Goal: Task Accomplishment & Management: Manage account settings

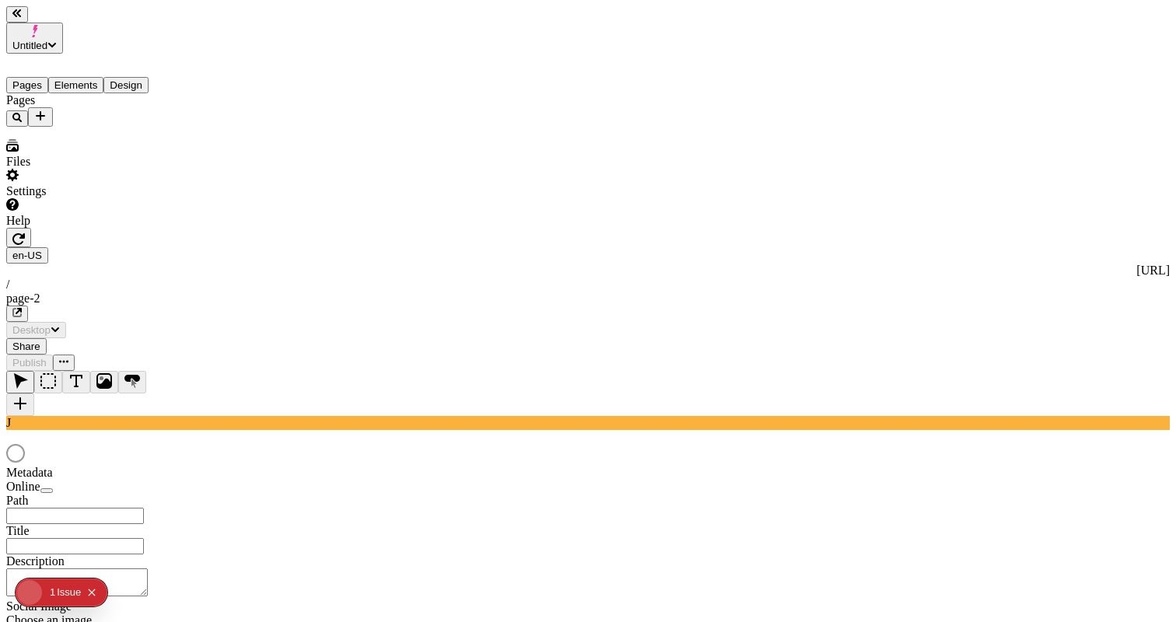
type input "/page-2"
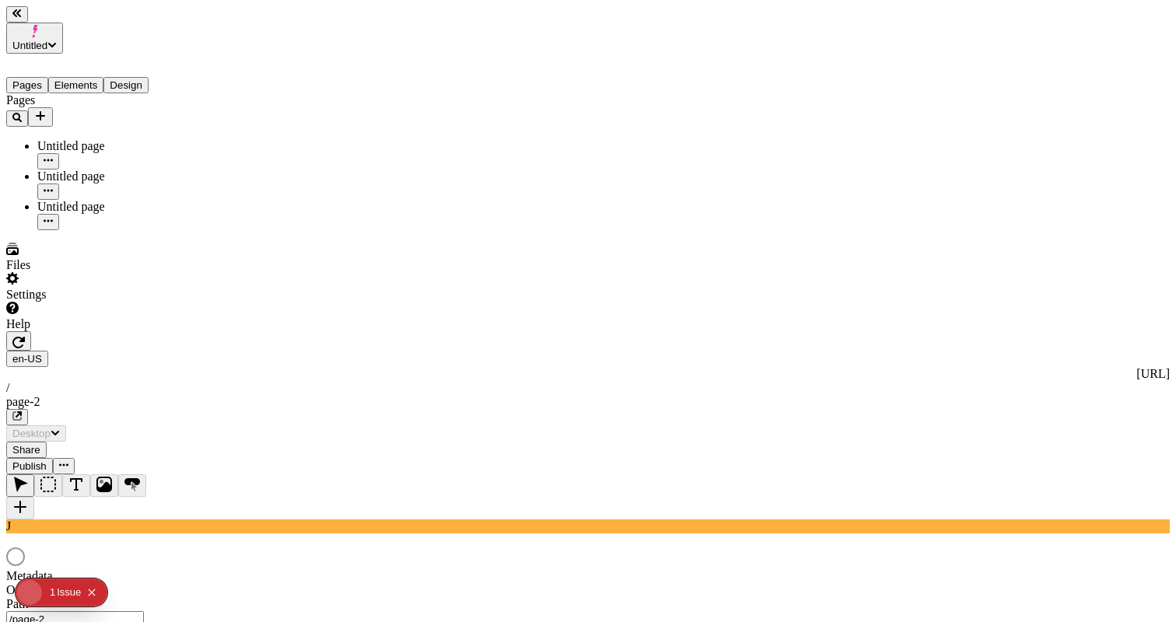
click at [979, 331] on div "en-US http://localhost:3001 / page-2 Desktop Share Publish" at bounding box center [588, 402] width 1164 height 143
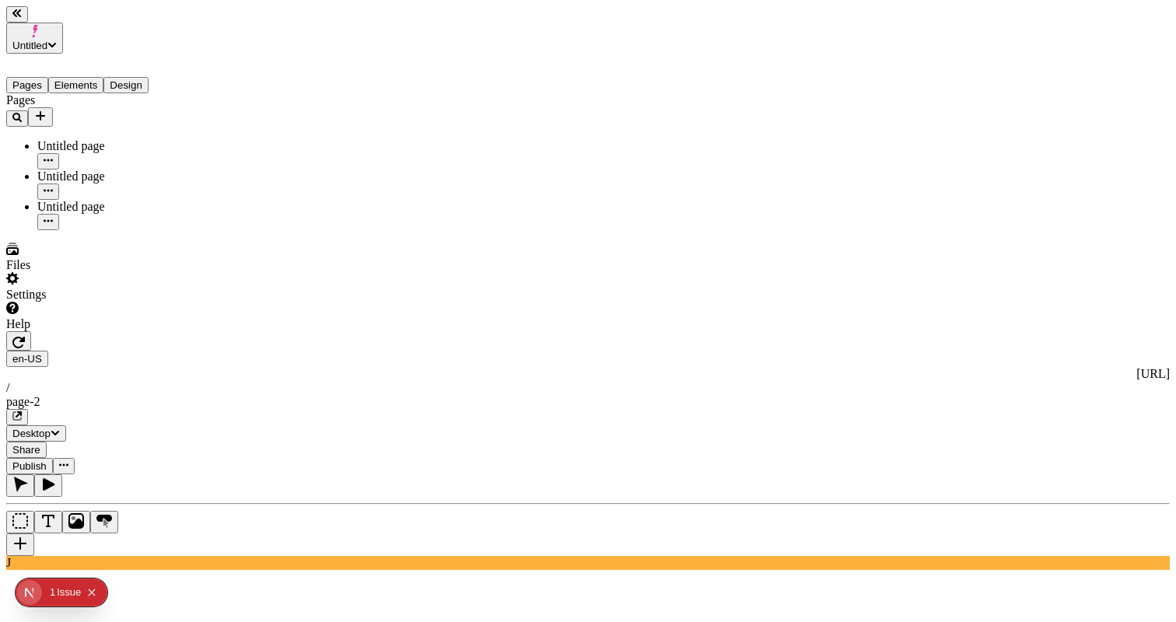
type input "155"
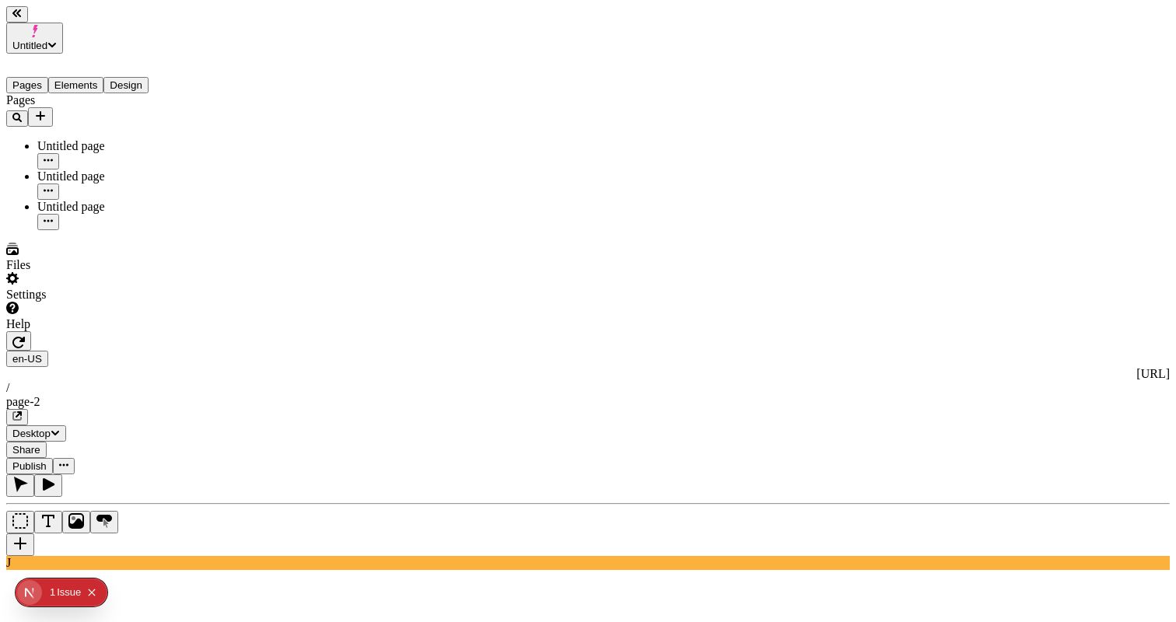
click at [47, 110] on icon "Add new" at bounding box center [40, 116] width 12 height 12
click at [147, 113] on div "Blank page" at bounding box center [152, 122] width 52 height 44
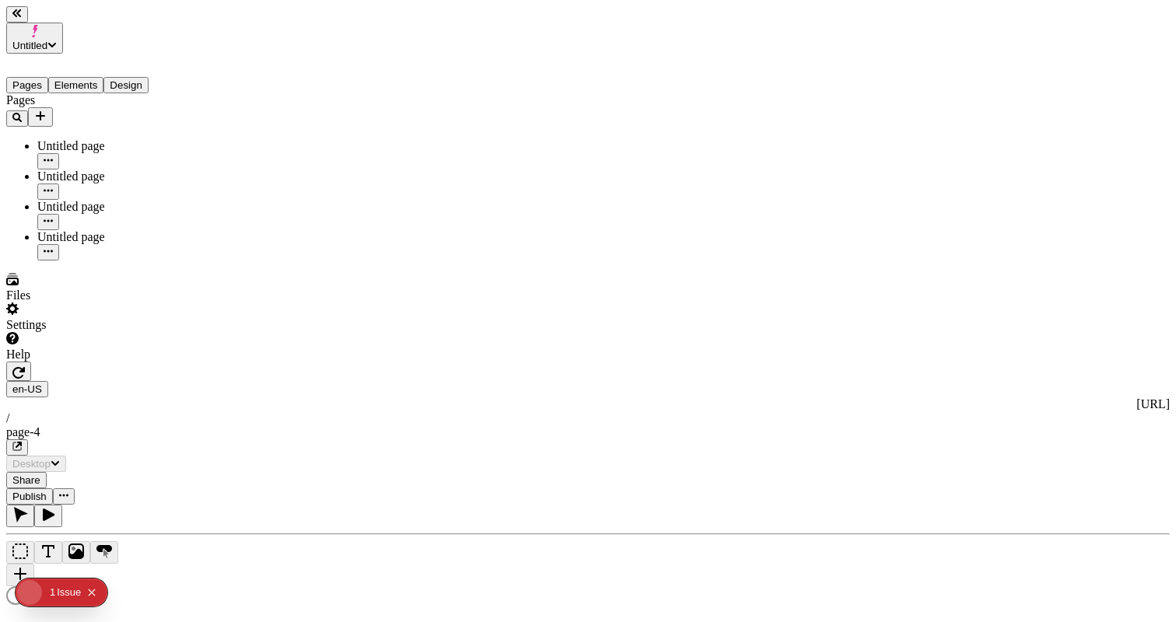
type input "/page-4"
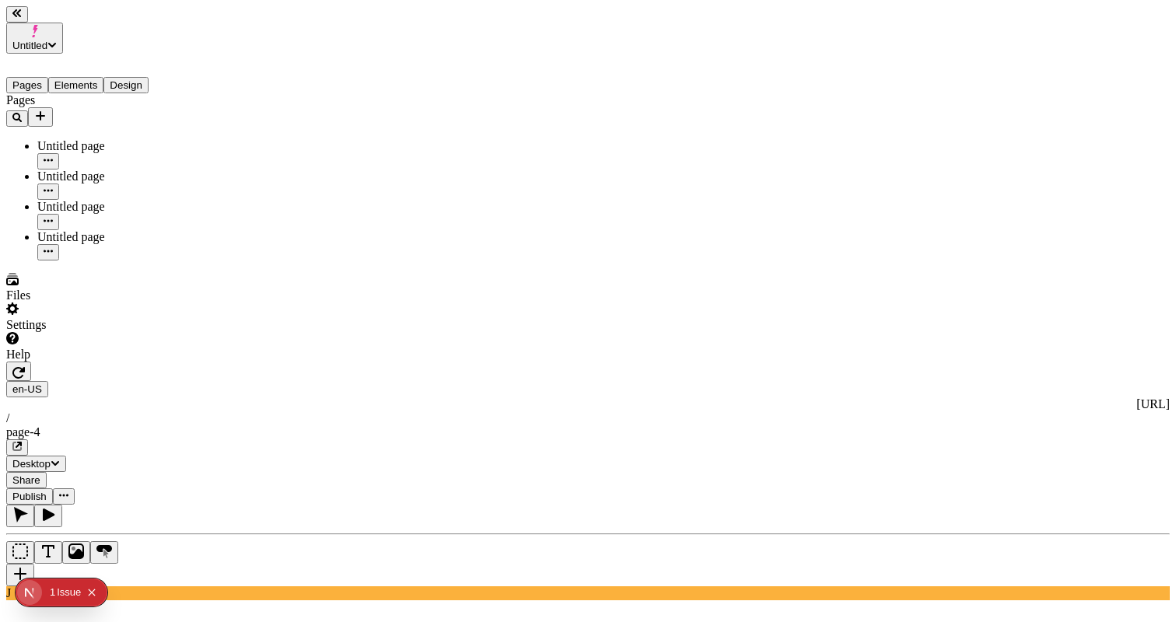
click at [53, 156] on icon "button" at bounding box center [48, 160] width 9 height 9
click at [213, 128] on span "Rename" at bounding box center [194, 130] width 40 height 13
type input "S"
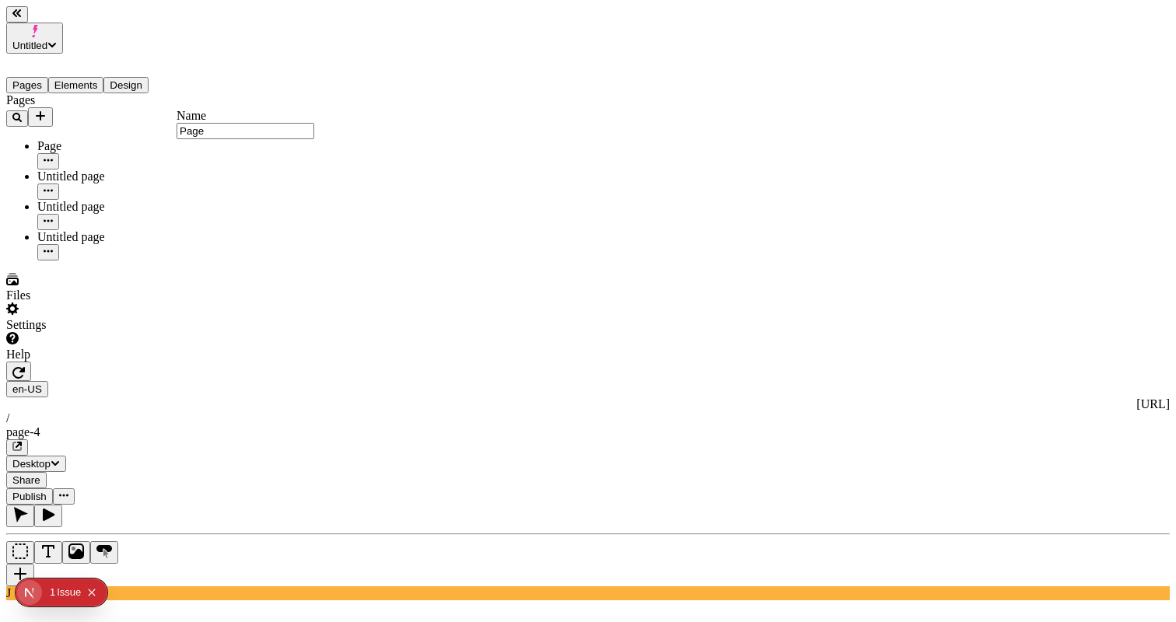
type input "Page 4"
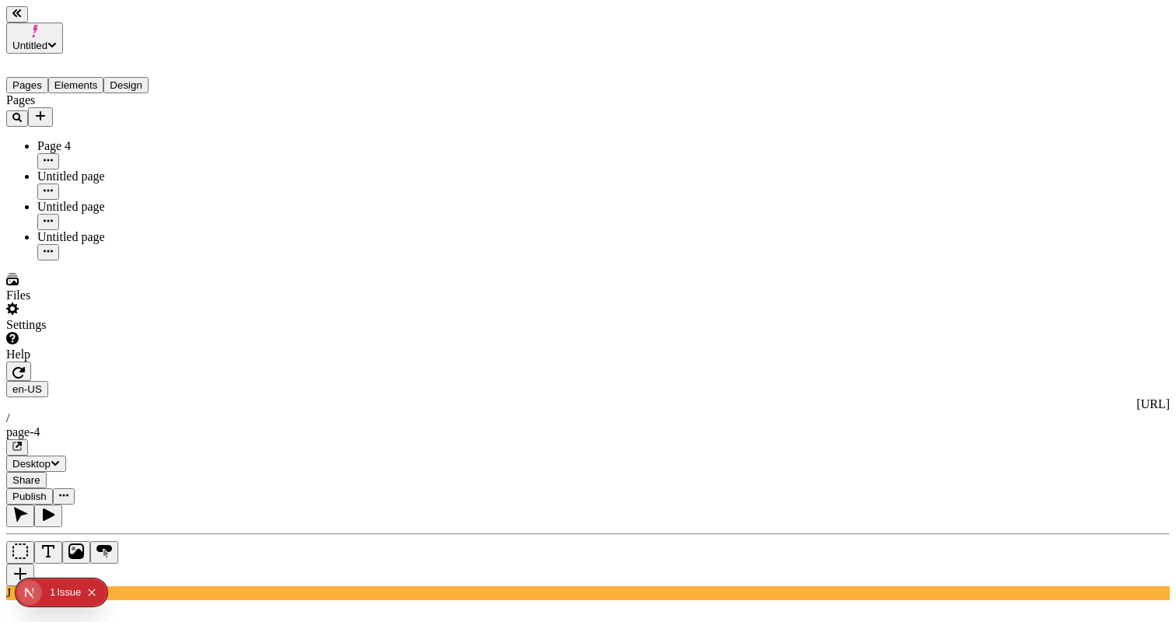
click at [47, 491] on span "Publish" at bounding box center [29, 497] width 34 height 12
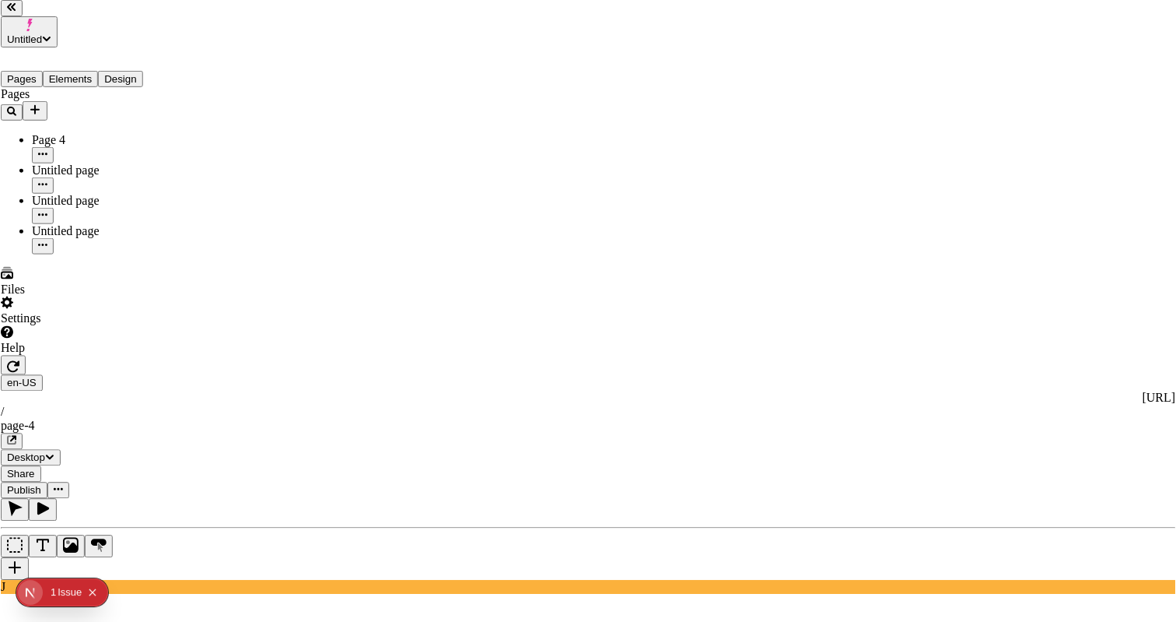
scroll to position [32, 0]
checkbox input "true"
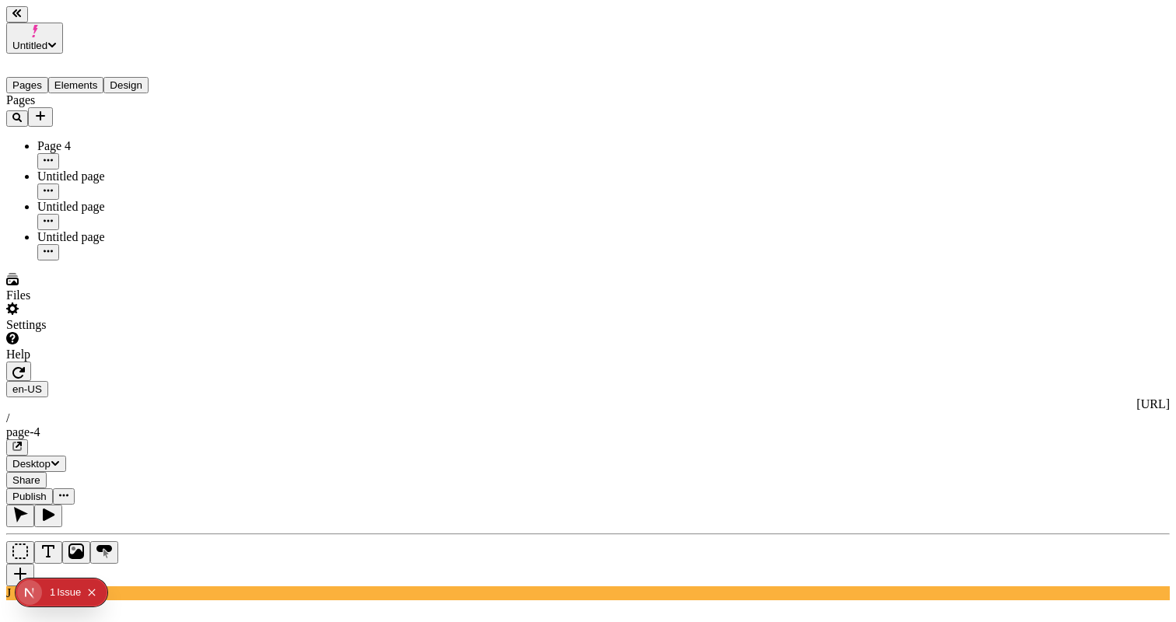
click at [47, 491] on span "Publish" at bounding box center [29, 497] width 34 height 12
type input "18"
type input "1.5"
type textarea "Conveniently expedite covalent scenarios, and globally incubate intermandated c…"
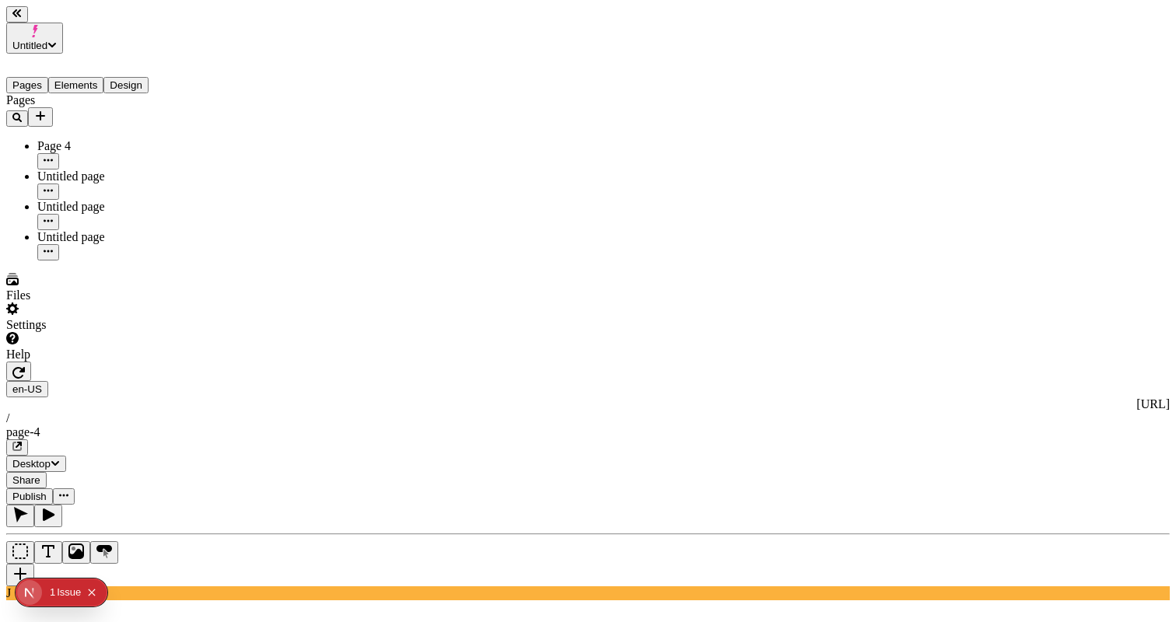
type input "0"
click at [47, 491] on span "Publish" at bounding box center [29, 497] width 34 height 12
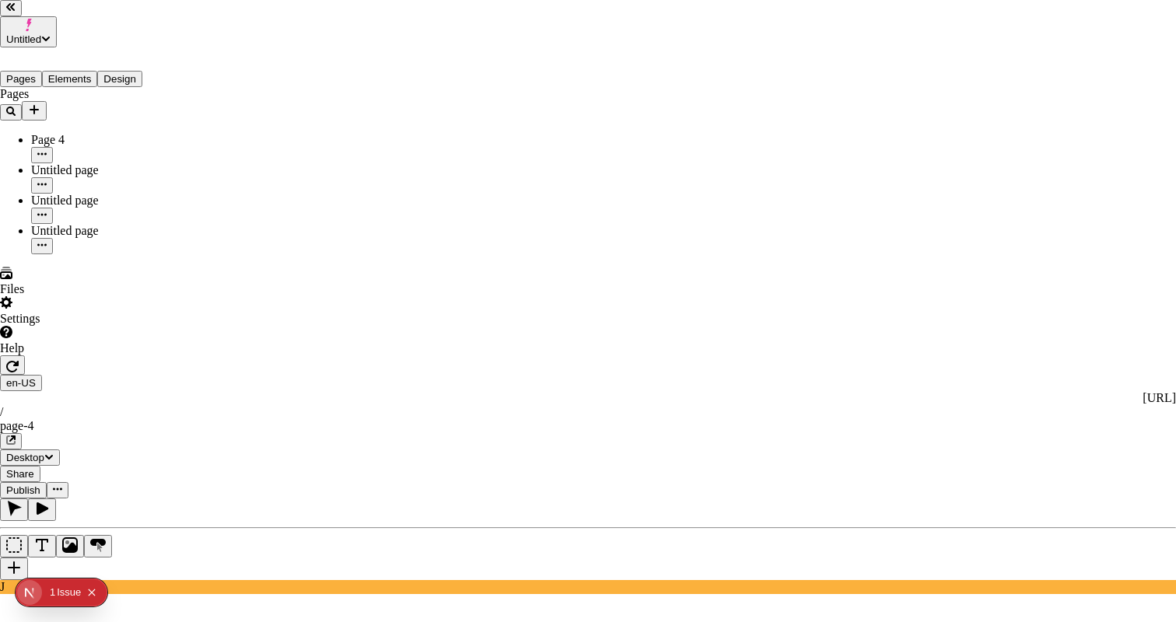
checkbox input "true"
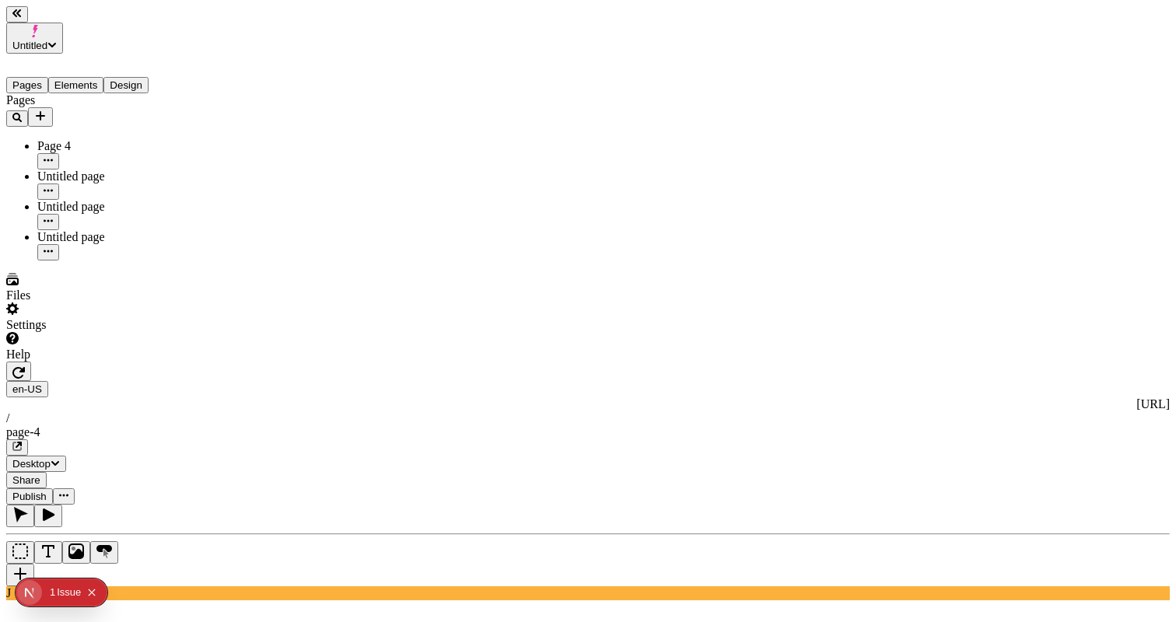
type input "55"
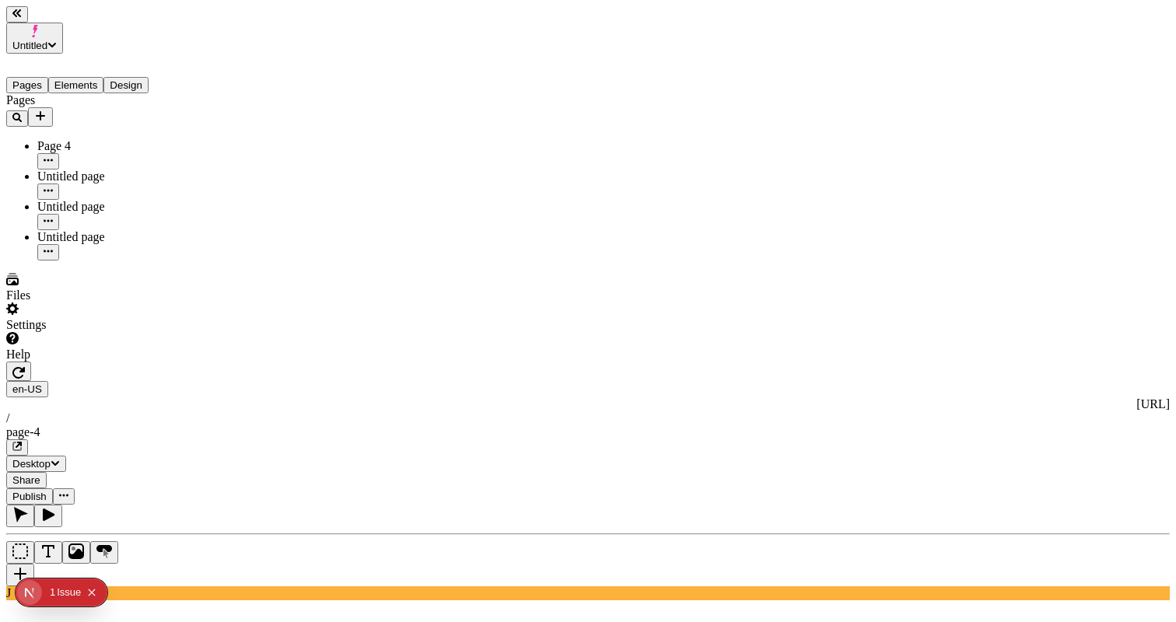
click at [47, 491] on span "Publish" at bounding box center [29, 497] width 34 height 12
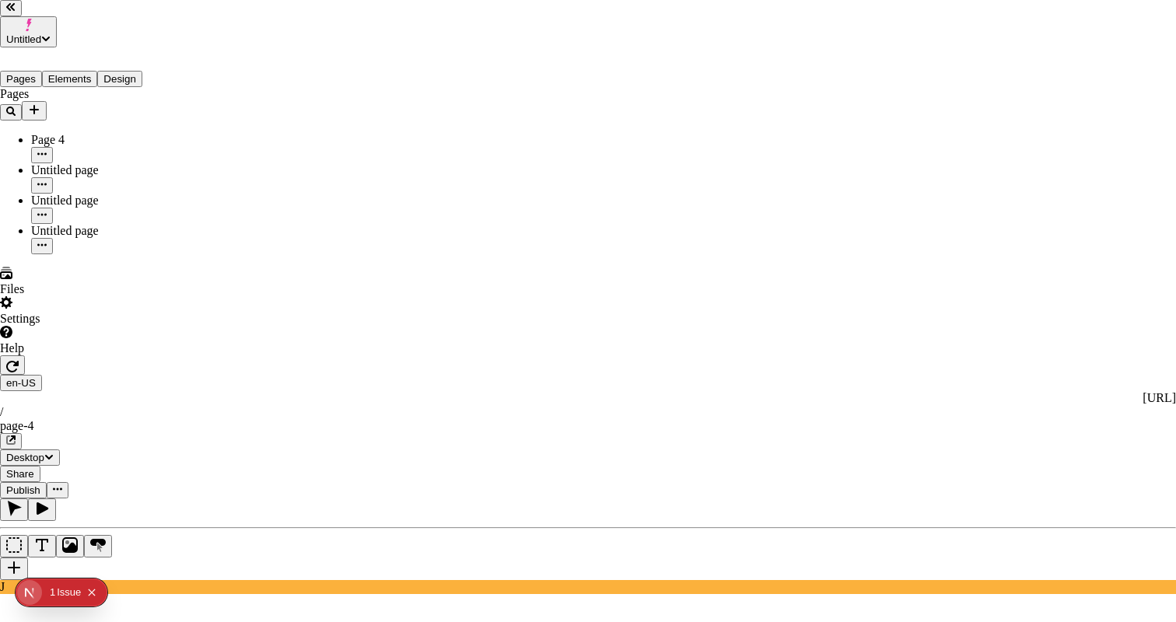
checkbox input "true"
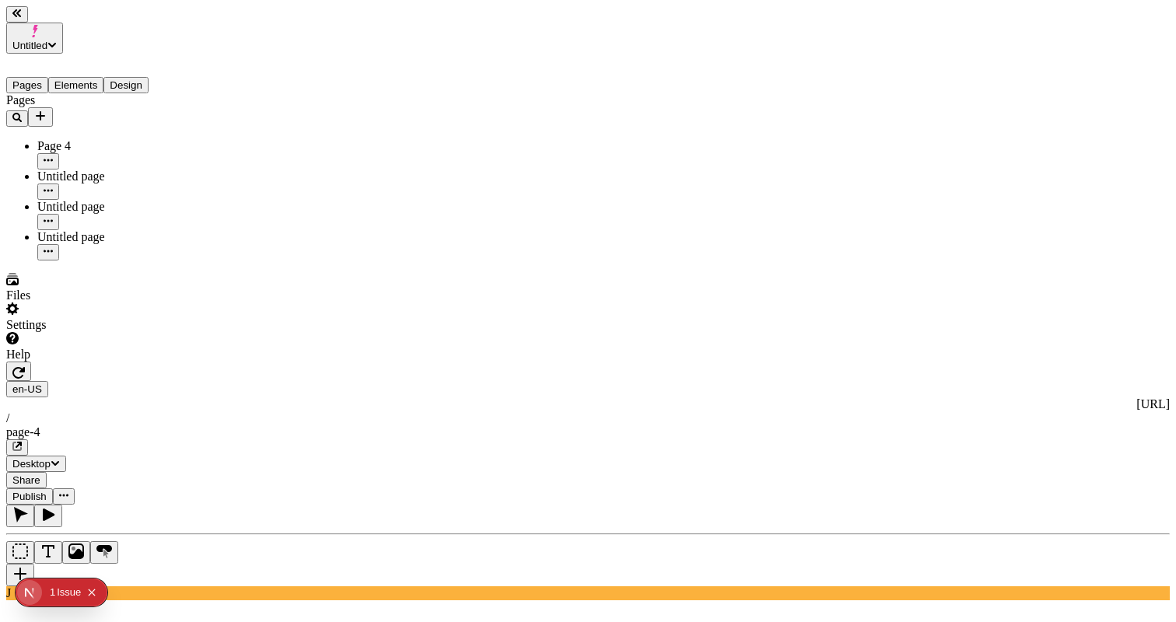
type input "0"
click at [47, 491] on span "Publish" at bounding box center [29, 497] width 34 height 12
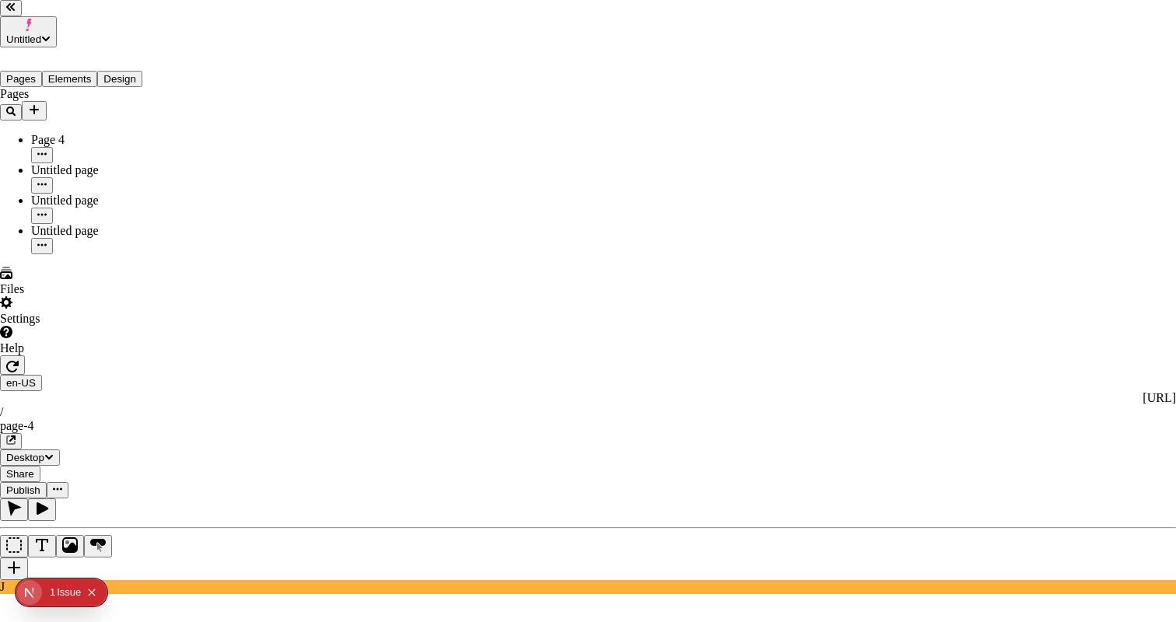
checkbox input "true"
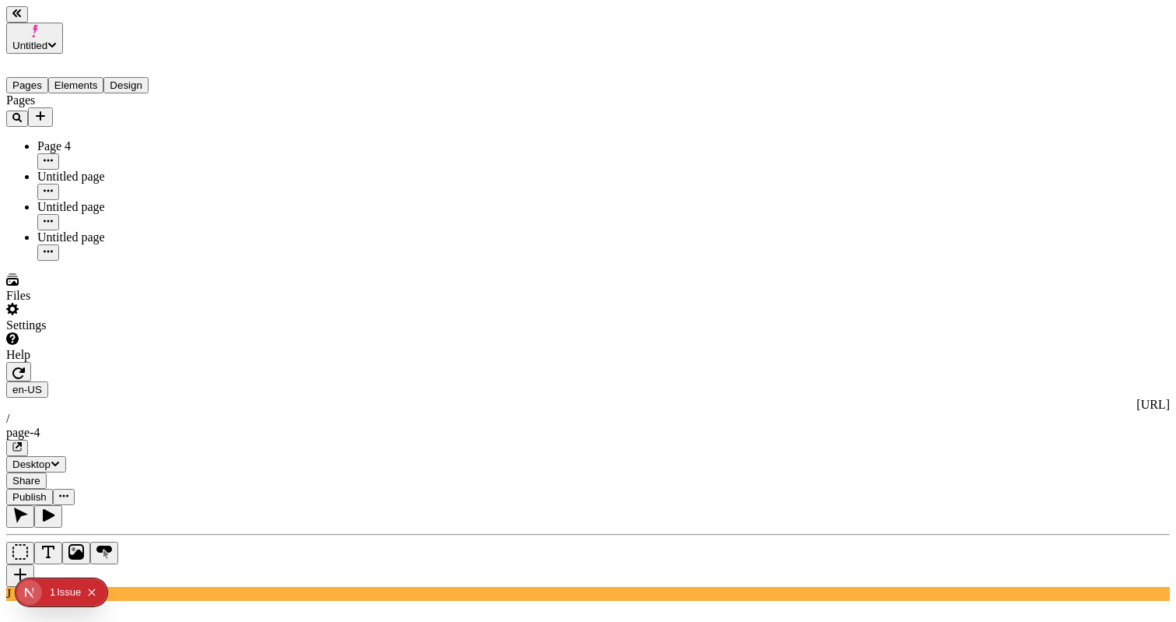
type input "205"
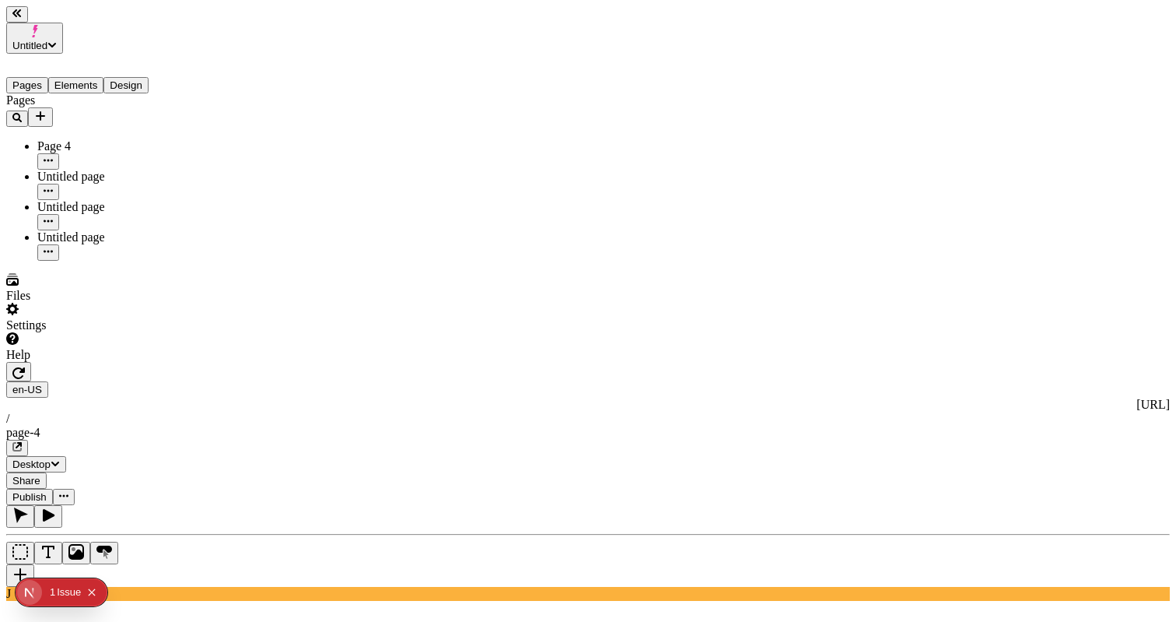
type input "70"
click at [47, 491] on span "Publish" at bounding box center [29, 497] width 34 height 12
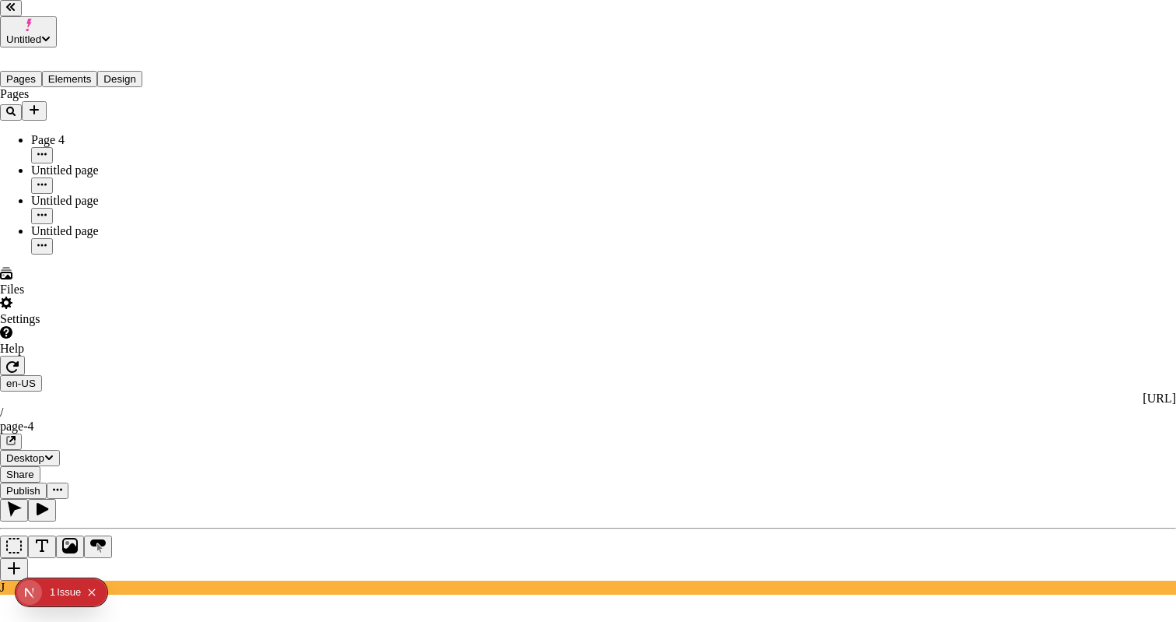
checkbox input "true"
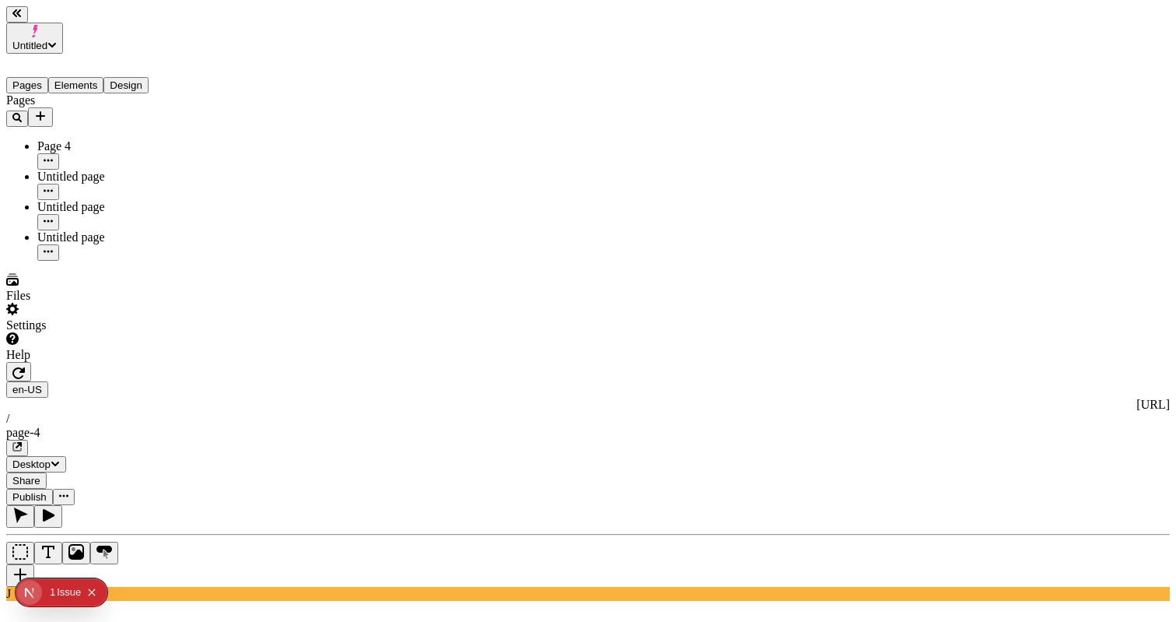
type input "250"
type input "260"
type input "0"
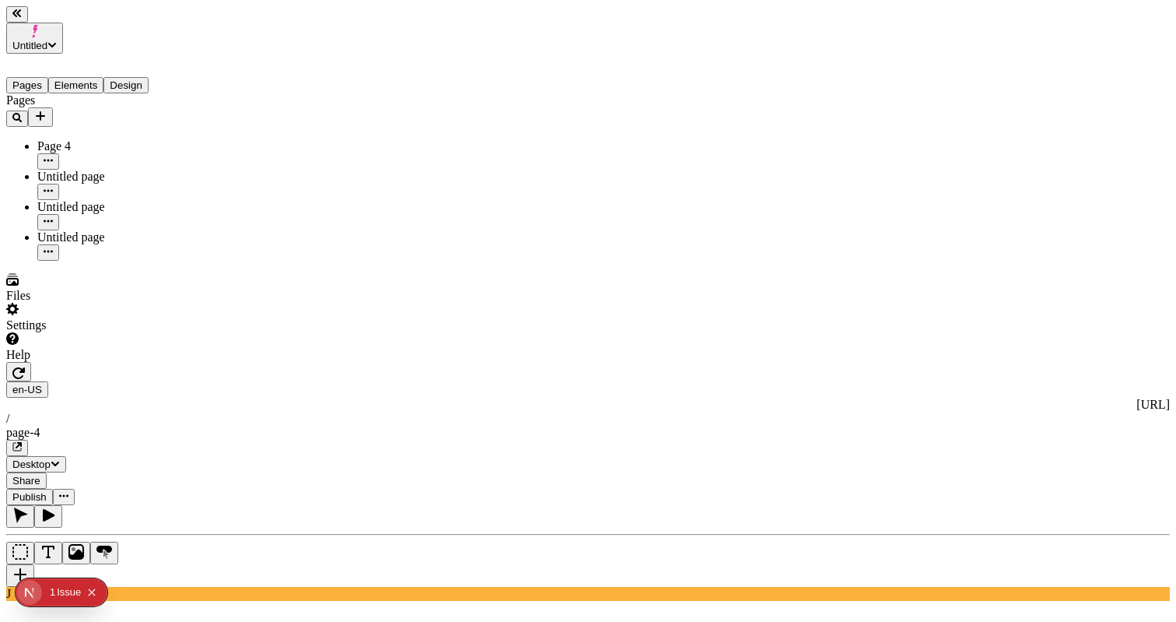
click at [47, 491] on span "Publish" at bounding box center [29, 497] width 34 height 12
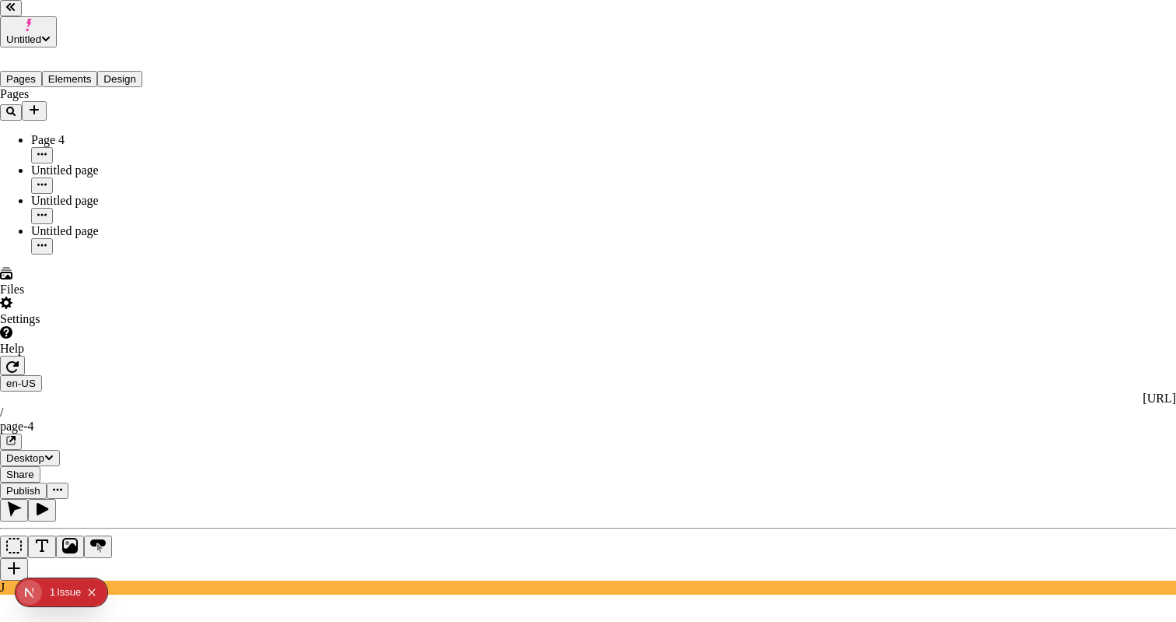
drag, startPoint x: 437, startPoint y: 314, endPoint x: 454, endPoint y: 318, distance: 17.7
checkbox input "true"
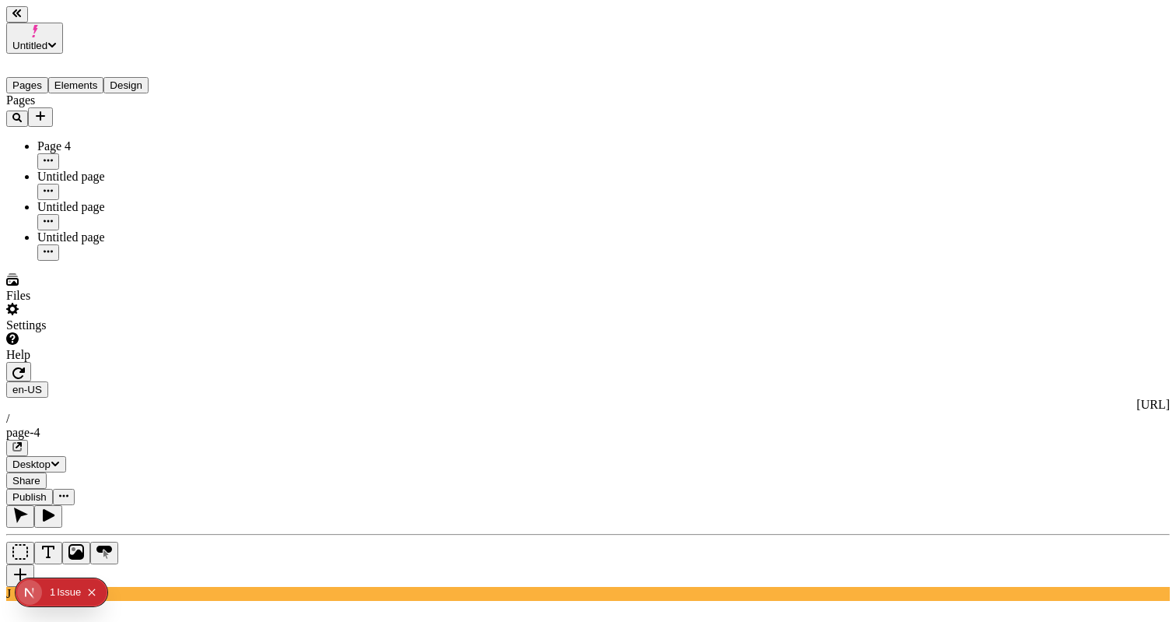
type input "230"
click at [47, 491] on span "Publish" at bounding box center [29, 497] width 34 height 12
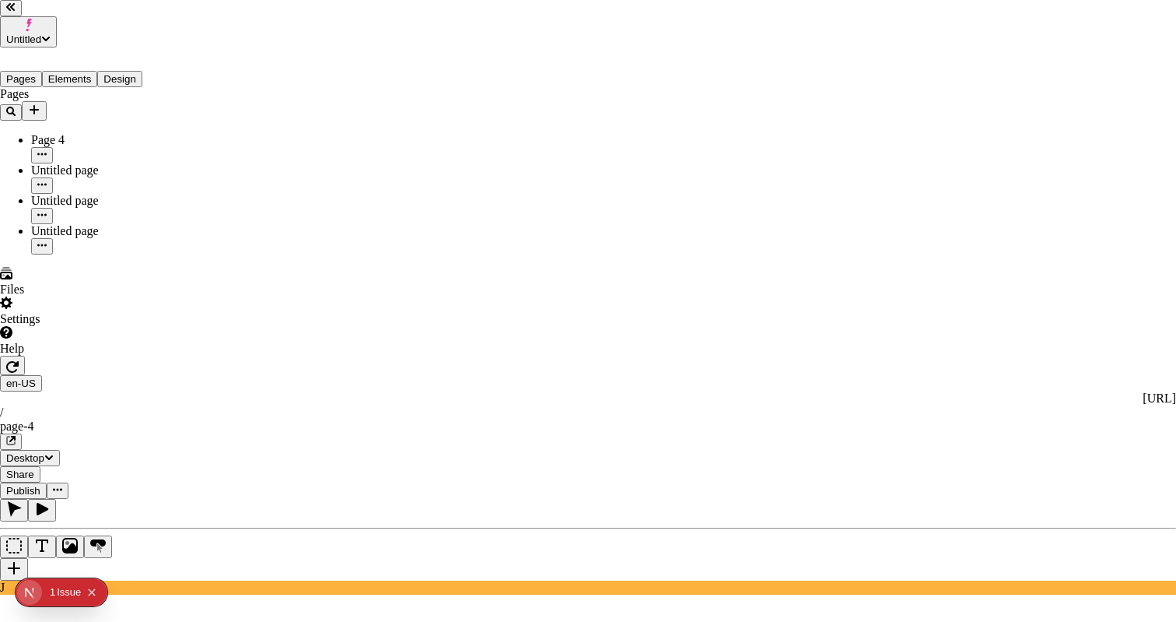
checkbox input "true"
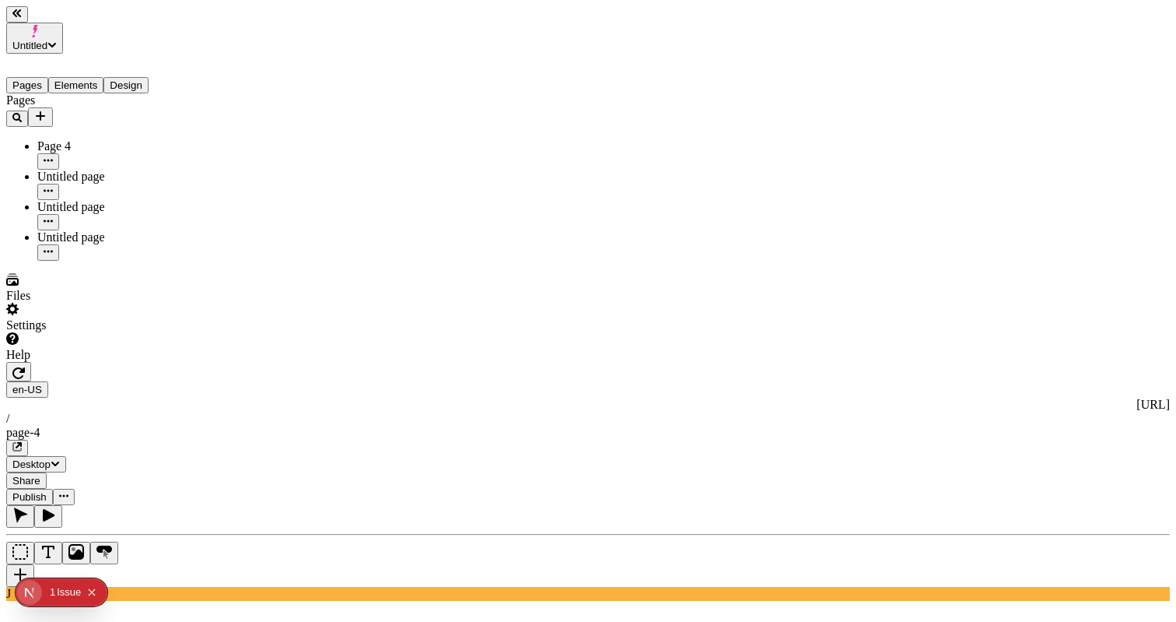
type input "0"
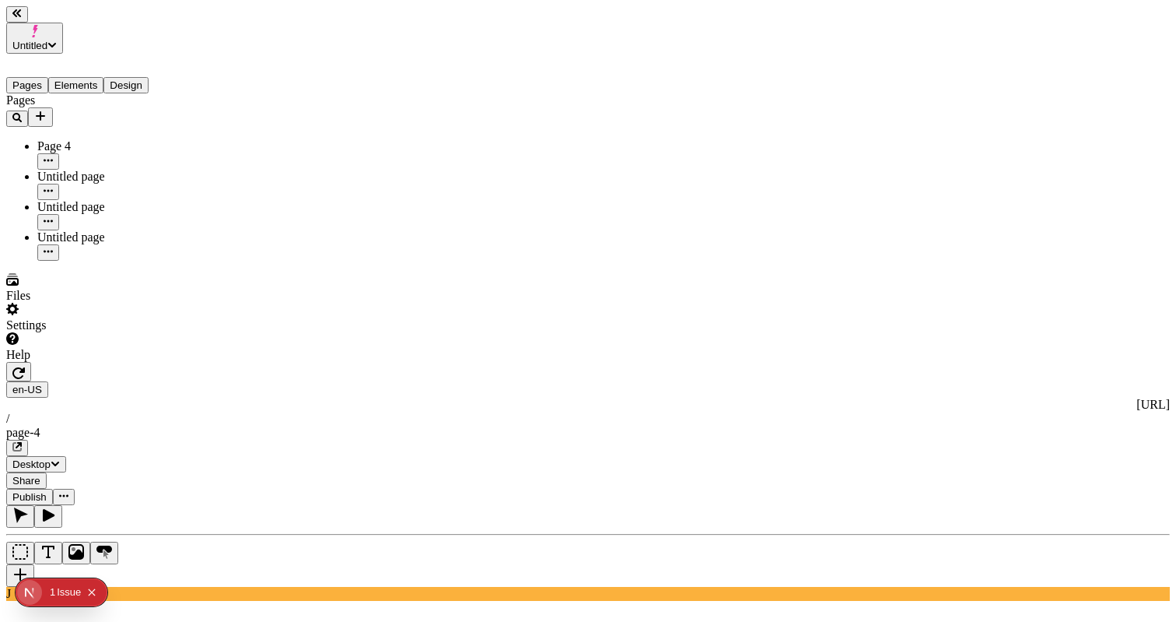
click at [47, 491] on span "Publish" at bounding box center [29, 497] width 34 height 12
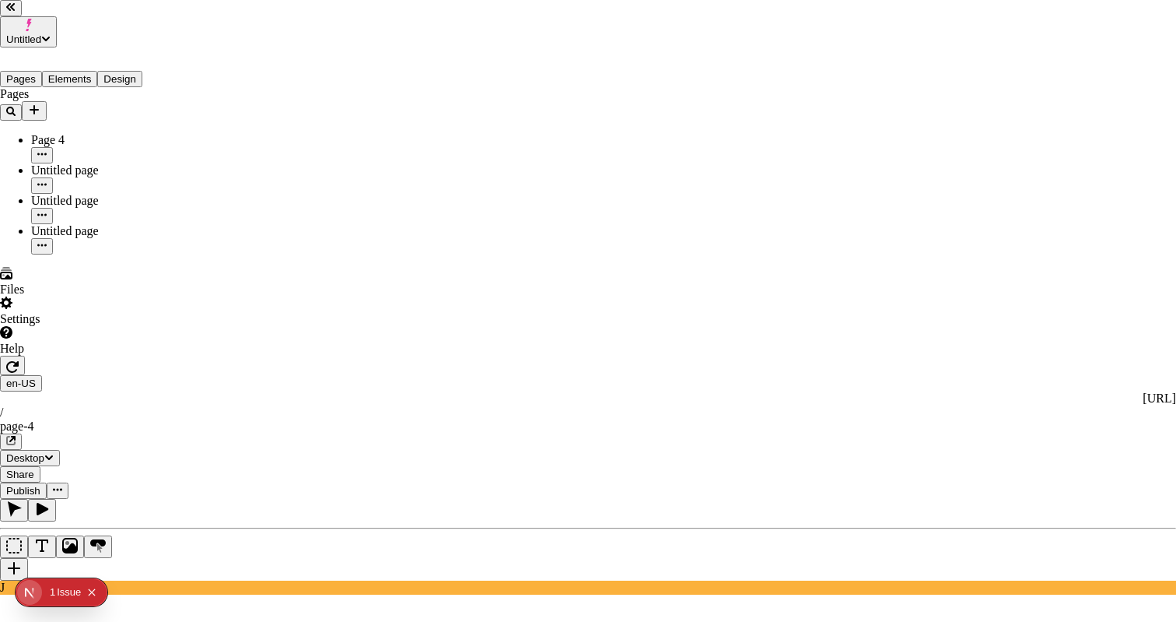
checkbox input "true"
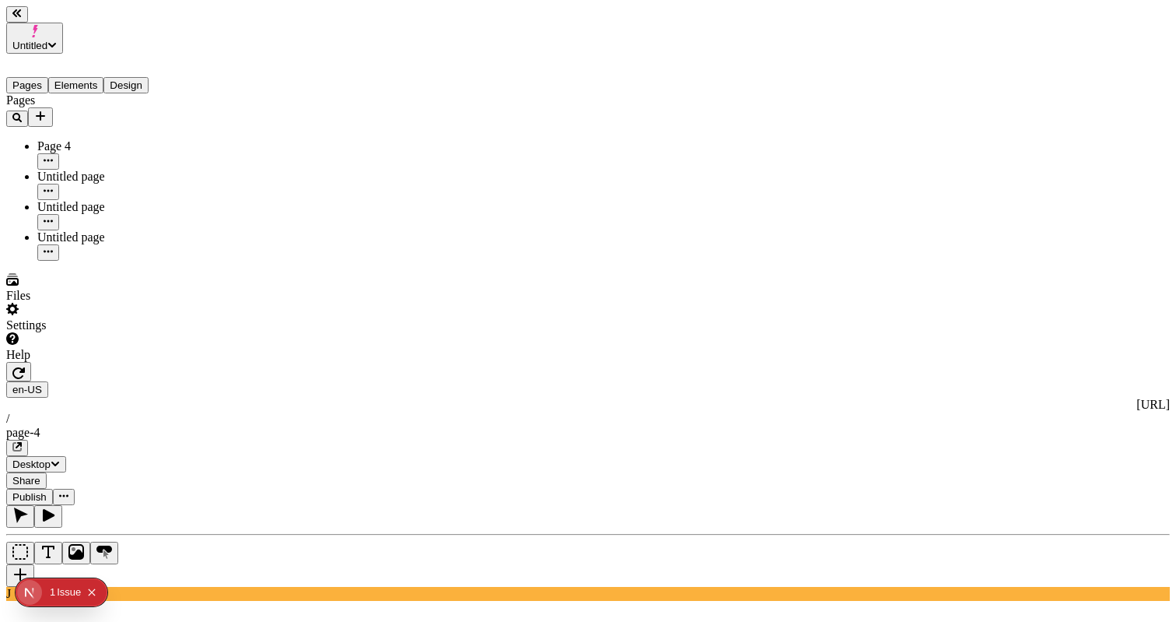
type input "175"
type input "115"
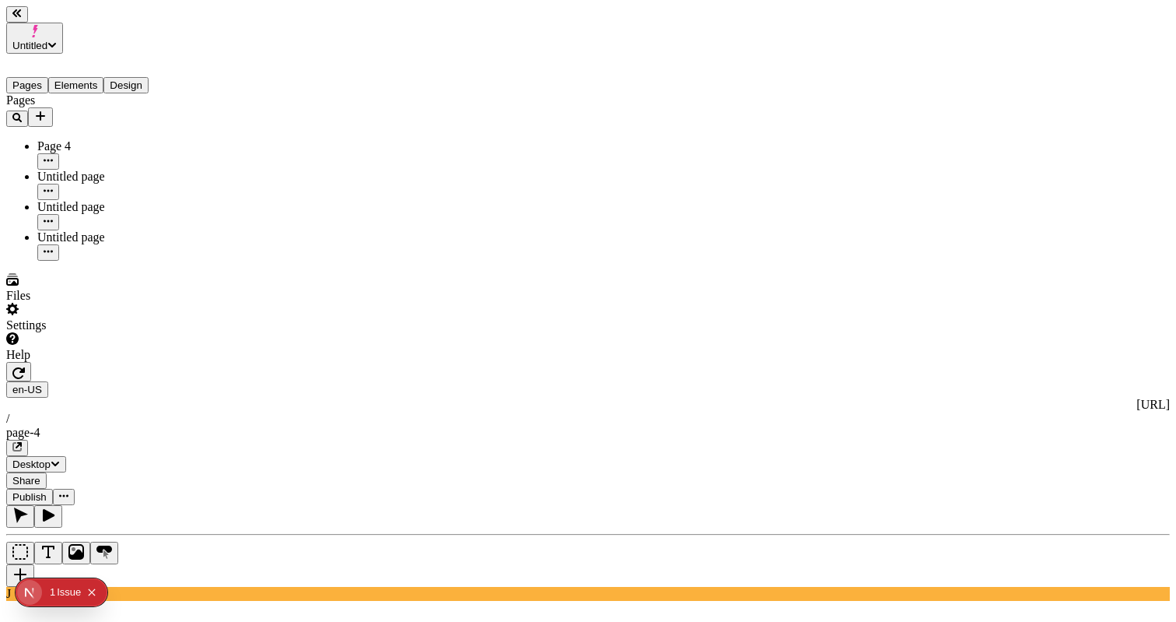
click at [53, 489] on button "Publish" at bounding box center [29, 497] width 47 height 16
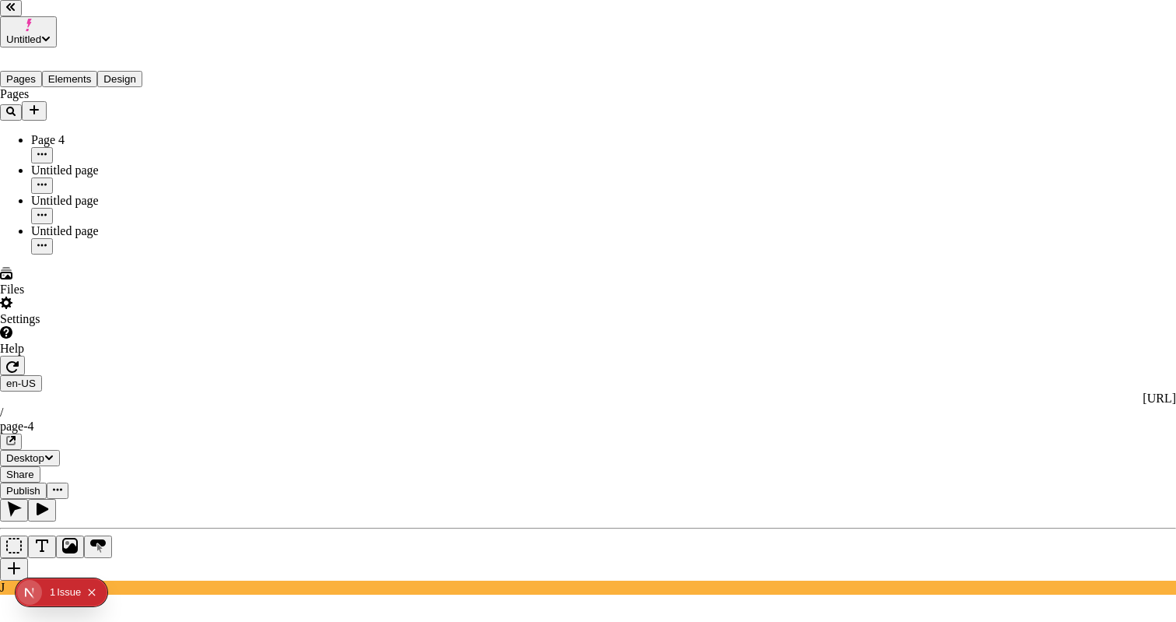
checkbox input "true"
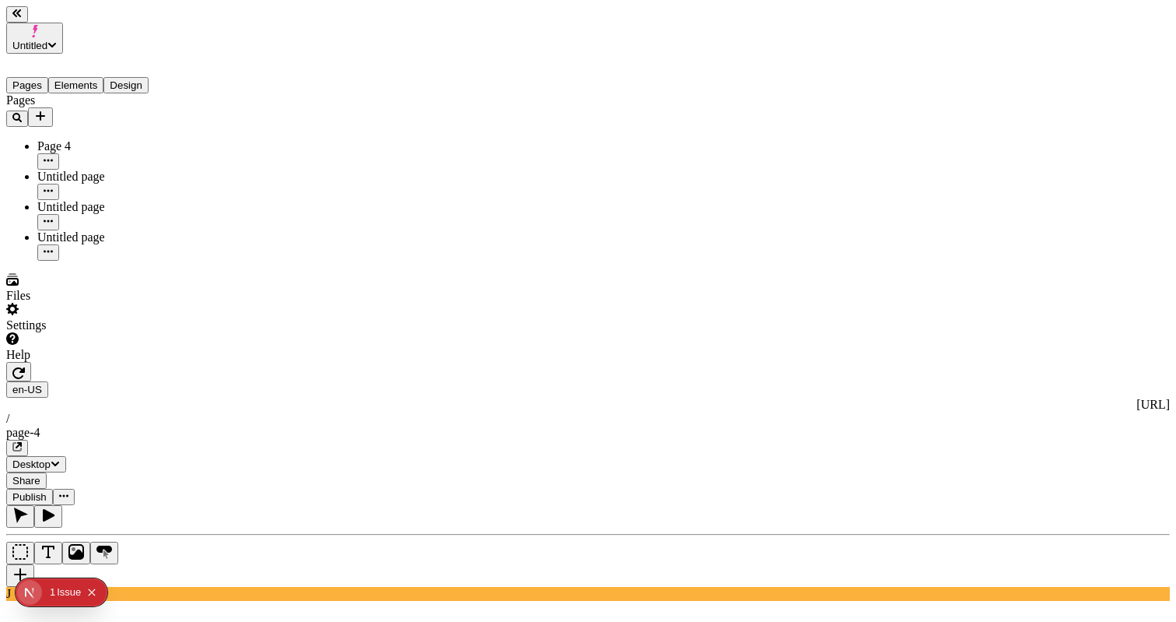
type input "235"
type input "265"
type input "50"
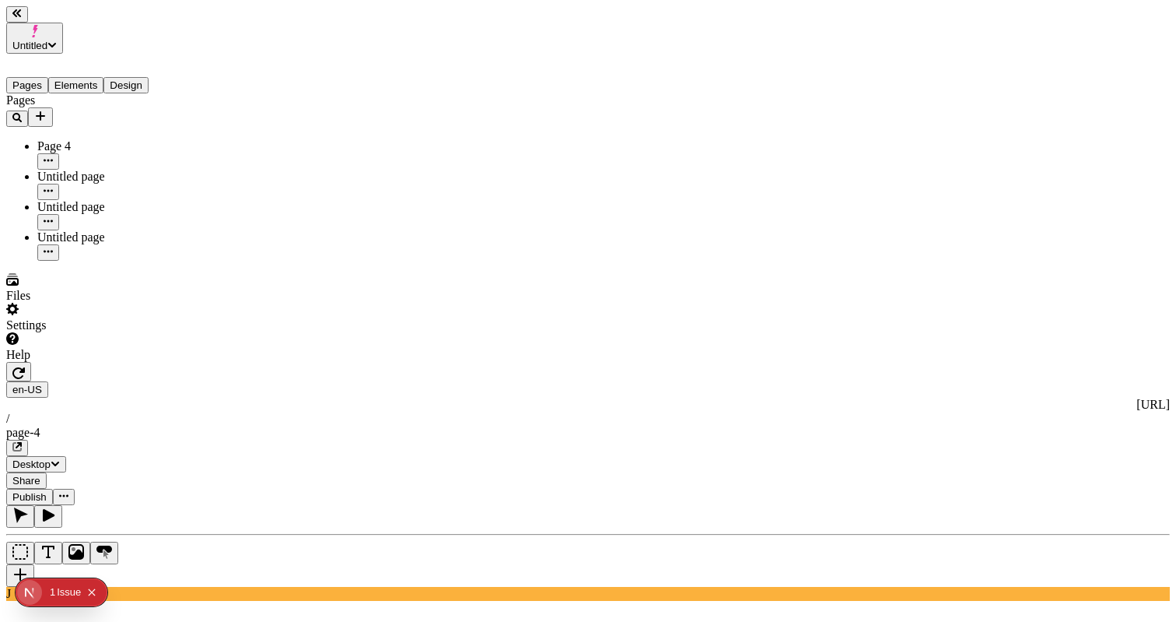
type input "0"
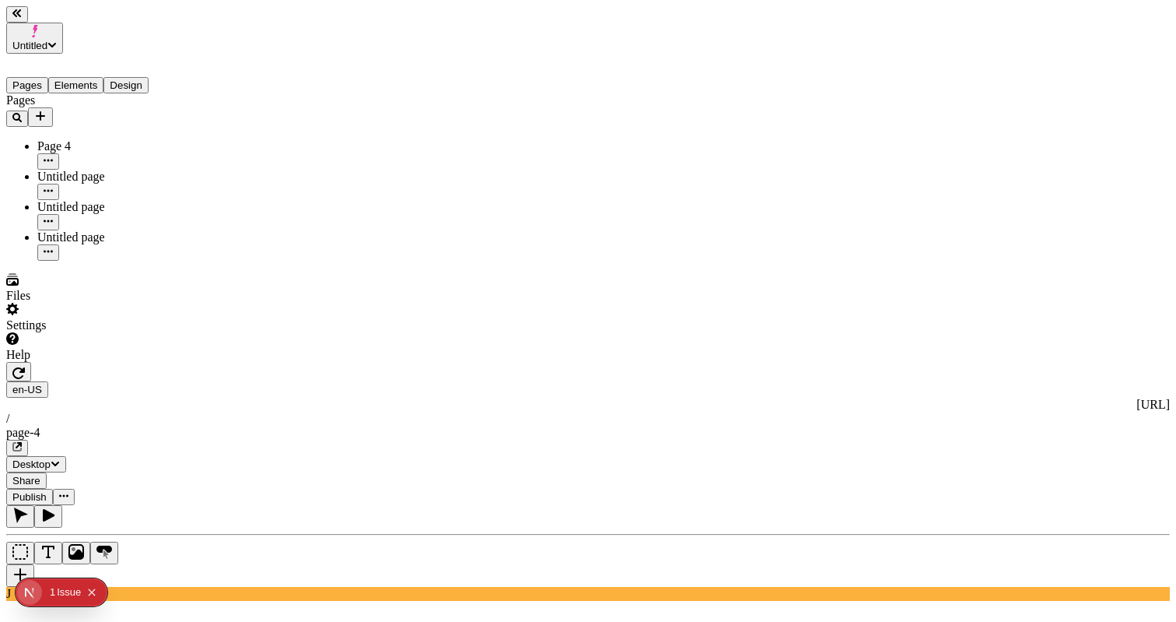
click at [47, 491] on span "Publish" at bounding box center [29, 497] width 34 height 12
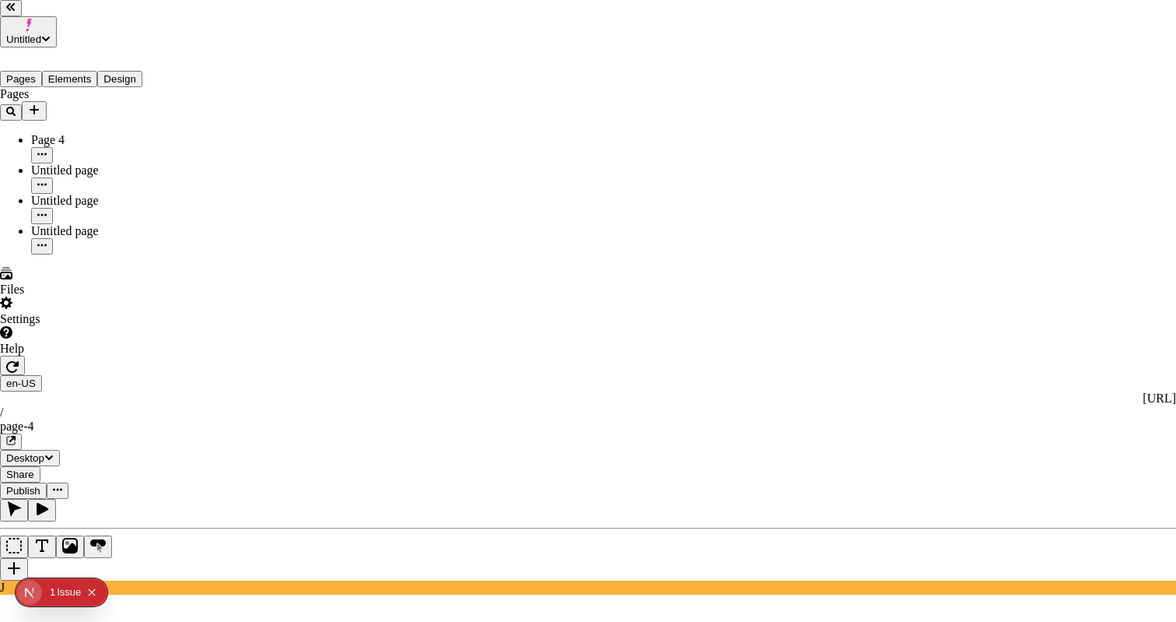
checkbox input "true"
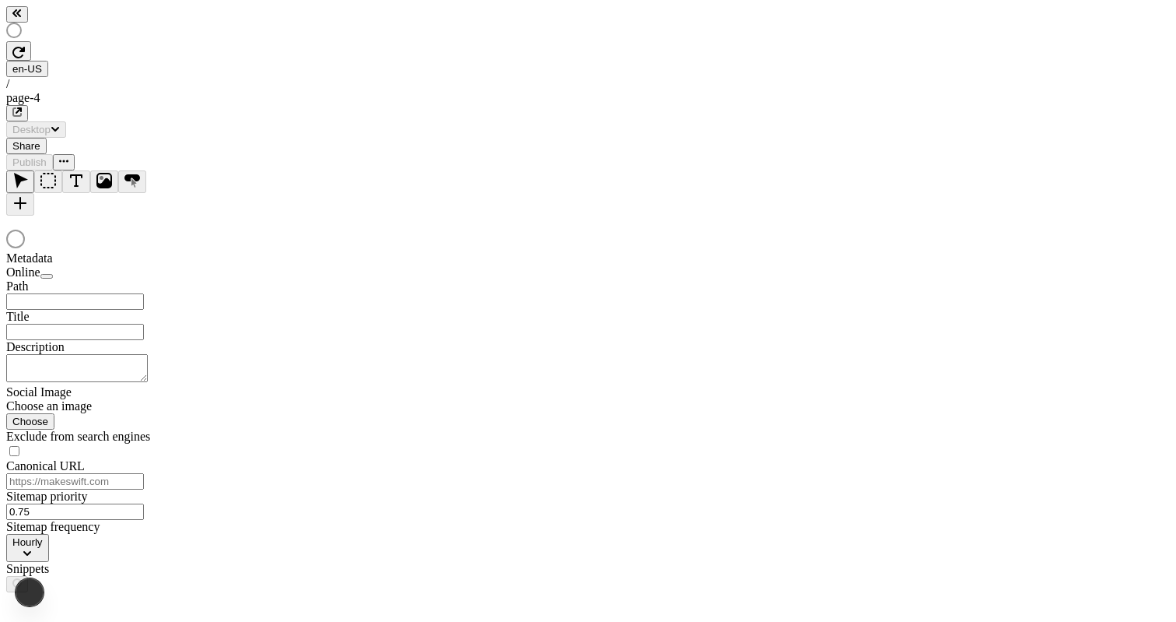
click at [818, 230] on div at bounding box center [588, 241] width 1164 height 22
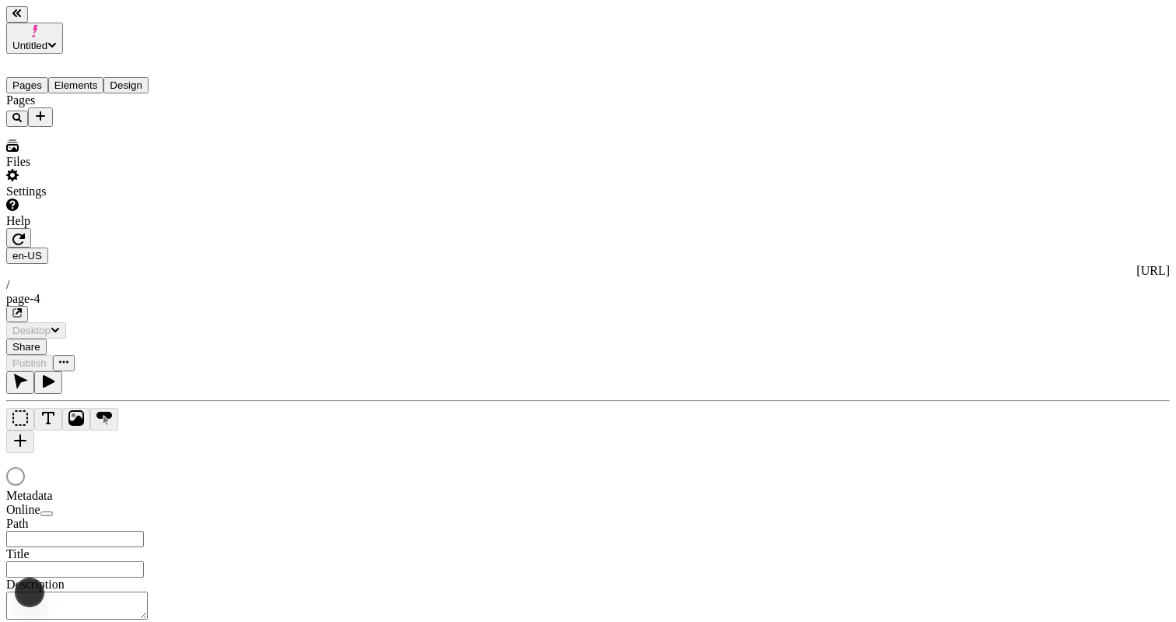
type input "/page-4"
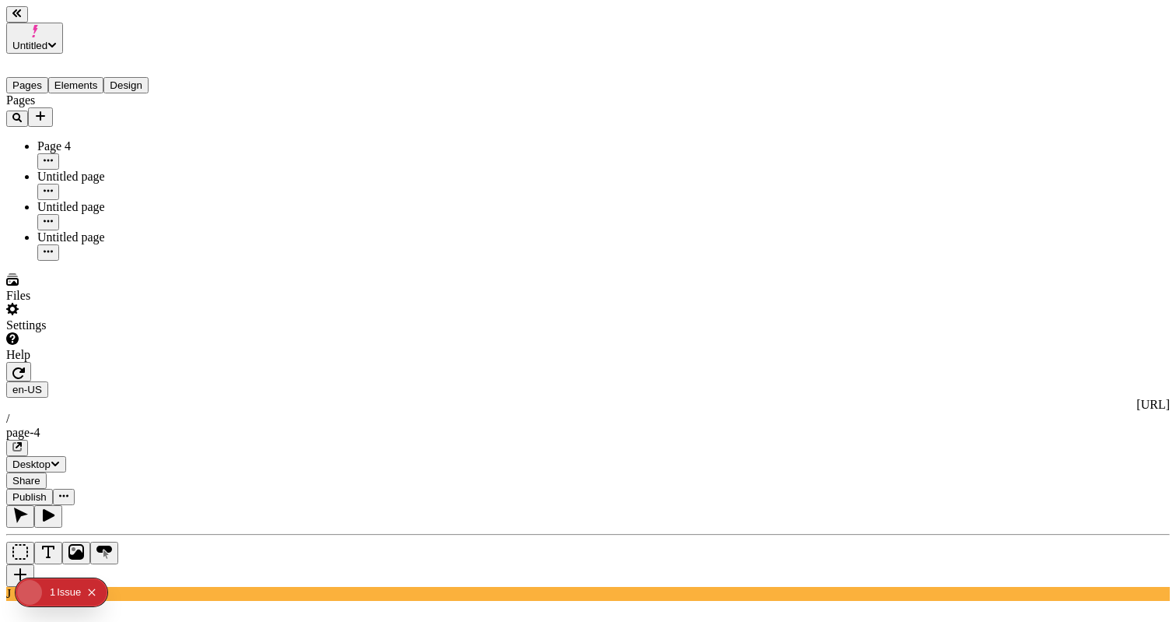
type input "50"
click at [53, 489] on button "Publish" at bounding box center [29, 497] width 47 height 16
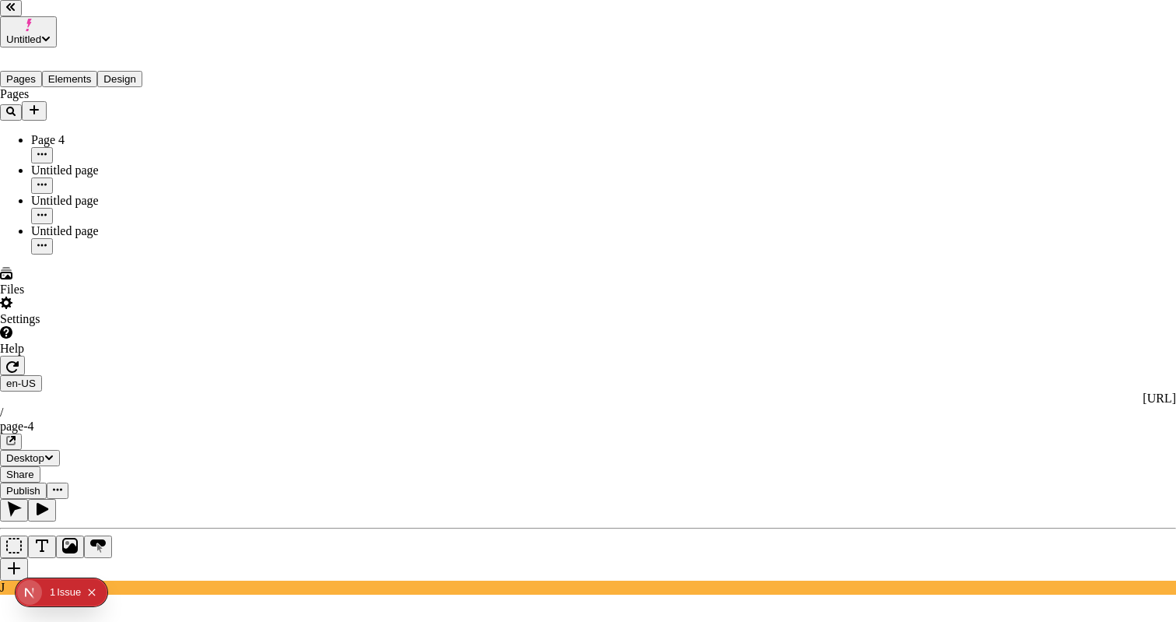
checkbox input "true"
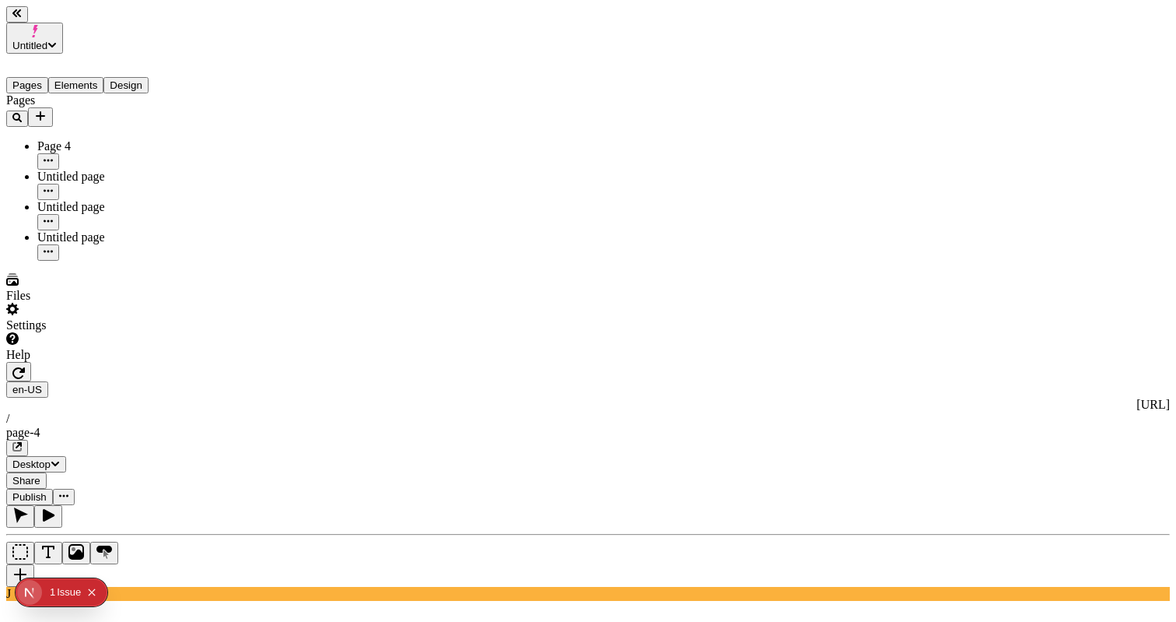
drag, startPoint x: 116, startPoint y: 58, endPoint x: 129, endPoint y: 58, distance: 13.2
click at [104, 77] on button "Elements" at bounding box center [76, 85] width 56 height 16
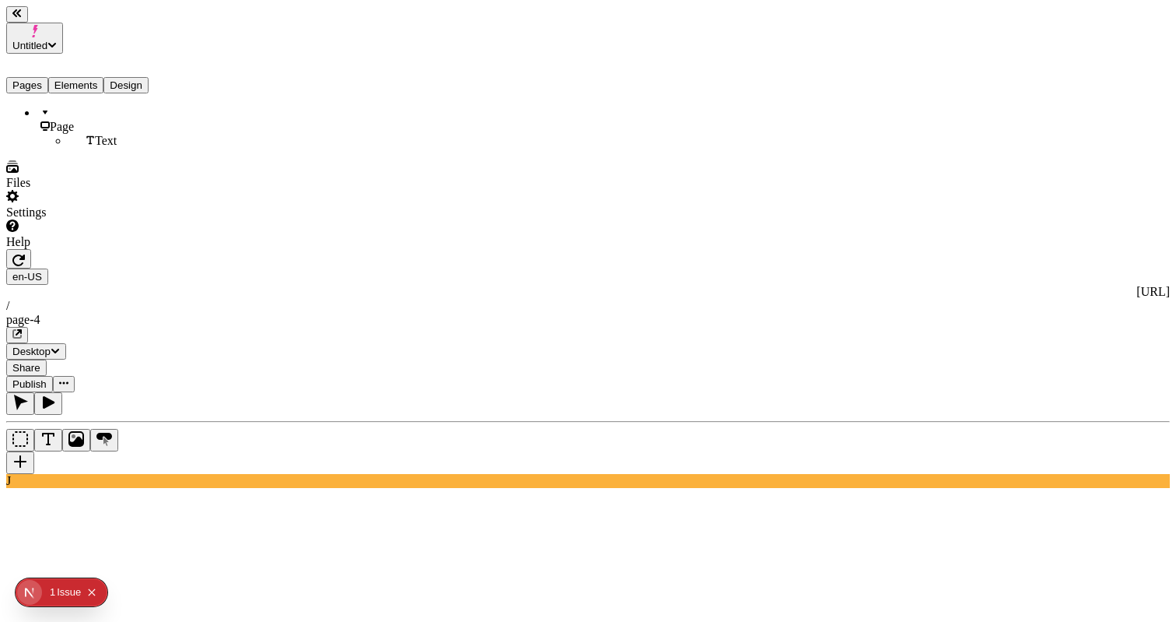
click at [136, 77] on button "Design" at bounding box center [125, 85] width 45 height 16
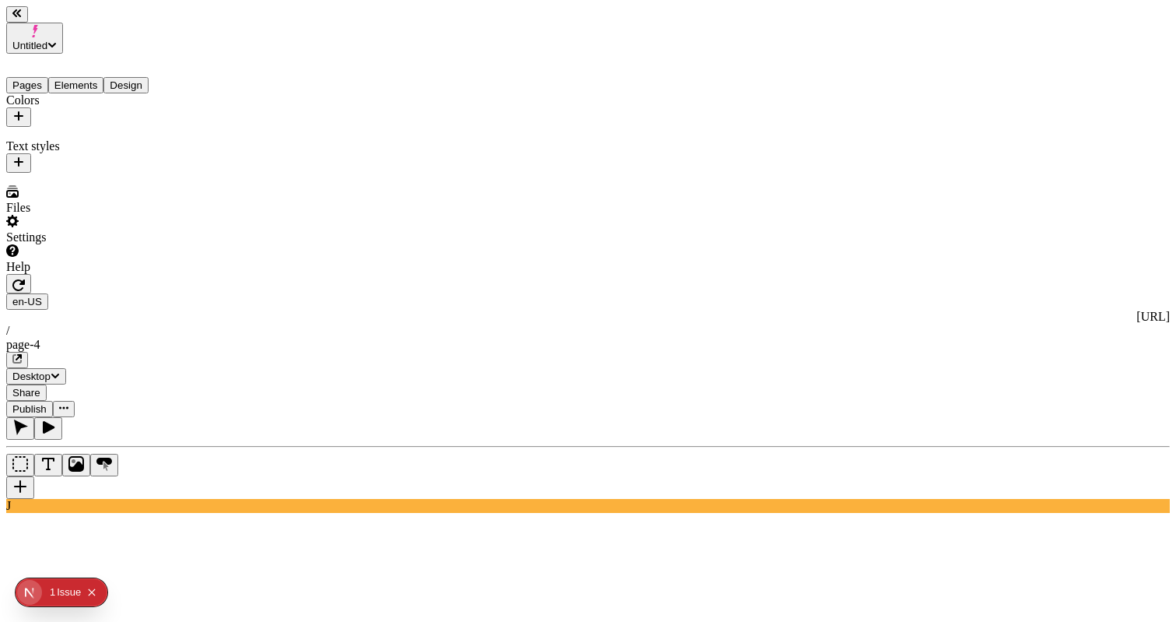
click at [31, 107] on button "button" at bounding box center [18, 116] width 25 height 19
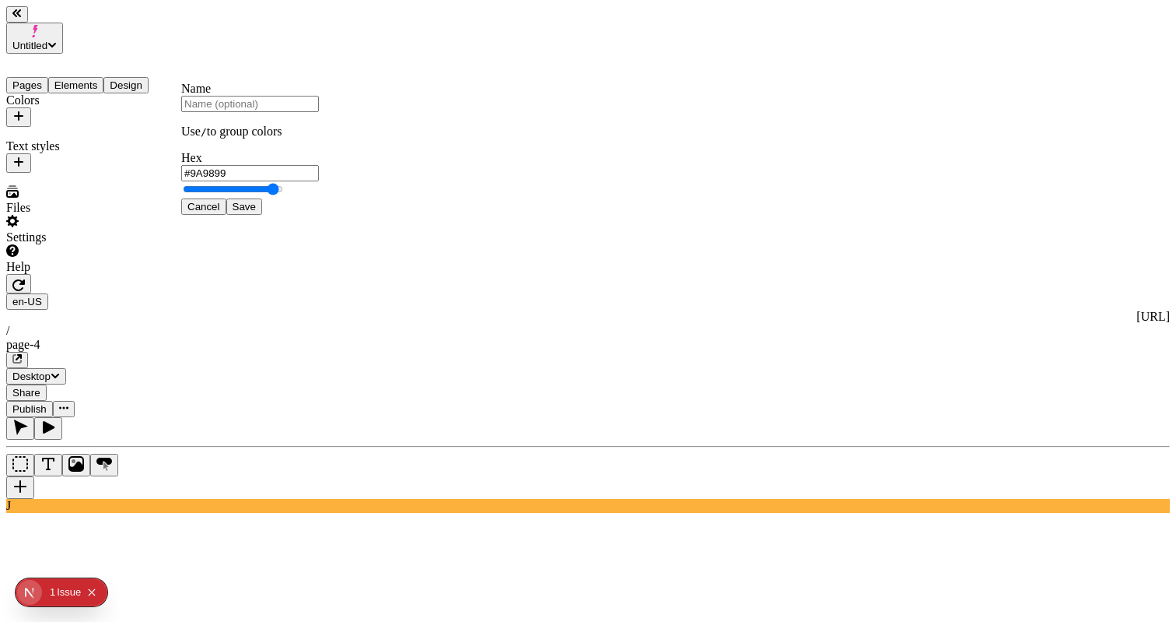
type input "#9A9898"
click at [256, 212] on span "Save" at bounding box center [244, 207] width 23 height 12
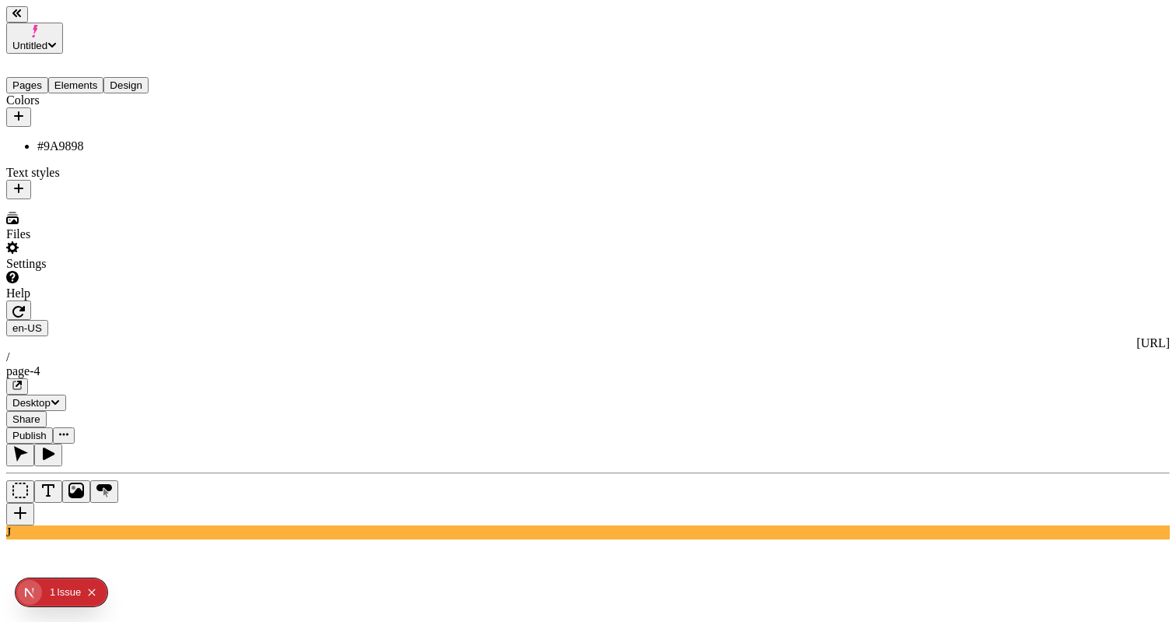
click at [93, 139] on div "#9A9898" at bounding box center [115, 146] width 156 height 14
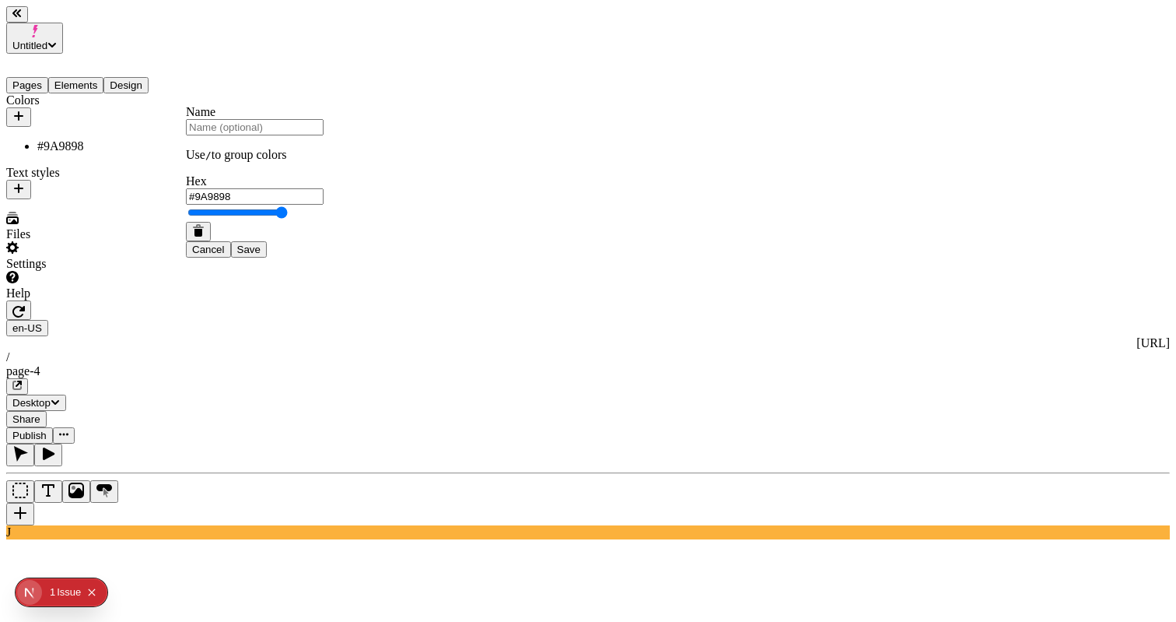
click at [308, 135] on input "text" at bounding box center [255, 127] width 138 height 16
type input "[PERSON_NAME]"
type input "#FF0000"
type input "[PERSON_NAME]"
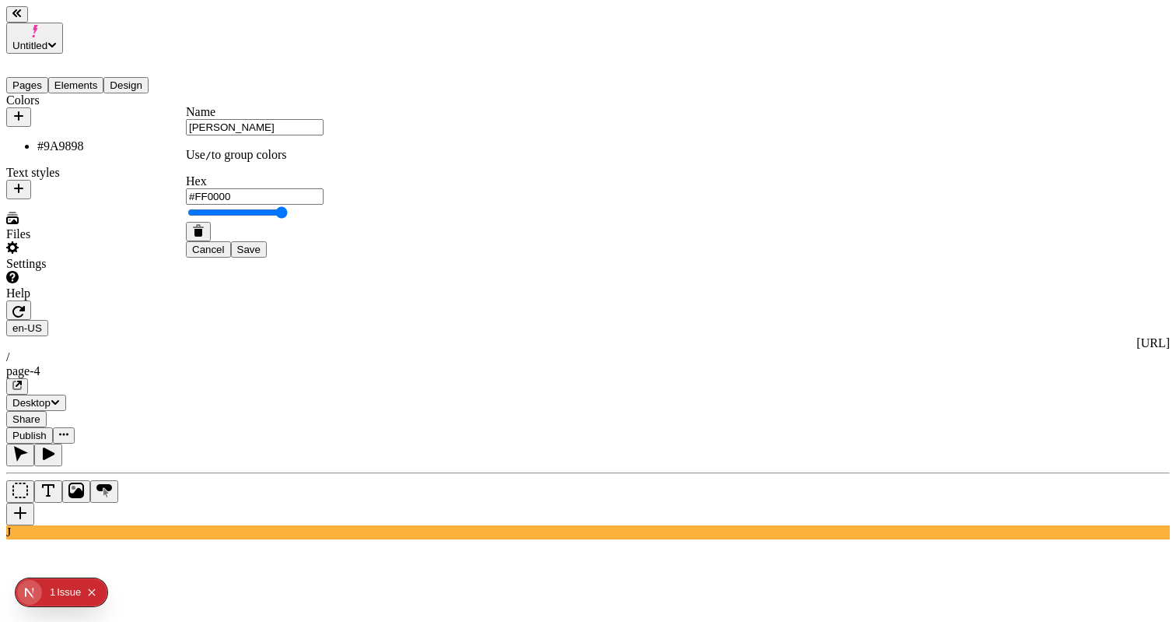
click at [261, 255] on span "Save" at bounding box center [248, 250] width 23 height 12
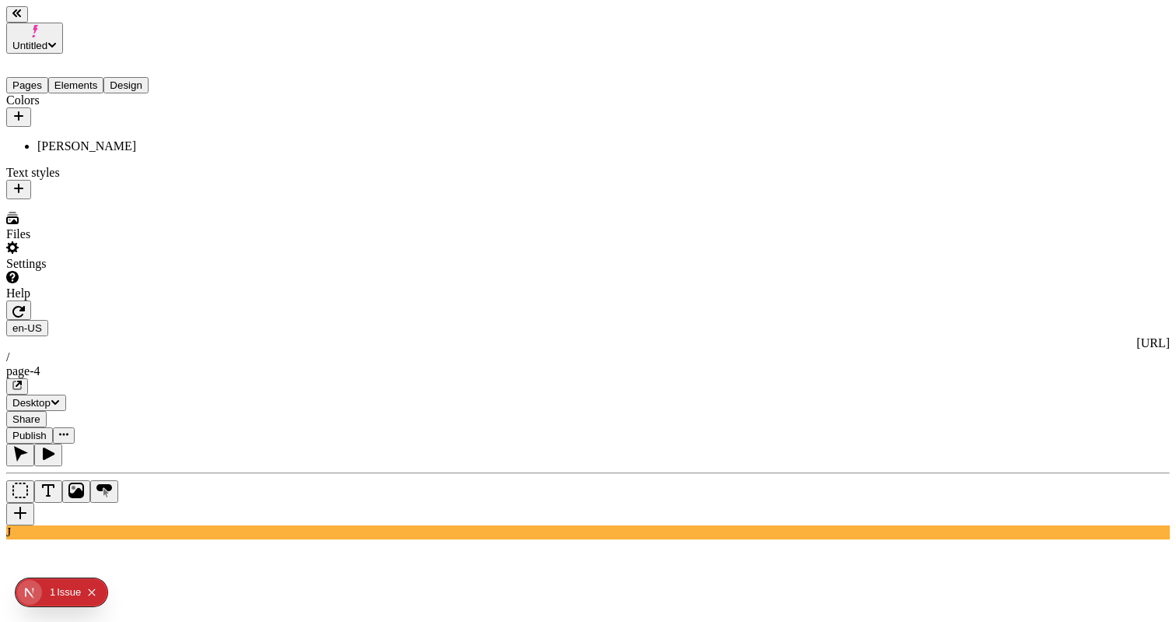
click at [952, 412] on div "[PERSON_NAME]" at bounding box center [992, 419] width 138 height 14
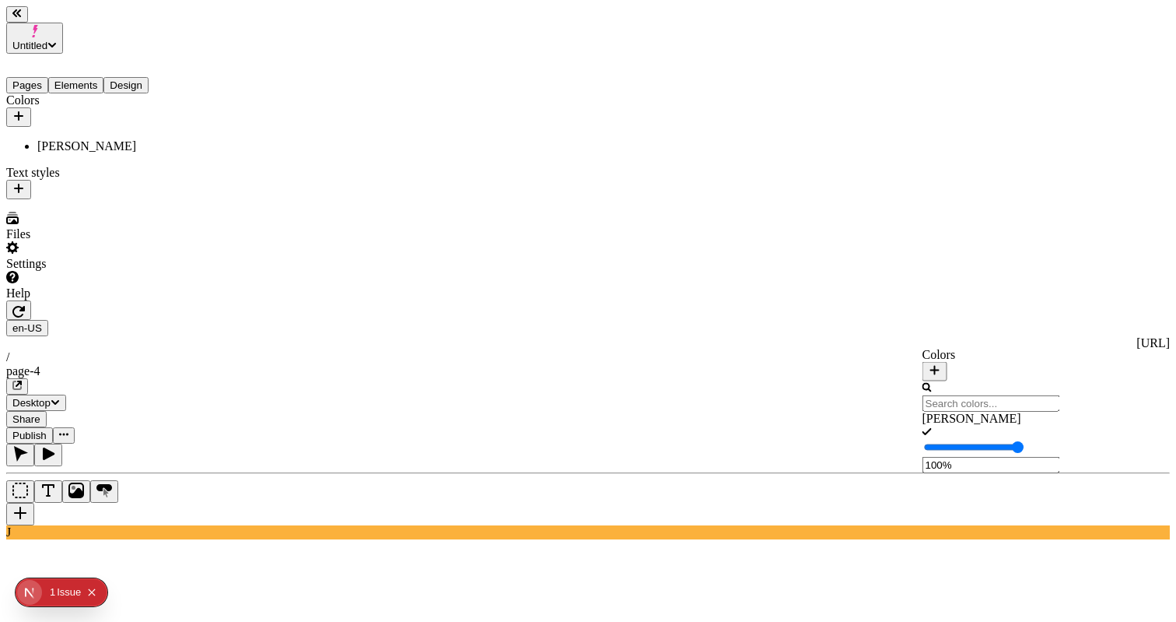
click at [954, 420] on div "[PERSON_NAME]" at bounding box center [992, 419] width 138 height 14
click at [47, 429] on span "Publish" at bounding box center [29, 435] width 34 height 12
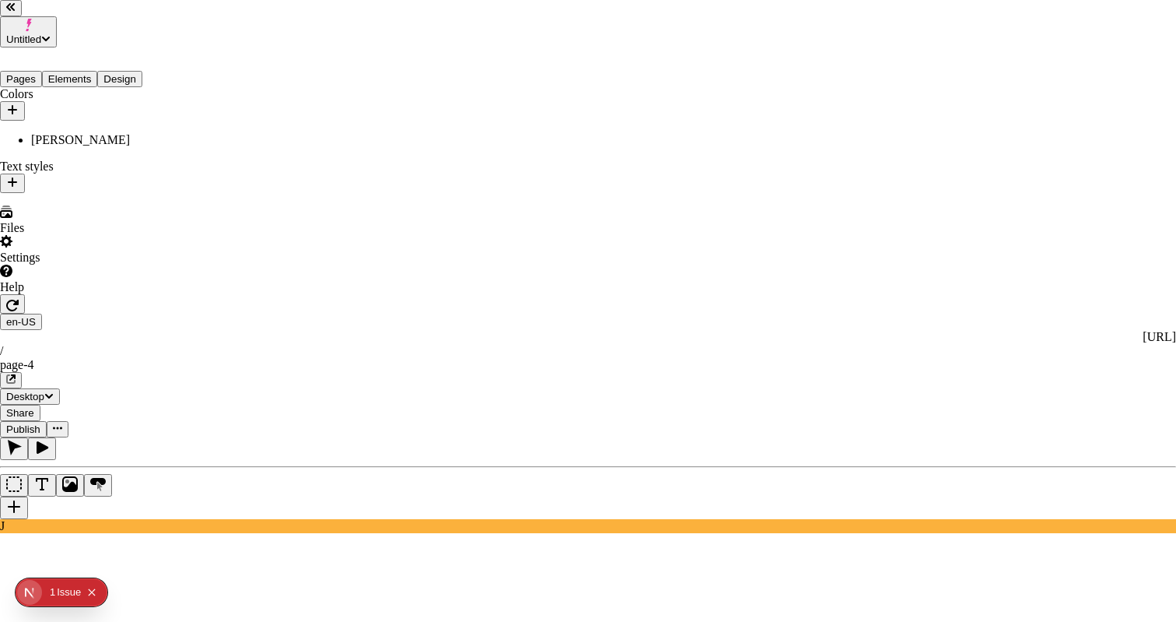
checkbox input "true"
checkbox input "false"
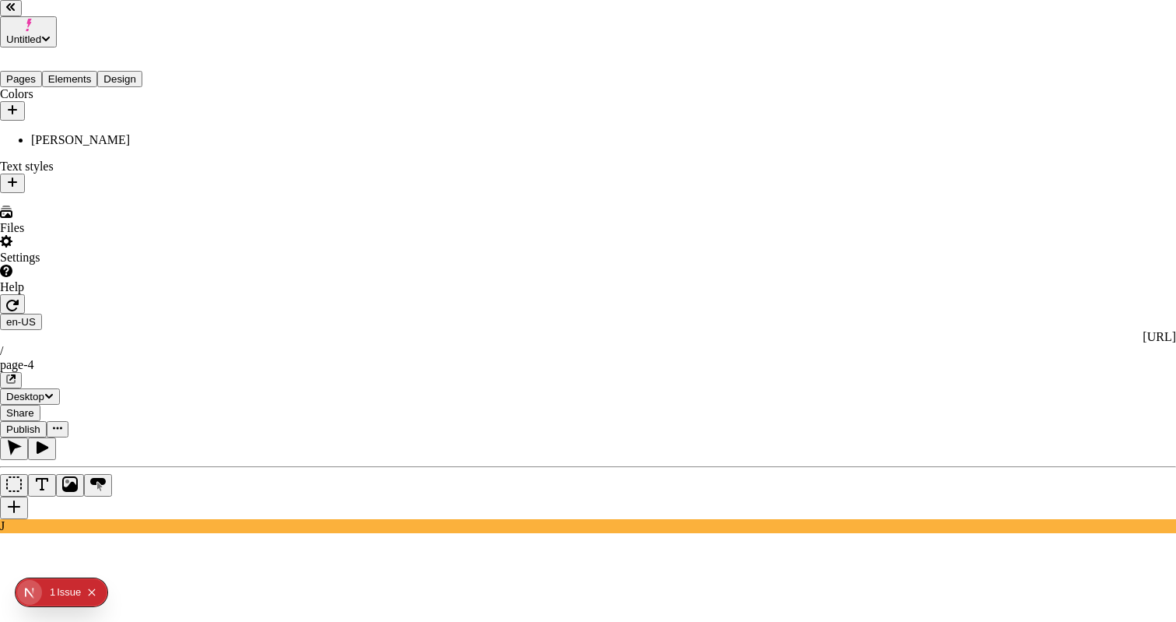
checkbox input "true"
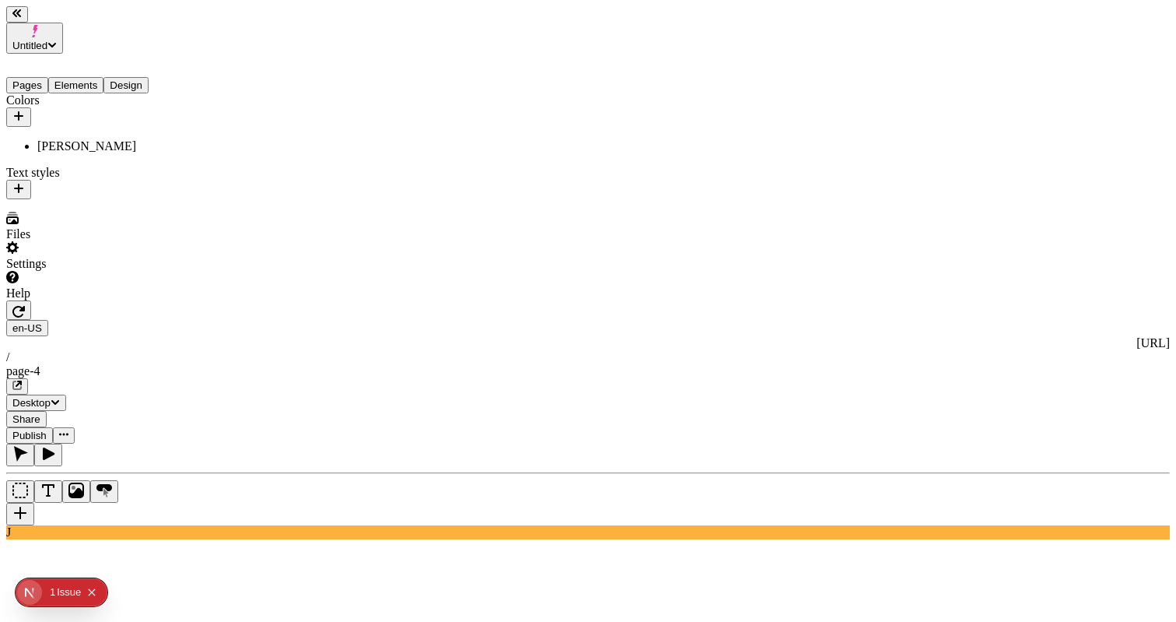
click at [70, 139] on div "[PERSON_NAME]" at bounding box center [115, 146] width 156 height 14
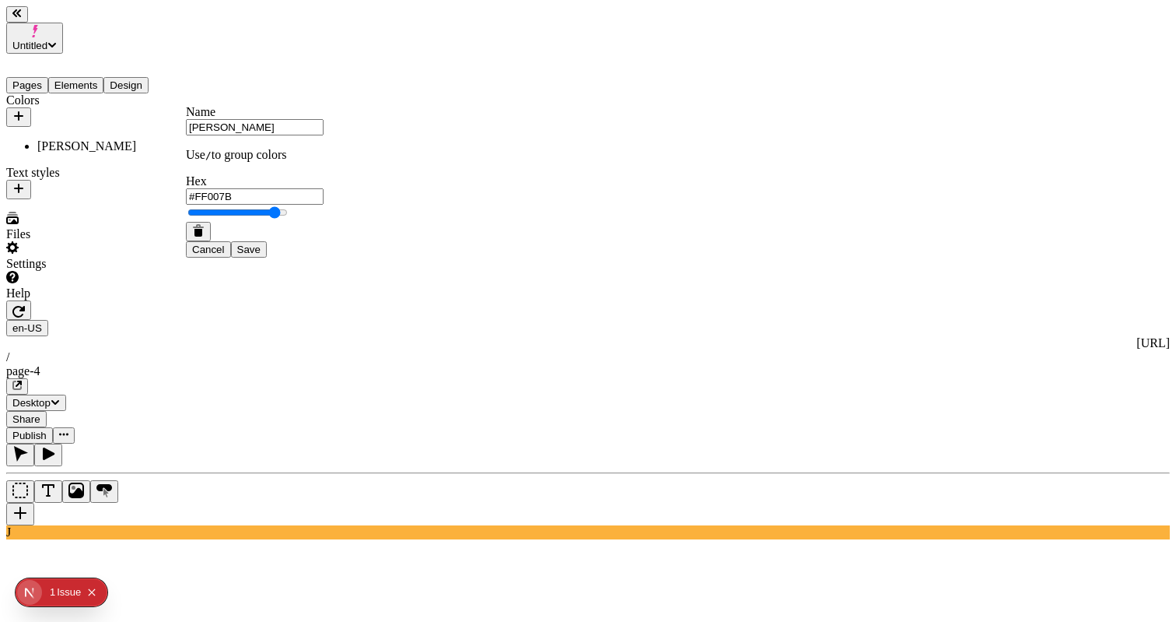
type input "#FF0077"
click at [267, 258] on button "Save" at bounding box center [249, 249] width 36 height 16
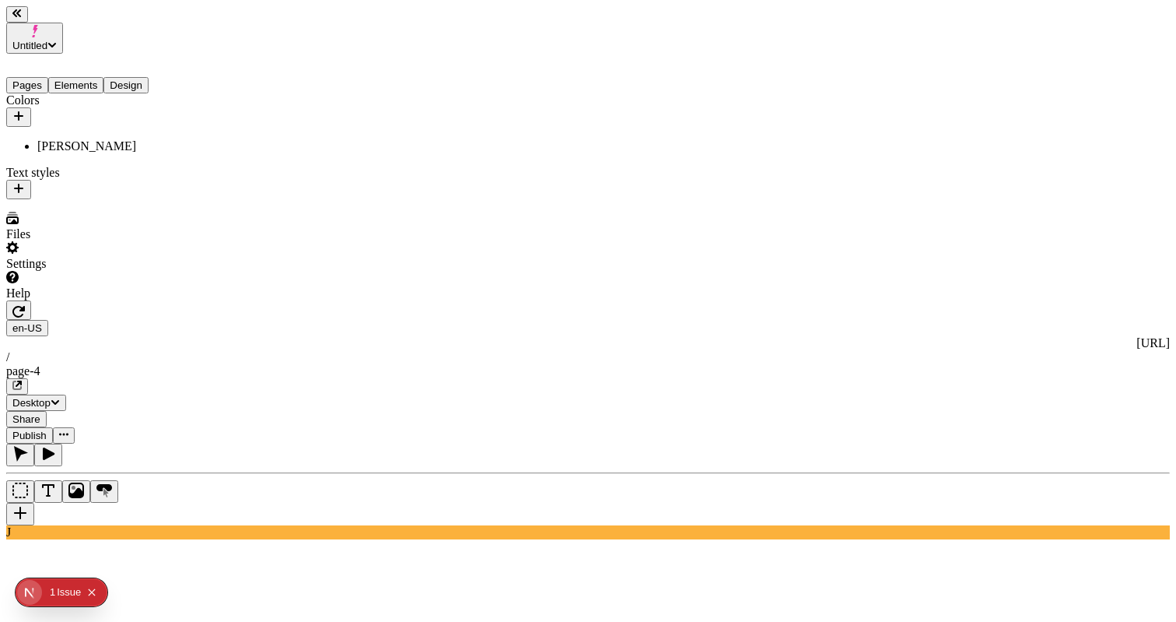
type input "0"
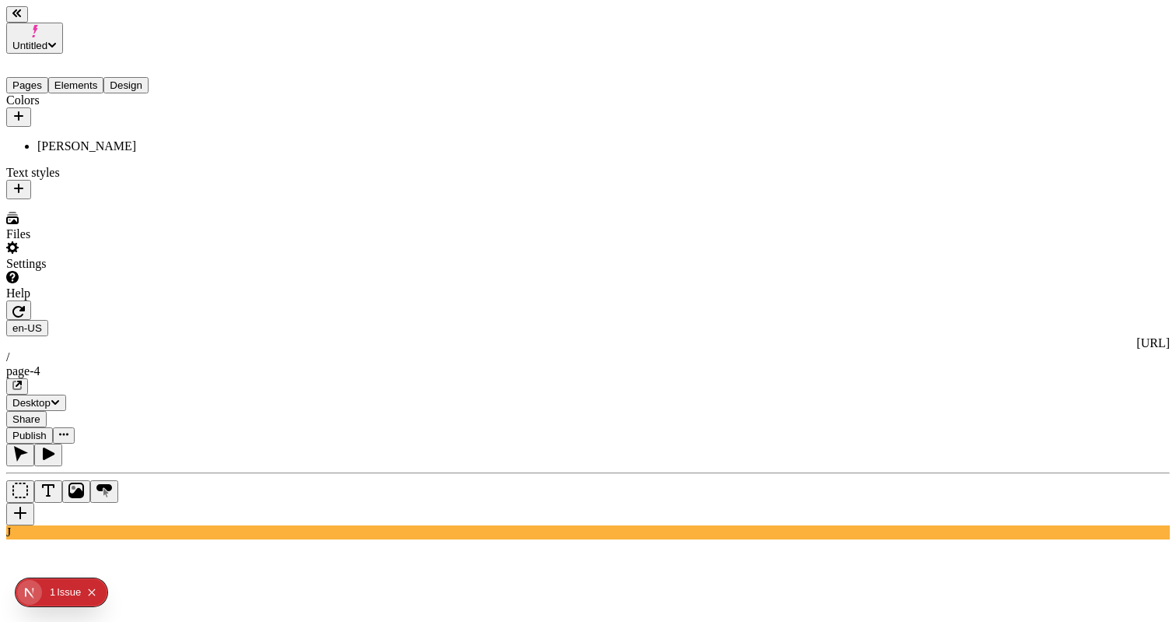
click at [47, 429] on span "Publish" at bounding box center [29, 435] width 34 height 12
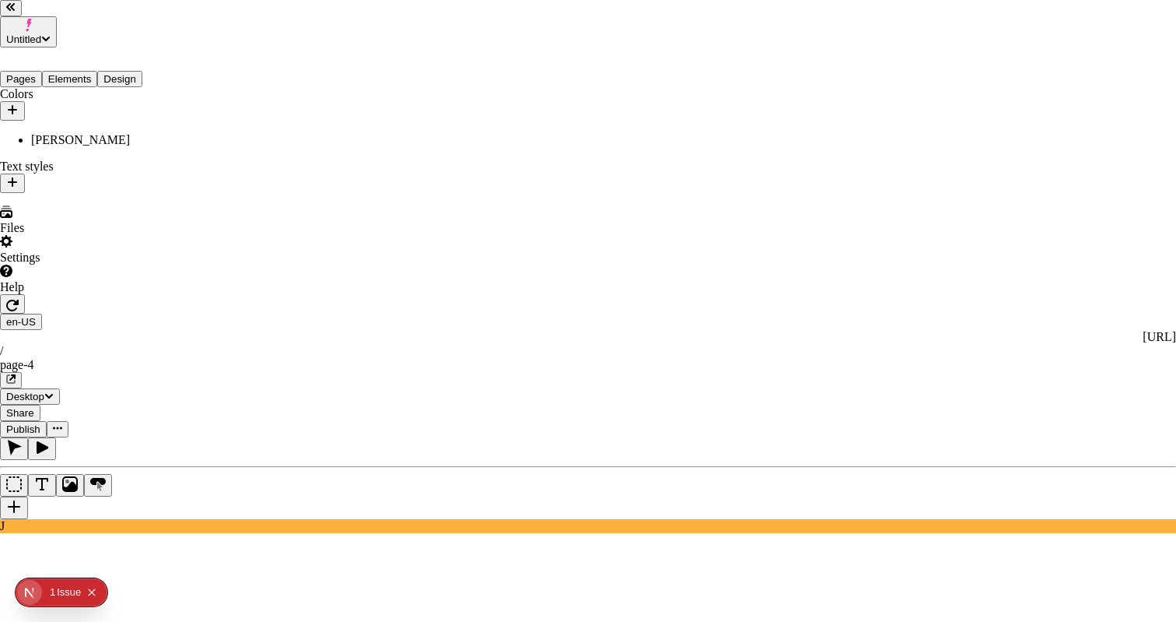
checkbox input "true"
checkbox input "false"
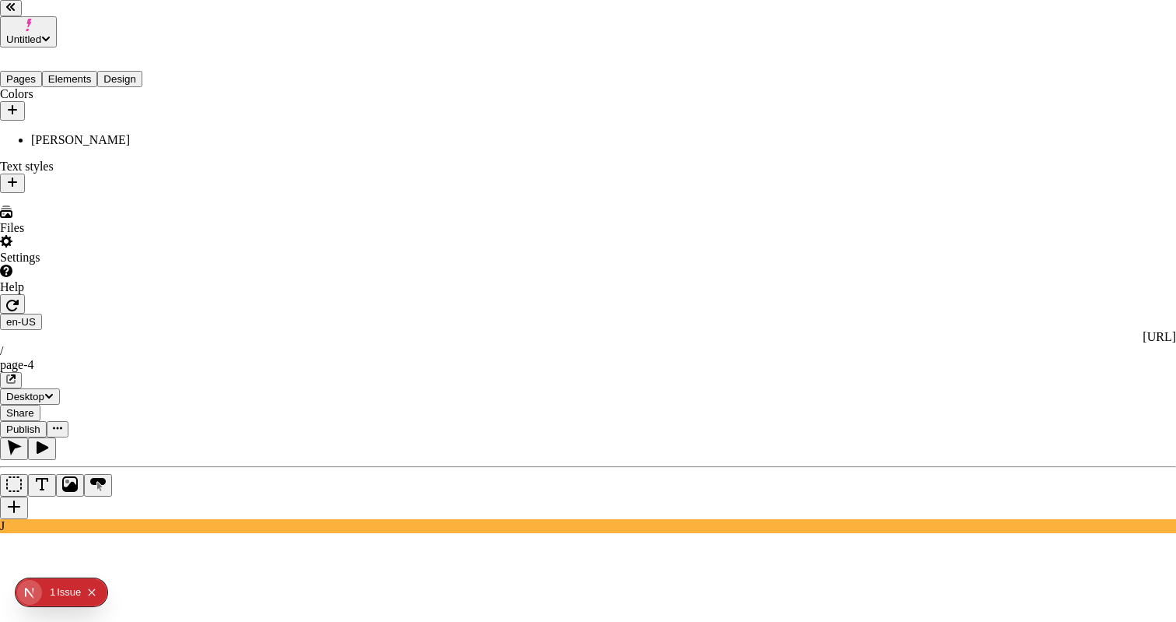
checkbox input "true"
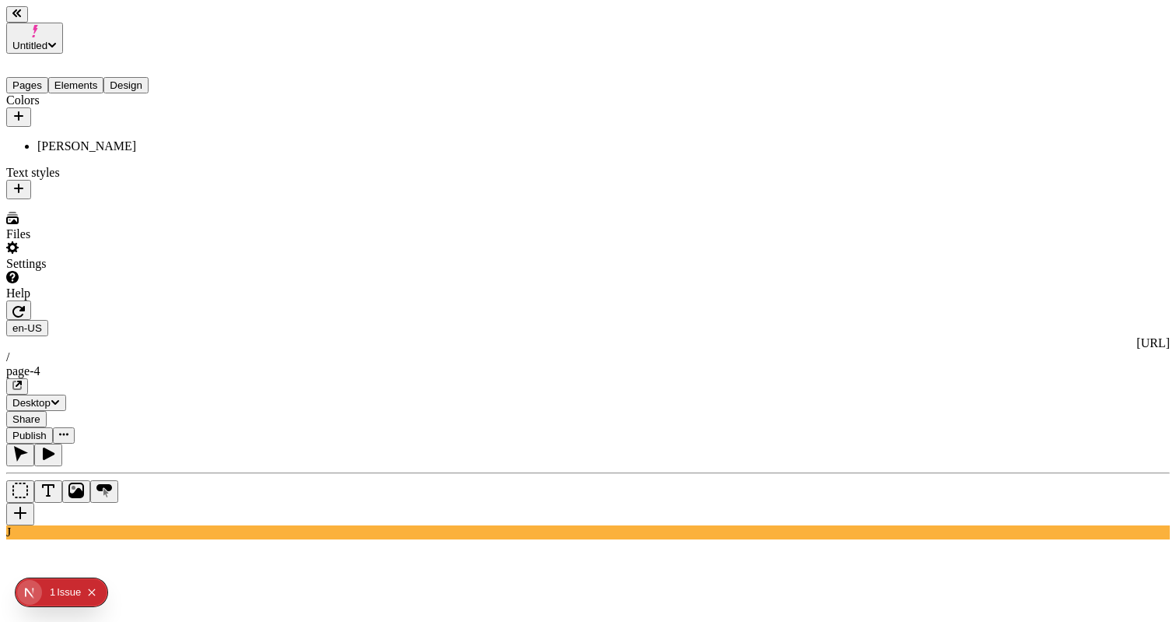
click at [79, 139] on div "[PERSON_NAME]" at bounding box center [115, 146] width 156 height 14
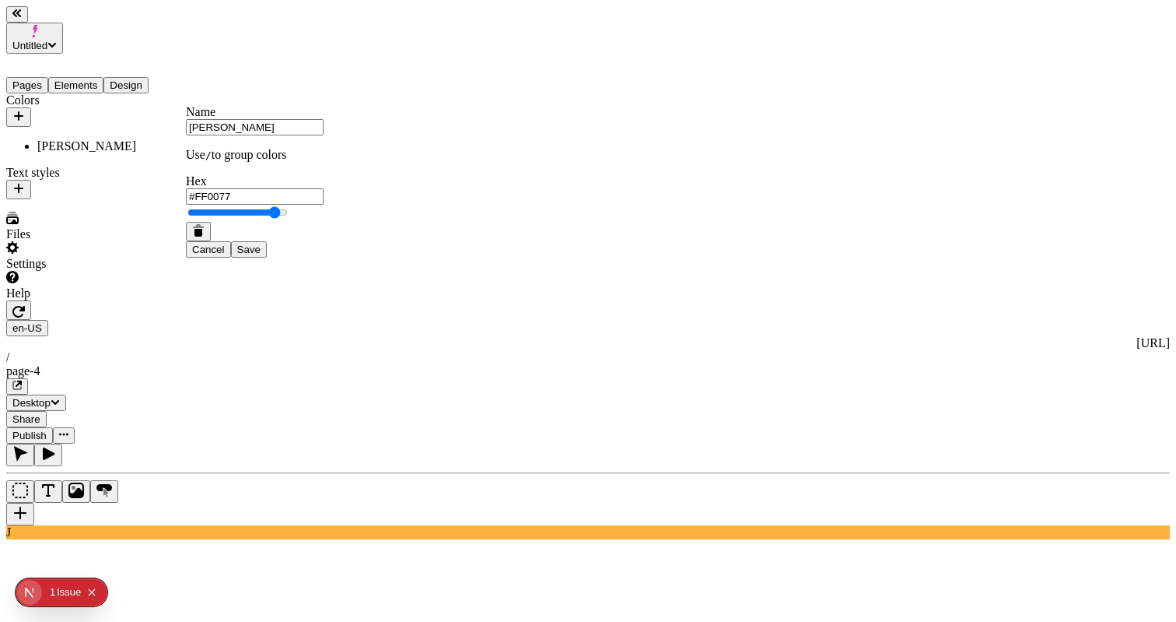
type input "#3300FF"
click at [261, 255] on span "Save" at bounding box center [248, 250] width 23 height 12
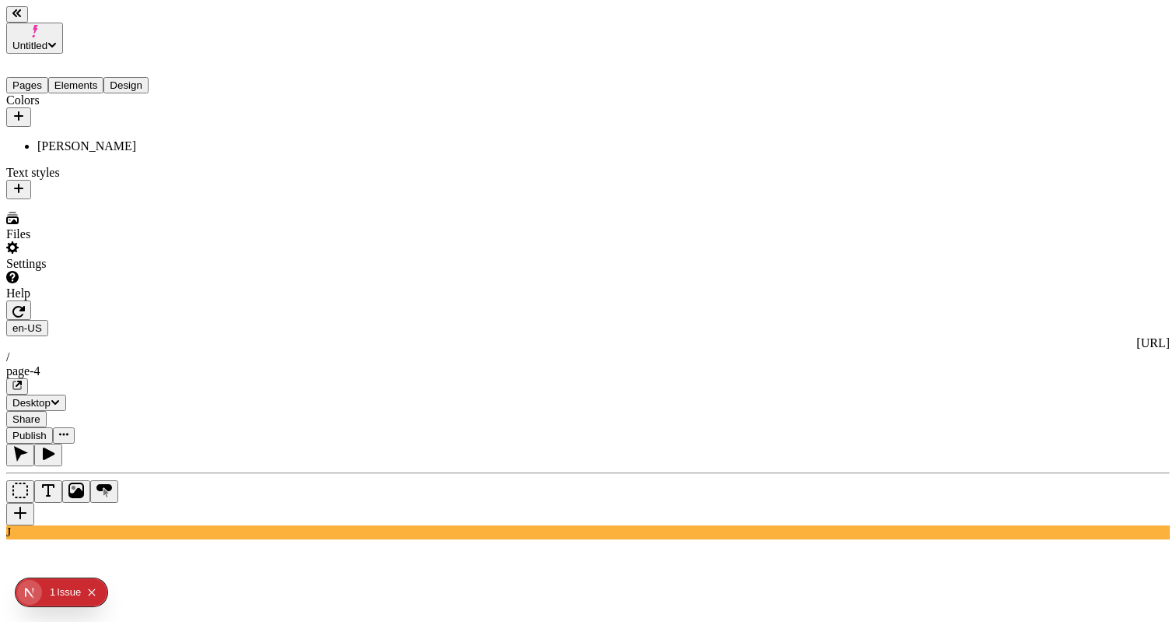
type input "170"
click at [53, 427] on button "Publish" at bounding box center [29, 435] width 47 height 16
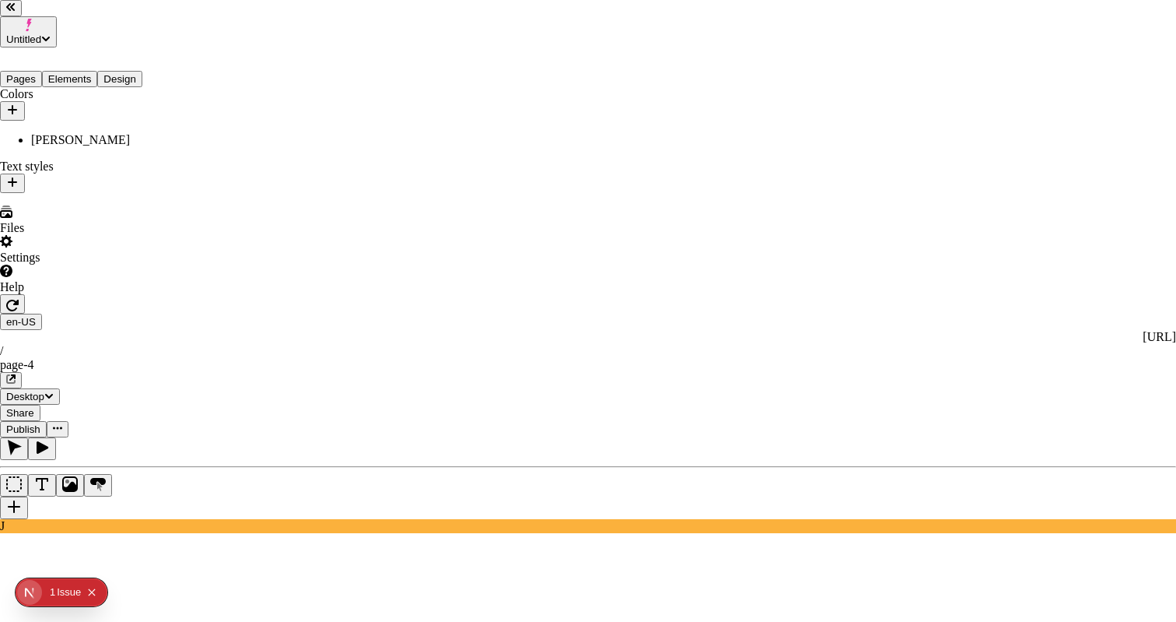
checkbox input "true"
checkbox input "false"
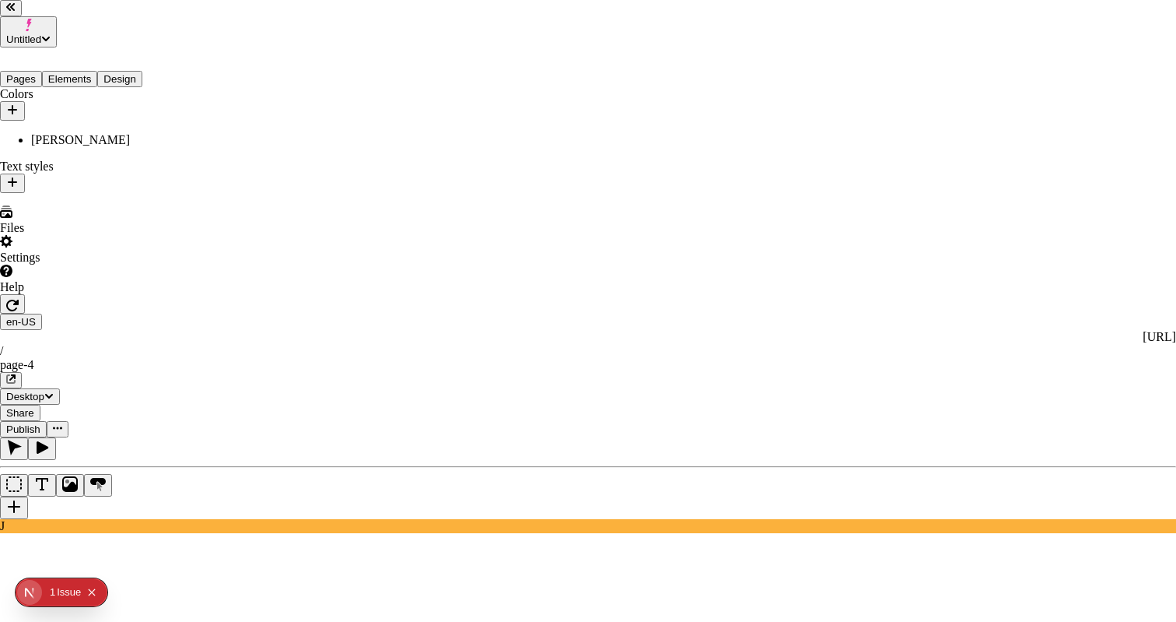
checkbox input "true"
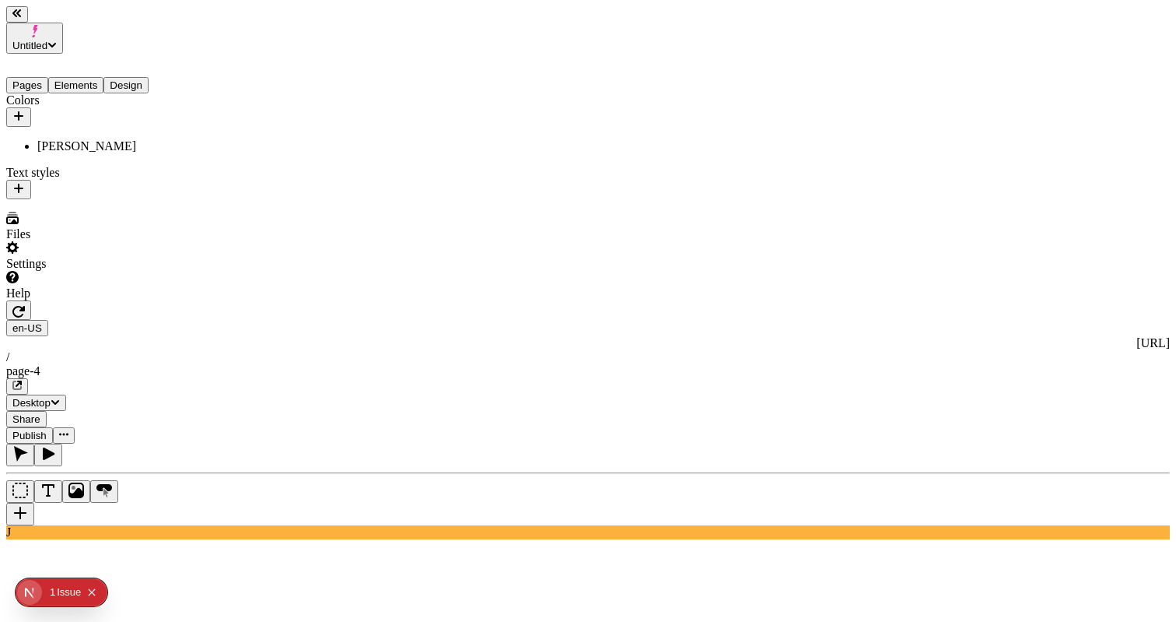
type input "0"
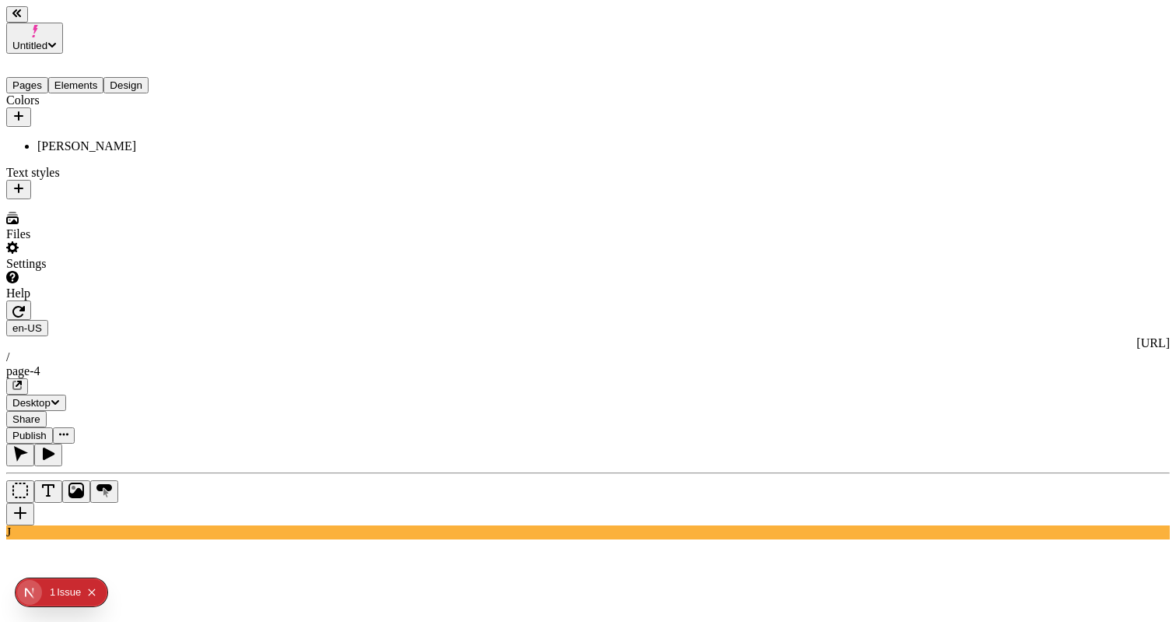
click at [78, 139] on div "[PERSON_NAME]" at bounding box center [115, 146] width 156 height 14
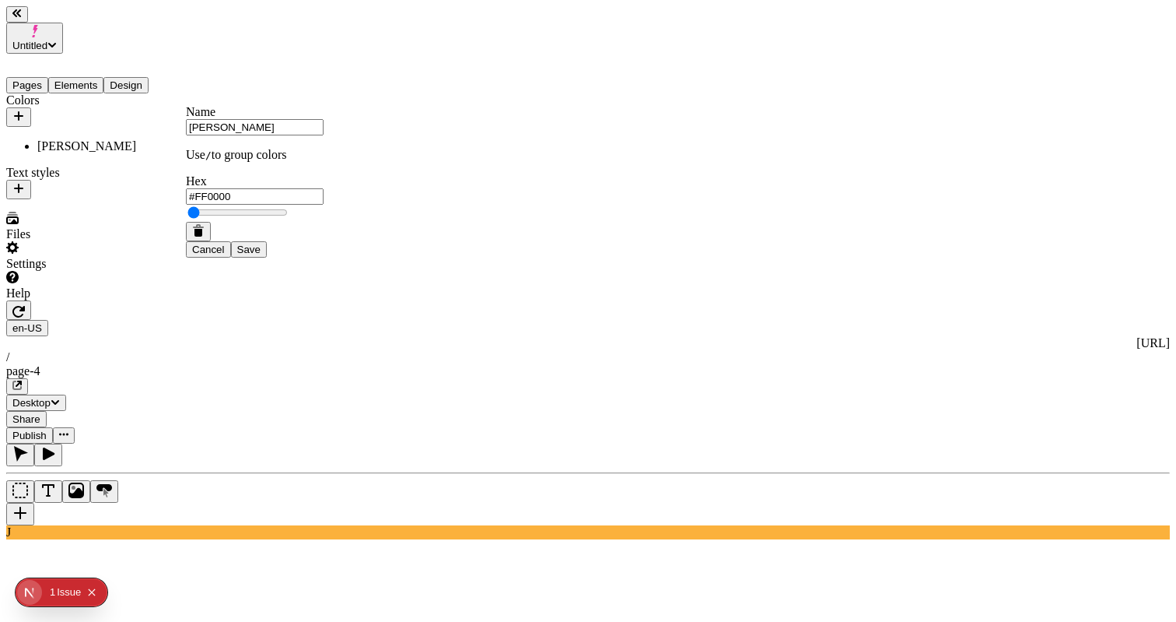
type input "#FF0000"
click at [267, 258] on button "Save" at bounding box center [249, 249] width 36 height 16
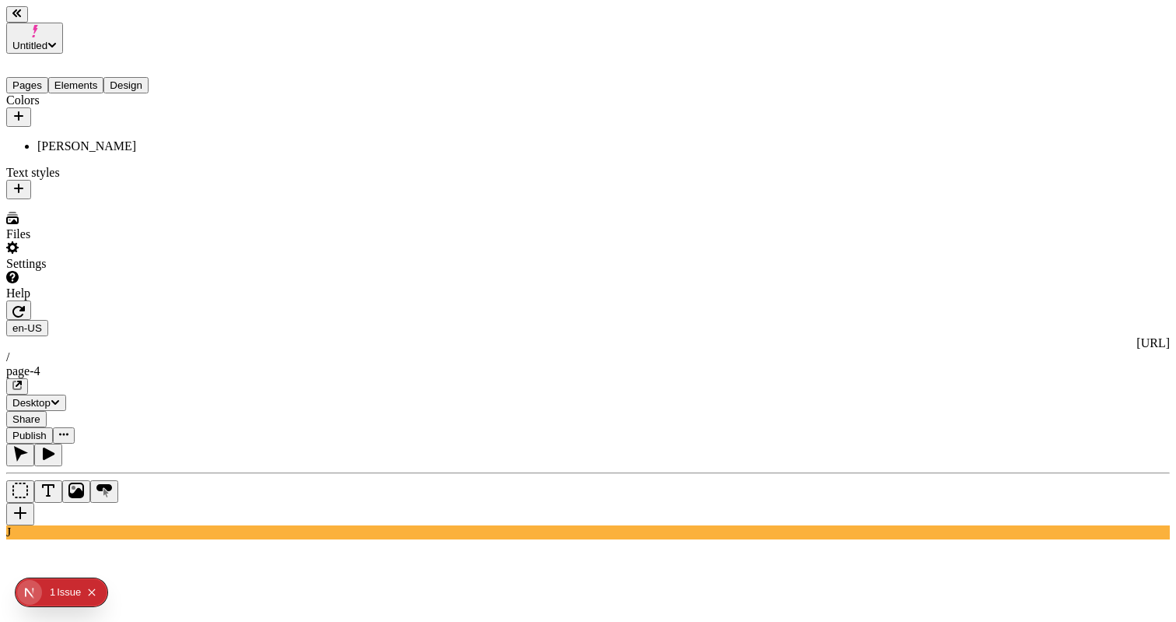
click at [47, 429] on span "Publish" at bounding box center [29, 435] width 34 height 12
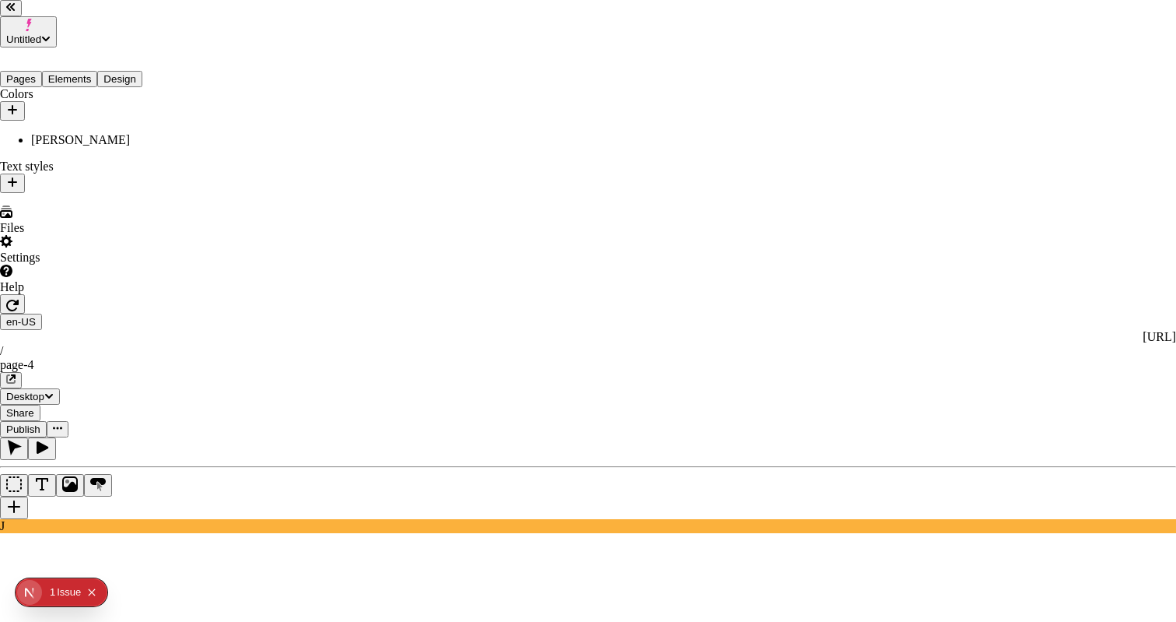
checkbox input "true"
checkbox input "false"
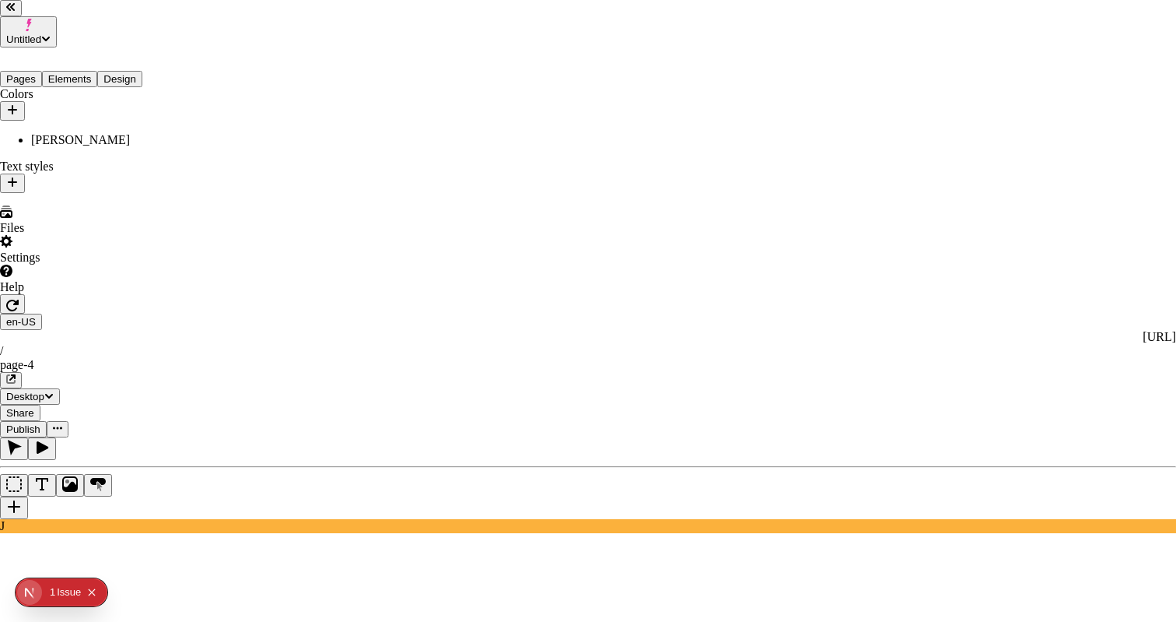
checkbox input "true"
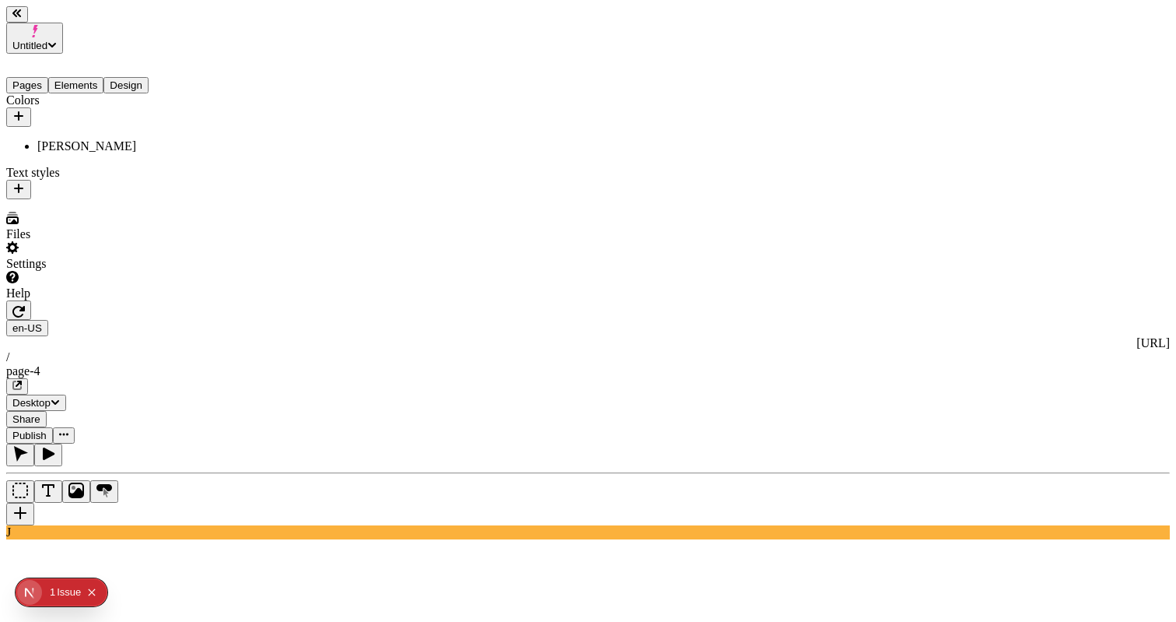
type input "165"
click at [101, 139] on div "[PERSON_NAME]" at bounding box center [115, 146] width 156 height 14
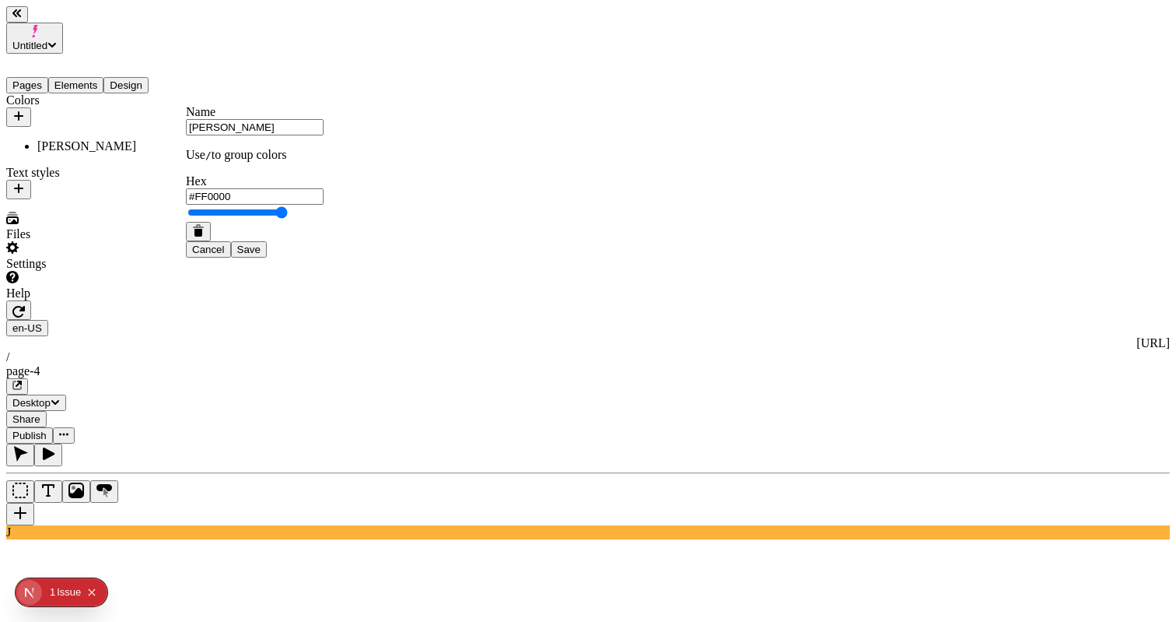
type input "#6200FF"
click at [261, 255] on span "Save" at bounding box center [248, 250] width 23 height 12
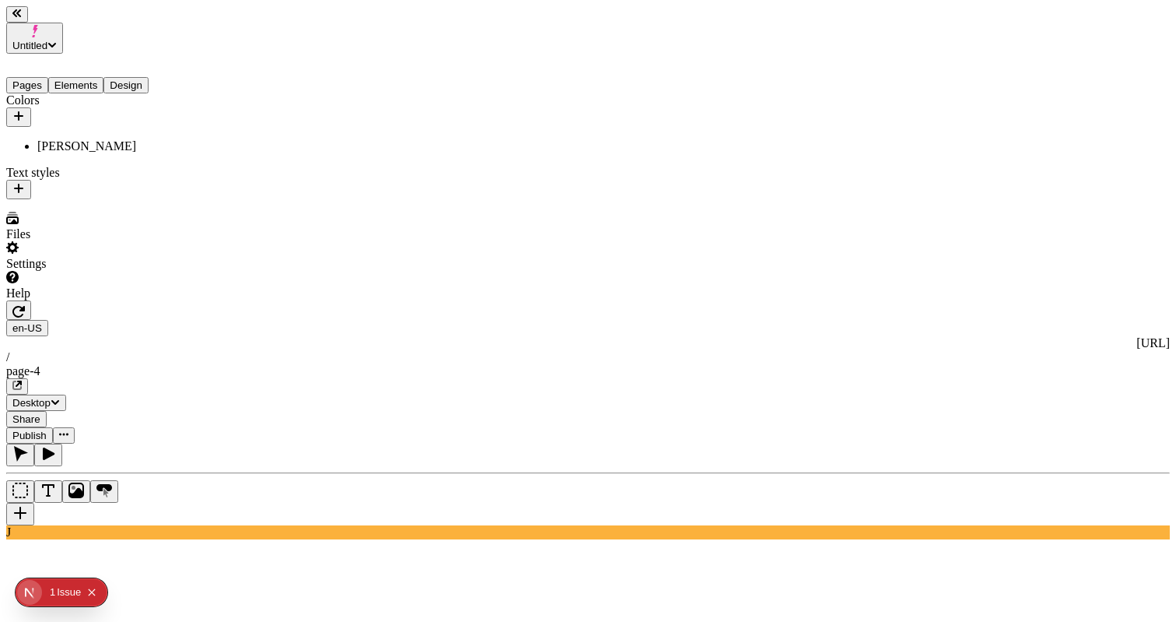
click at [47, 429] on span "Publish" at bounding box center [29, 435] width 34 height 12
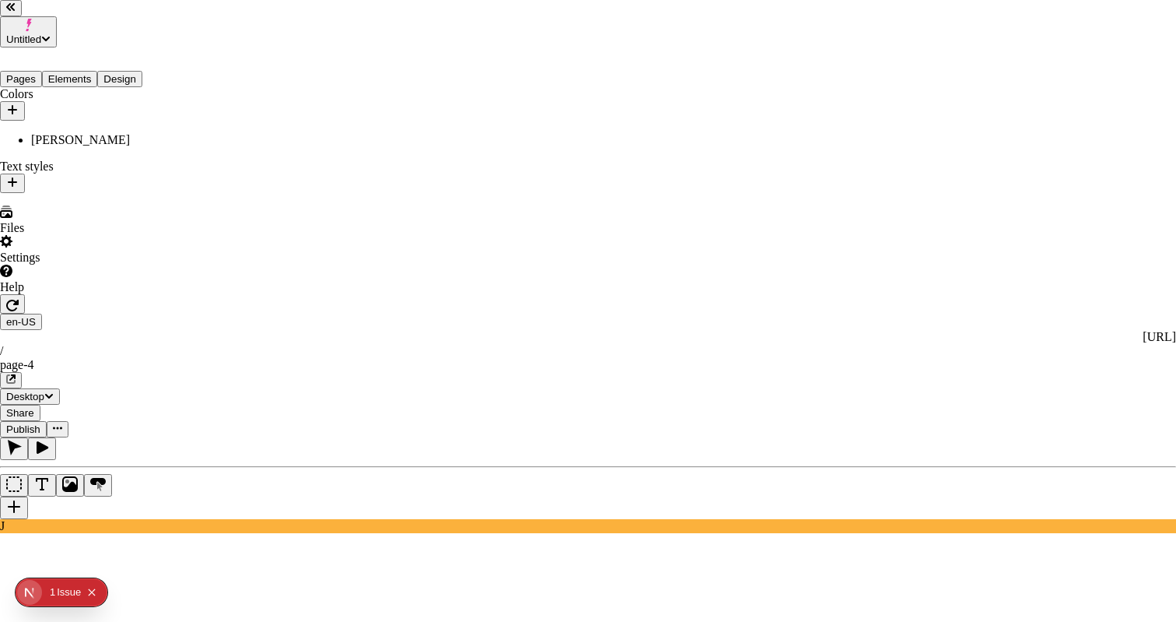
checkbox input "true"
checkbox input "false"
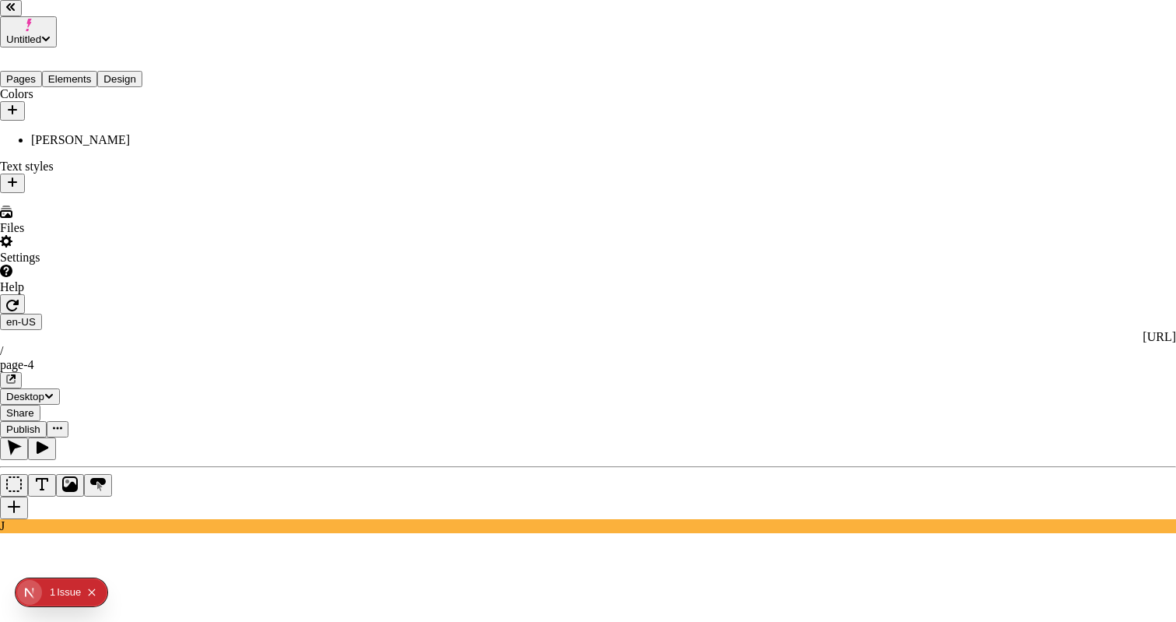
checkbox input "true"
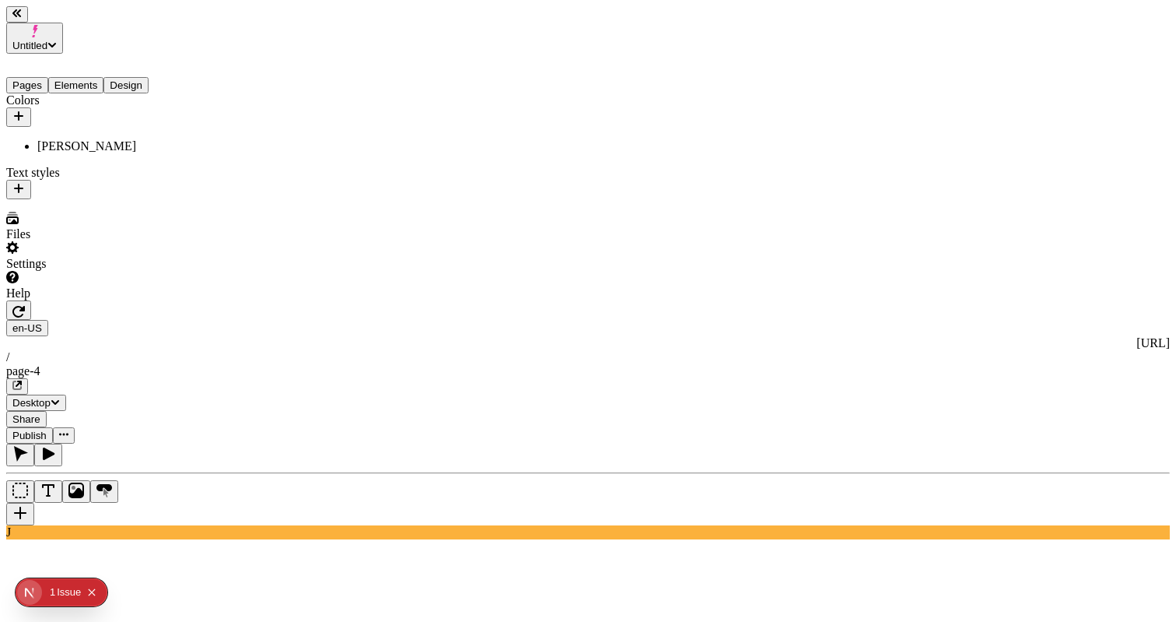
click at [75, 139] on div "[PERSON_NAME]" at bounding box center [115, 146] width 156 height 14
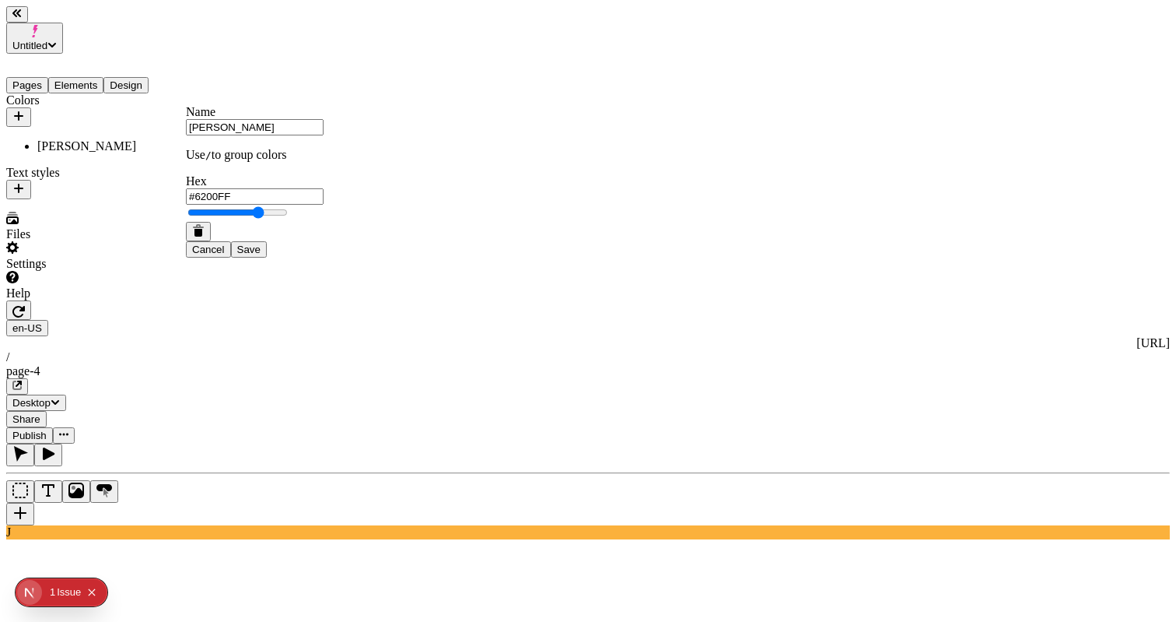
type input "#FF0000"
click at [261, 255] on span "Save" at bounding box center [248, 250] width 23 height 12
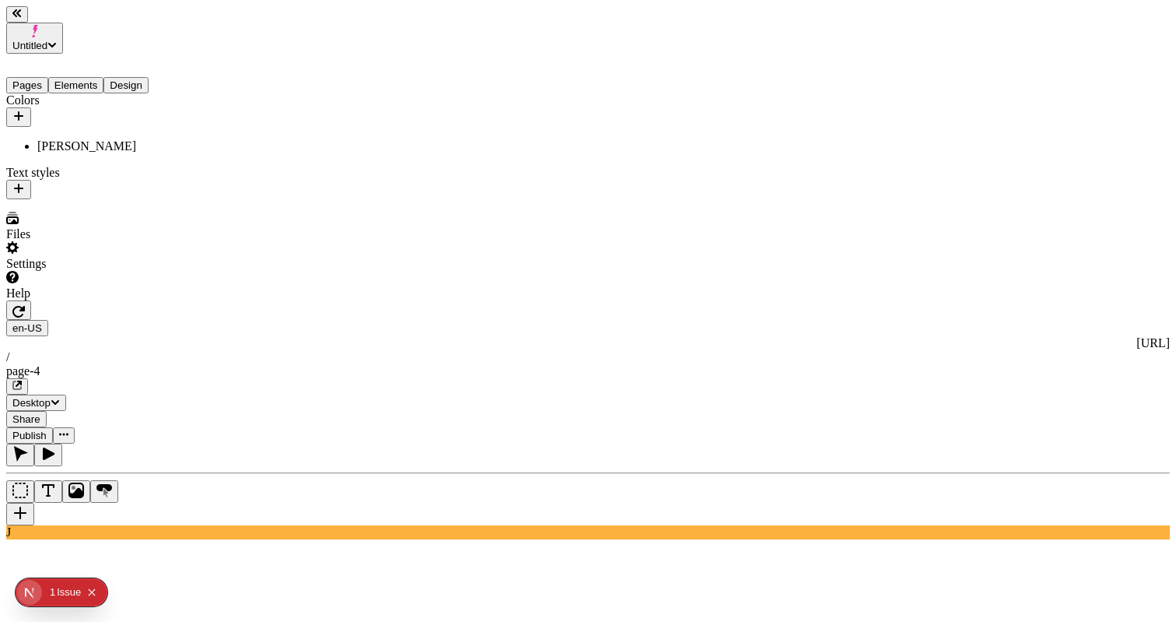
type input "0"
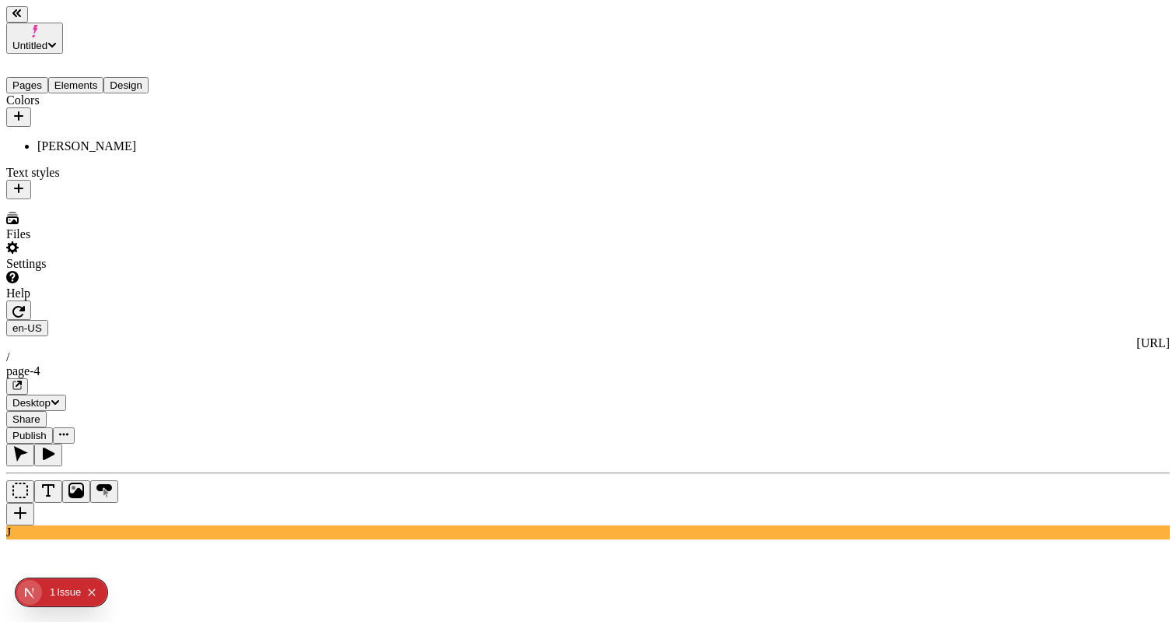
click at [53, 427] on button "Publish" at bounding box center [29, 435] width 47 height 16
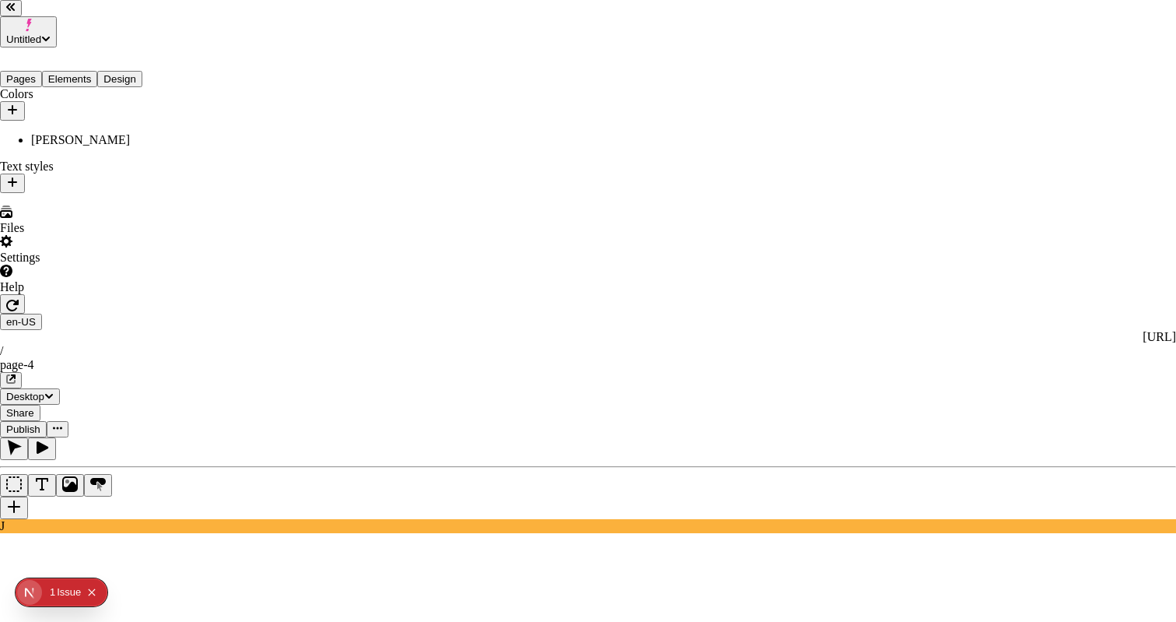
checkbox input "true"
checkbox input "false"
drag, startPoint x: 426, startPoint y: 363, endPoint x: 437, endPoint y: 373, distance: 15.4
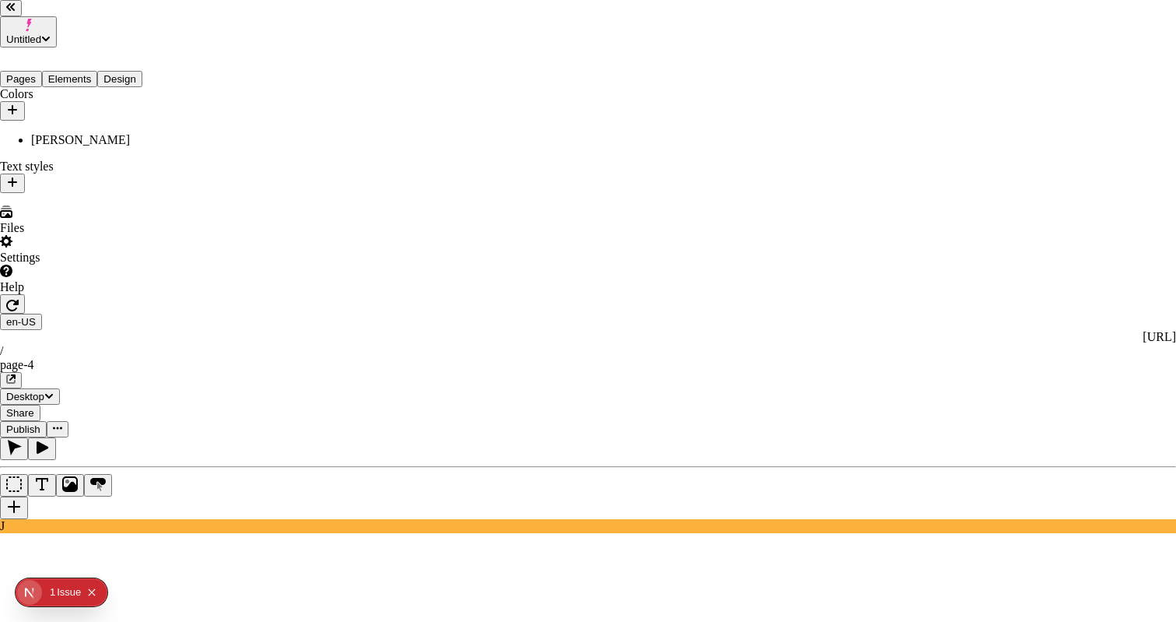
checkbox input "true"
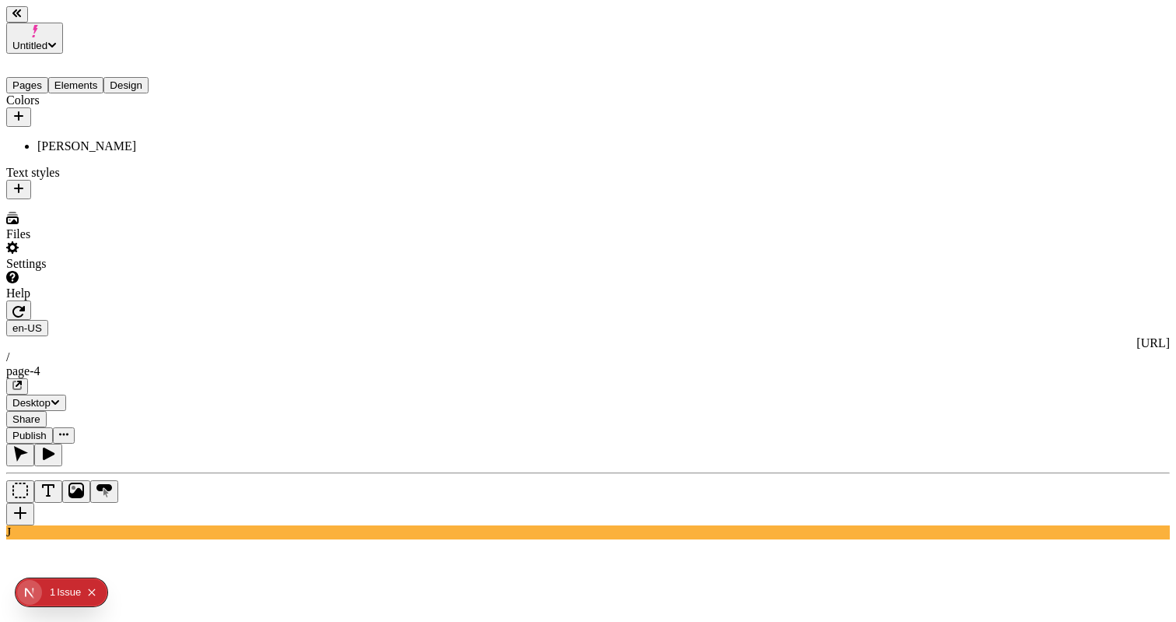
type input "220"
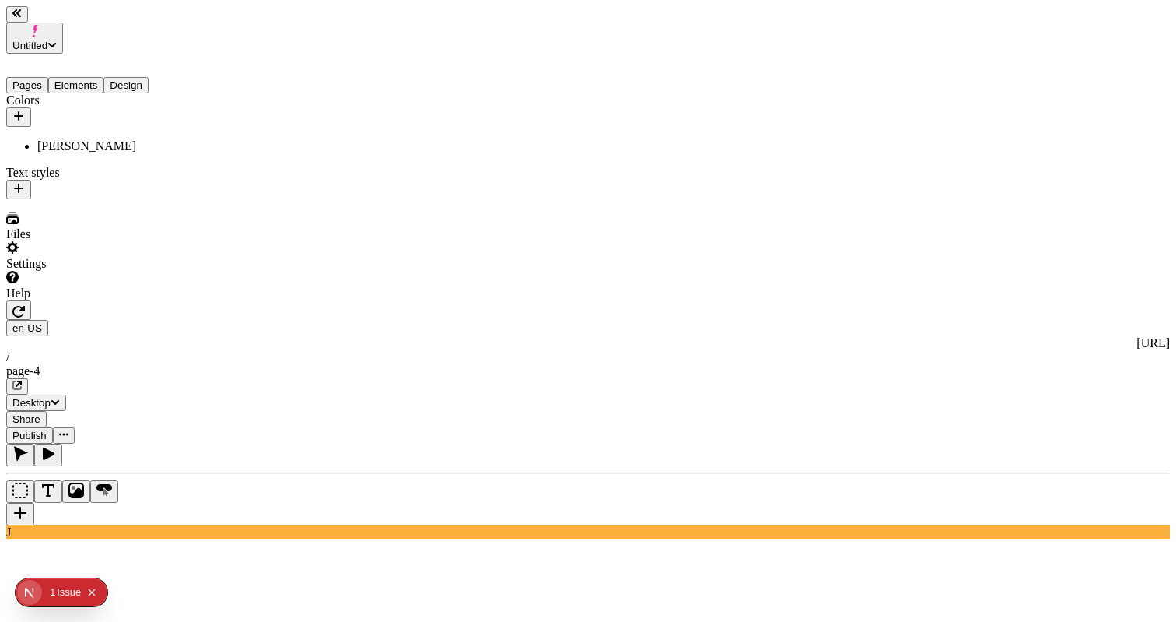
type input "100"
click at [88, 139] on div "[PERSON_NAME]" at bounding box center [115, 146] width 156 height 14
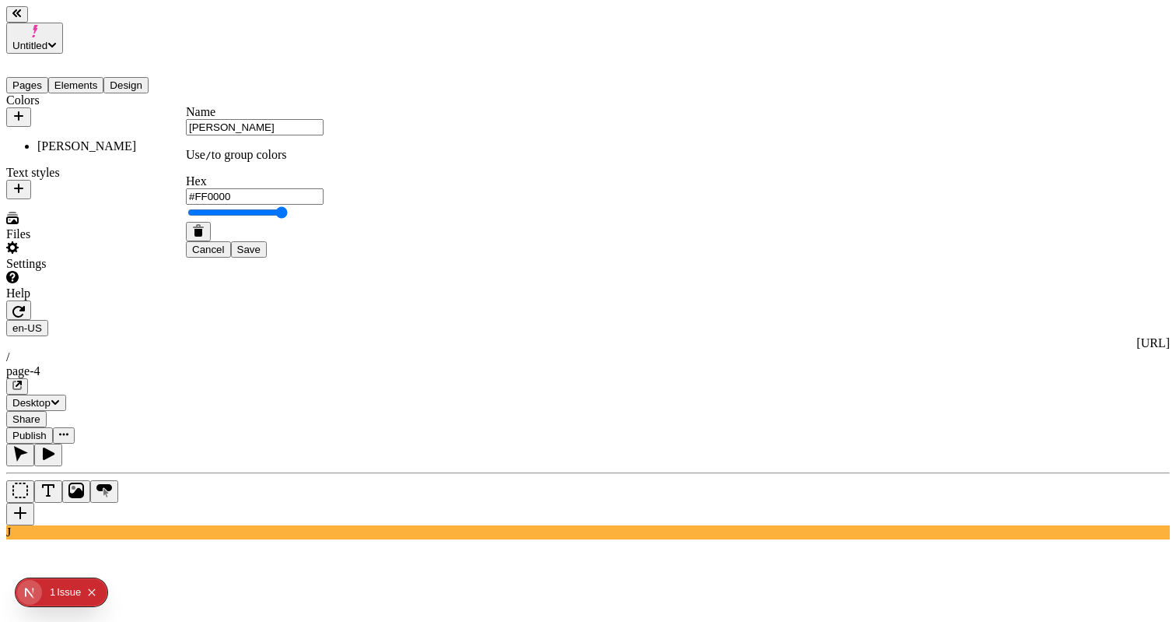
type input "#0011FF"
click at [261, 255] on span "Save" at bounding box center [248, 250] width 23 height 12
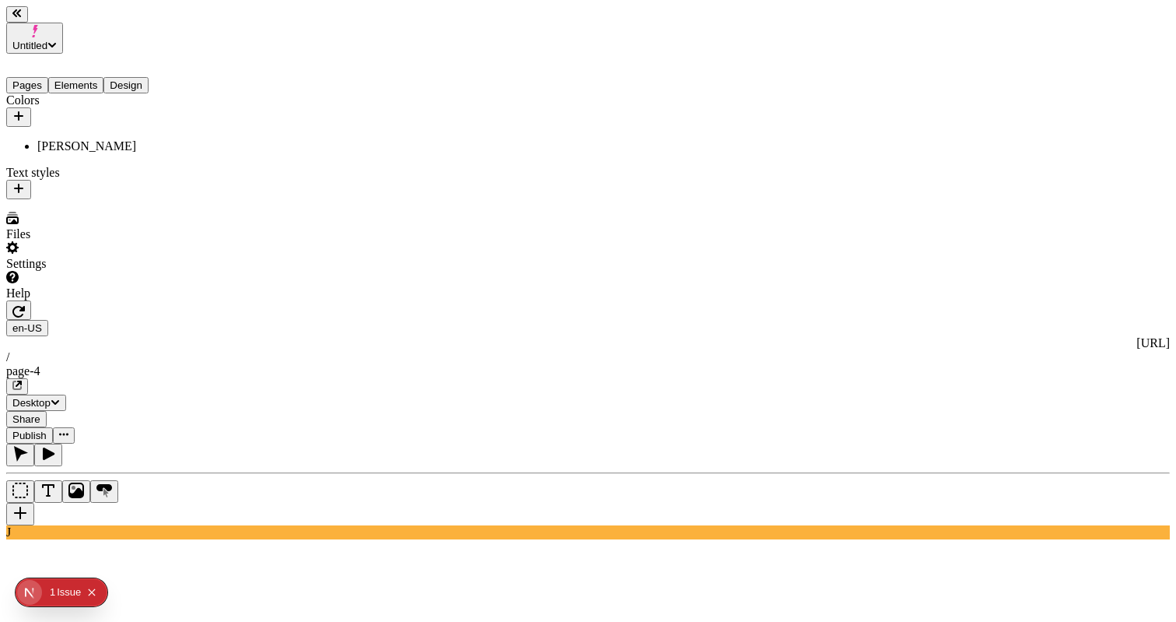
click at [47, 429] on span "Publish" at bounding box center [29, 435] width 34 height 12
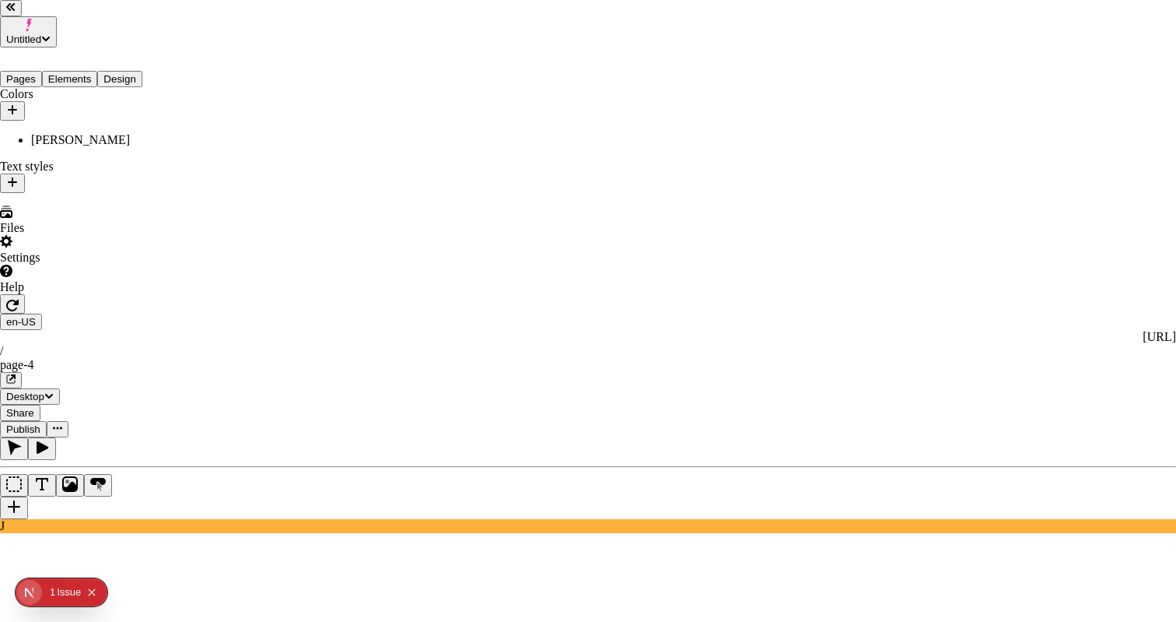
checkbox input "true"
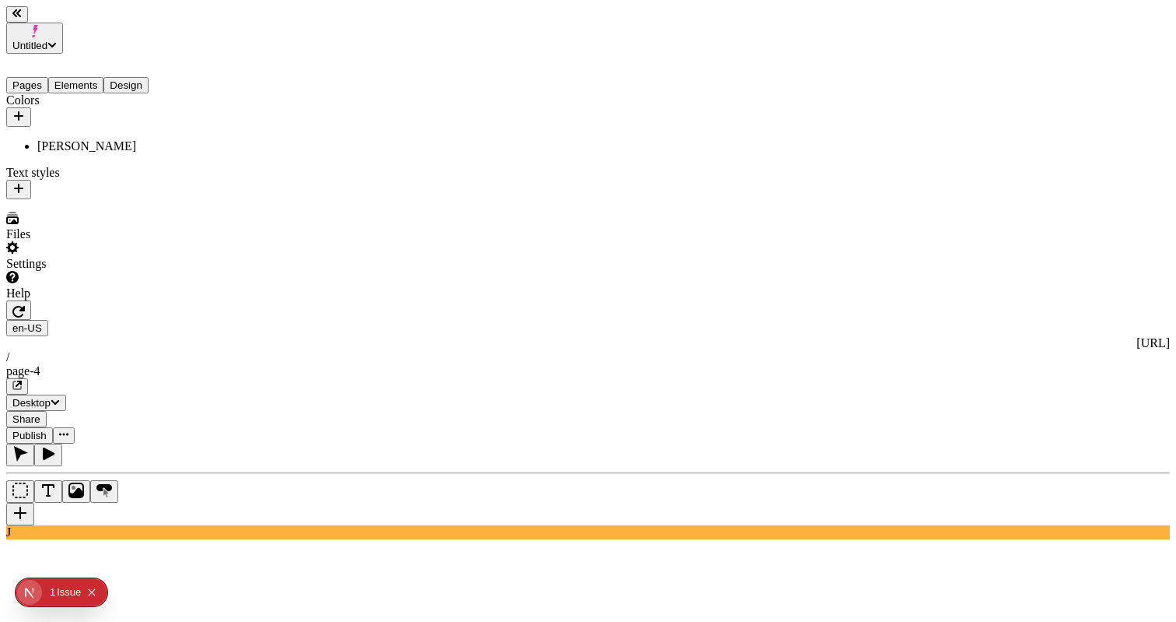
scroll to position [0, 53]
drag, startPoint x: 1027, startPoint y: 159, endPoint x: 1052, endPoint y: 209, distance: 55.7
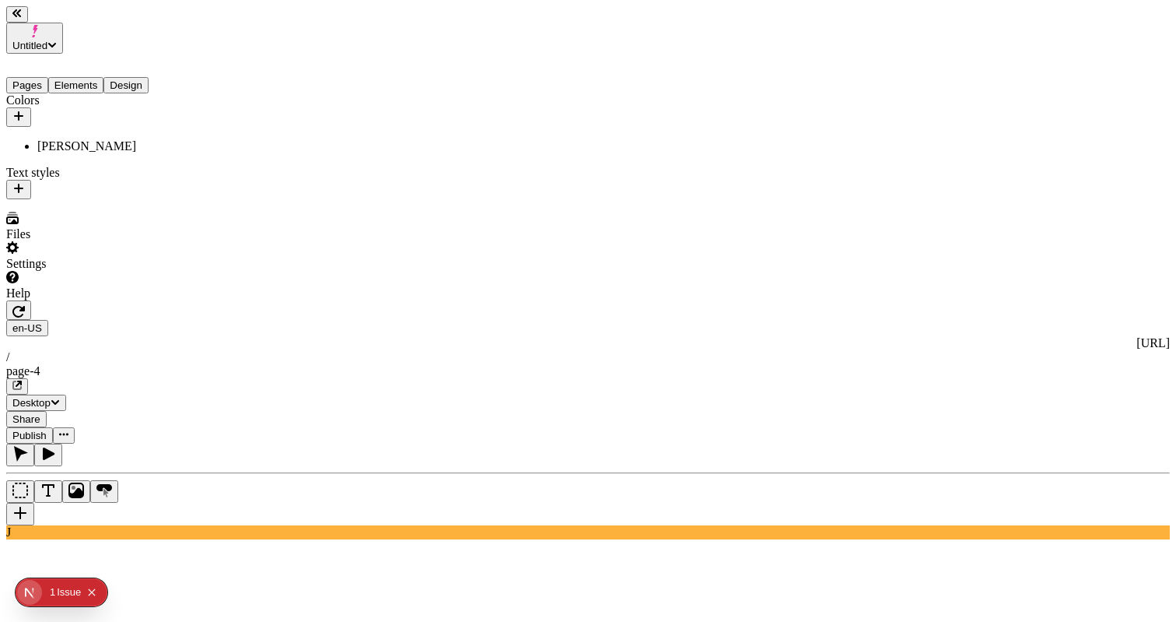
click at [1048, 272] on icon "button" at bounding box center [1042, 278] width 12 height 12
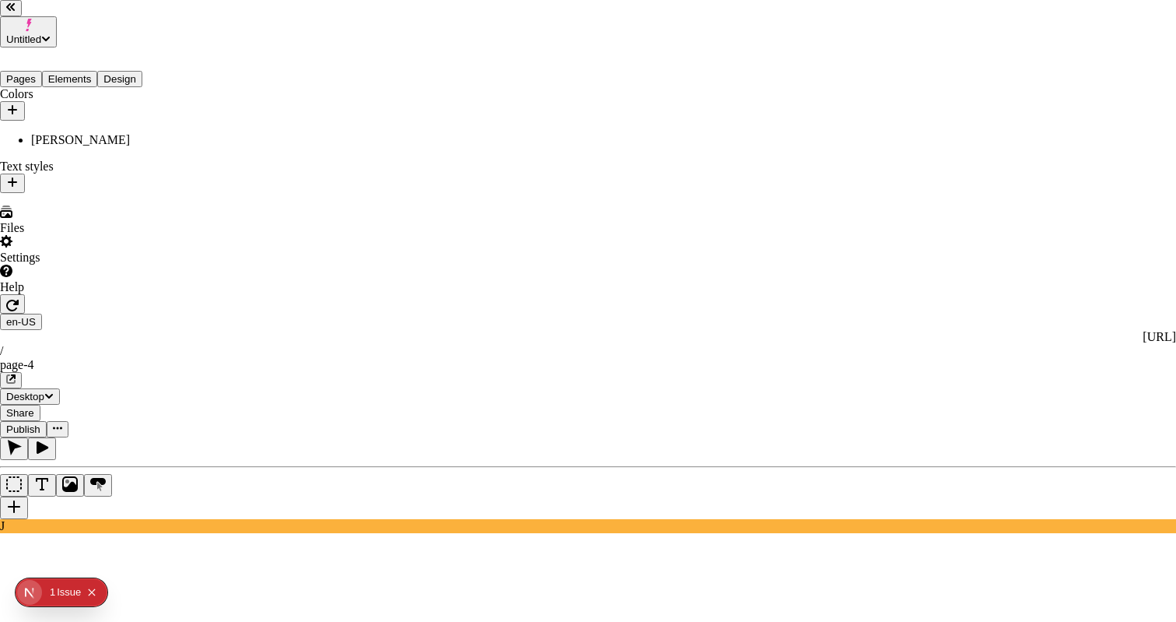
type input "Untitled style"
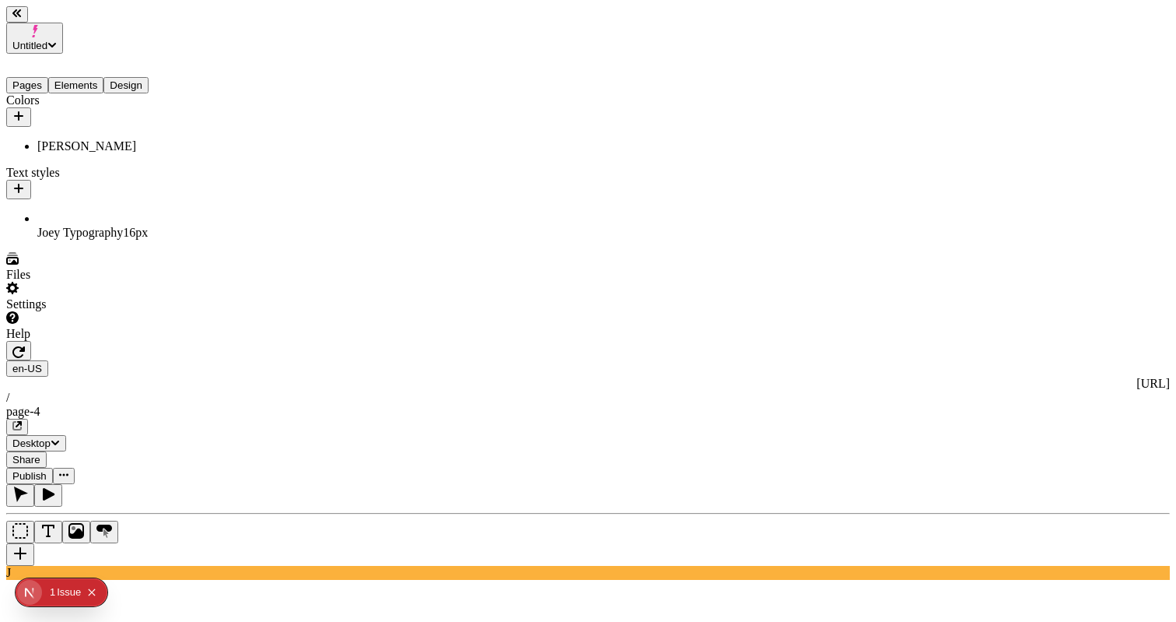
click at [1049, 299] on div "Grenze" at bounding box center [1083, 292] width 167 height 14
click at [980, 415] on div "[PERSON_NAME]" at bounding box center [992, 418] width 138 height 14
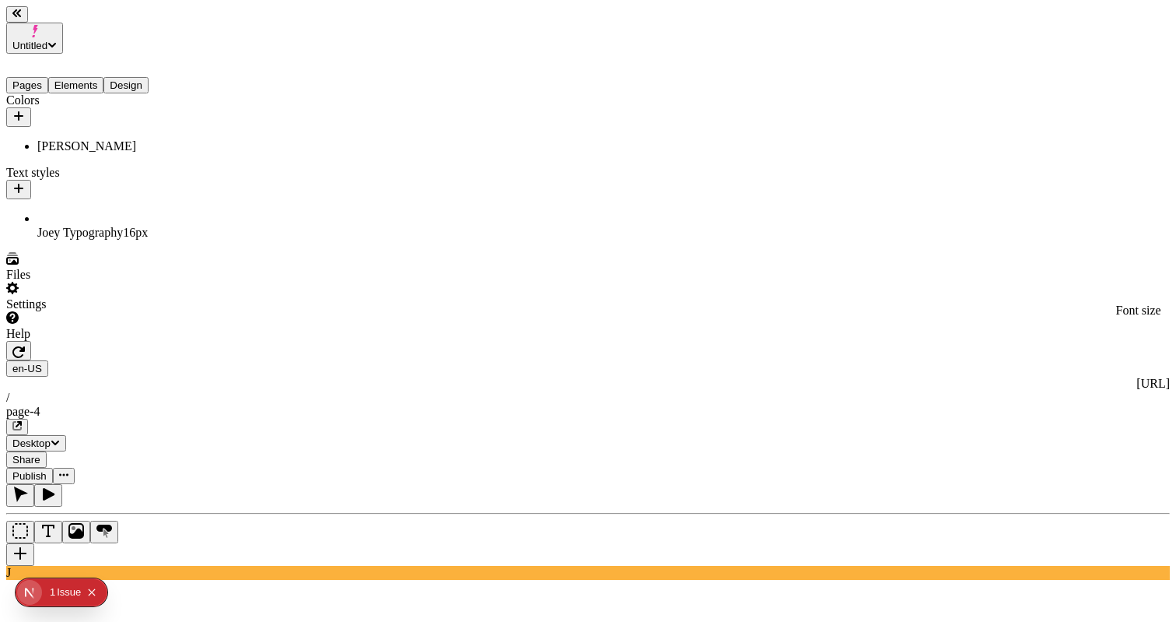
type input "25"
click at [53, 468] on button "Publish" at bounding box center [29, 476] width 47 height 16
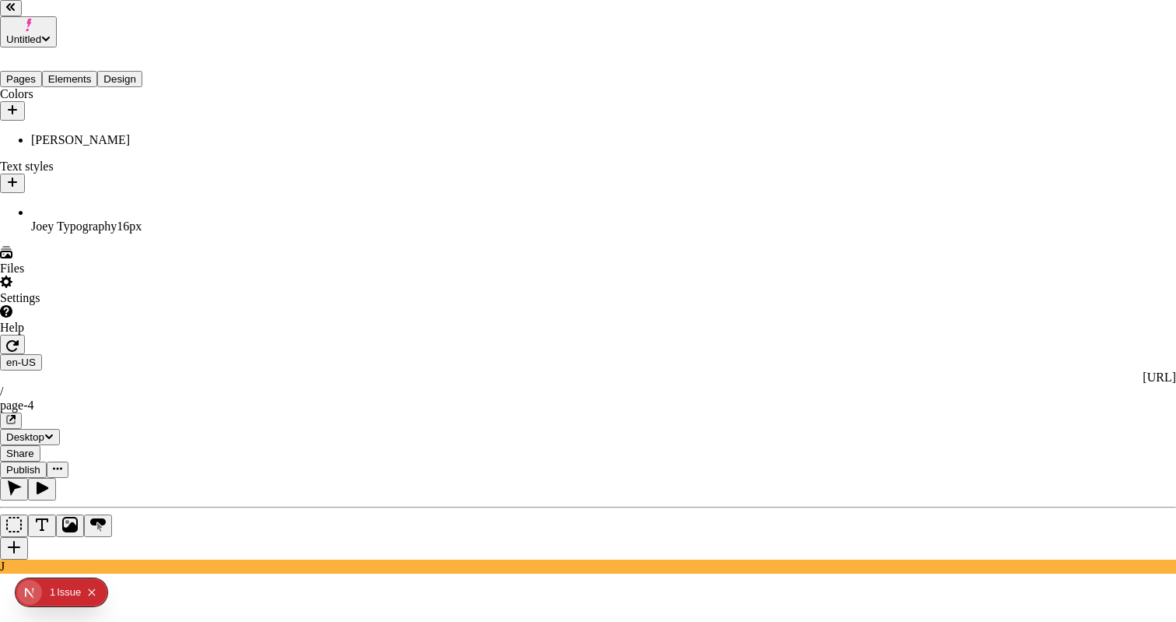
checkbox input "true"
checkbox input "false"
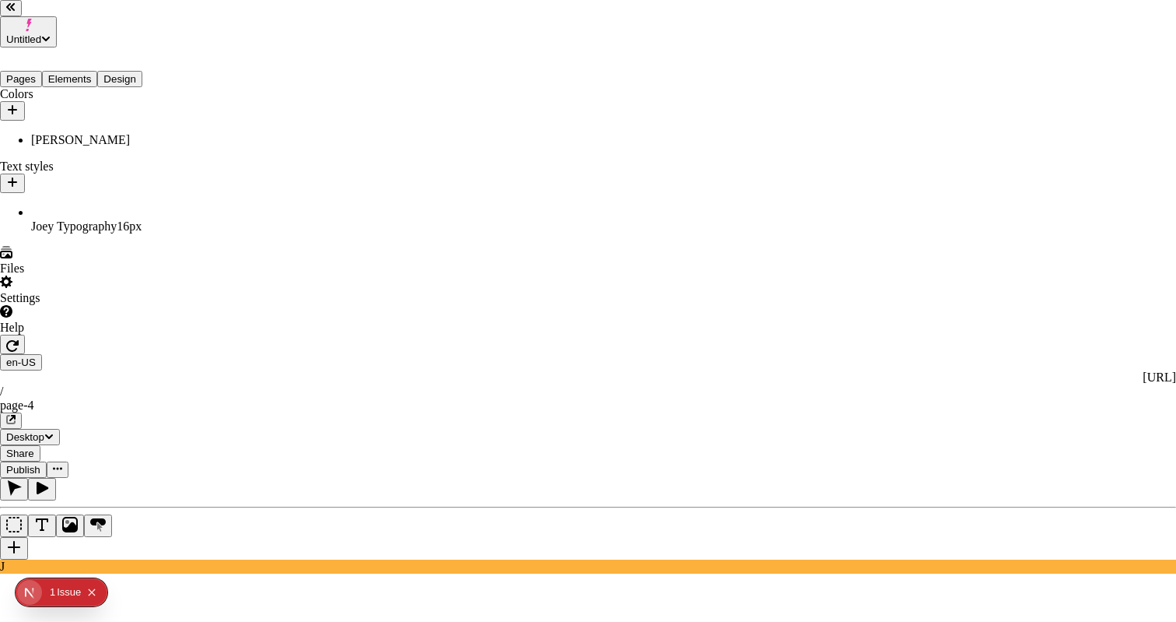
checkbox input "true"
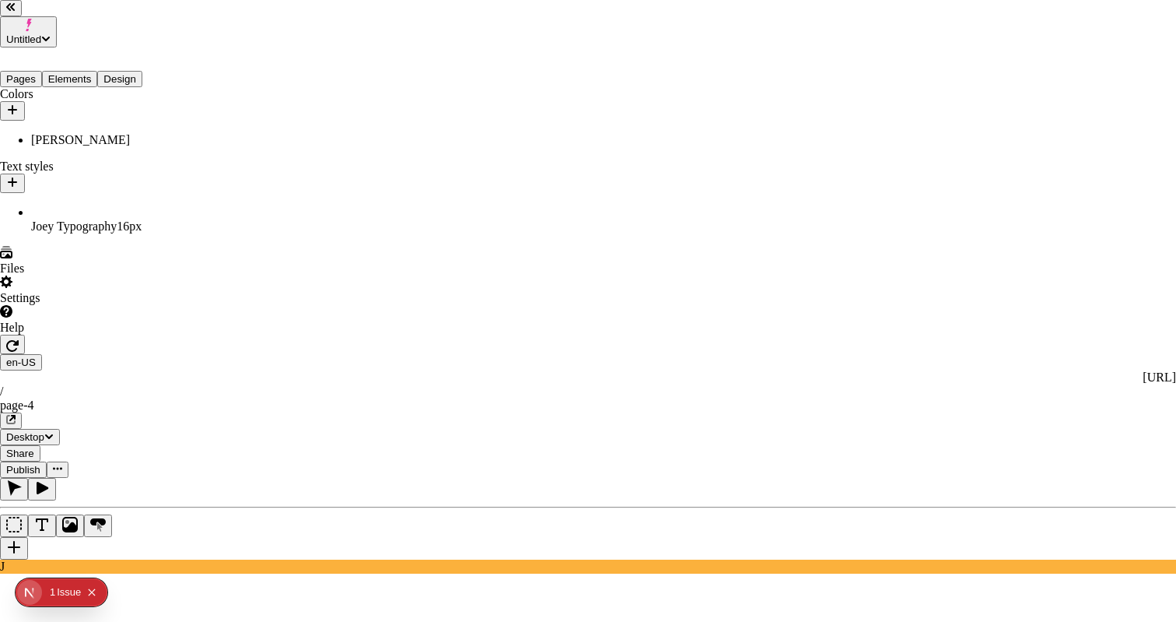
checkbox input "true"
checkbox input "false"
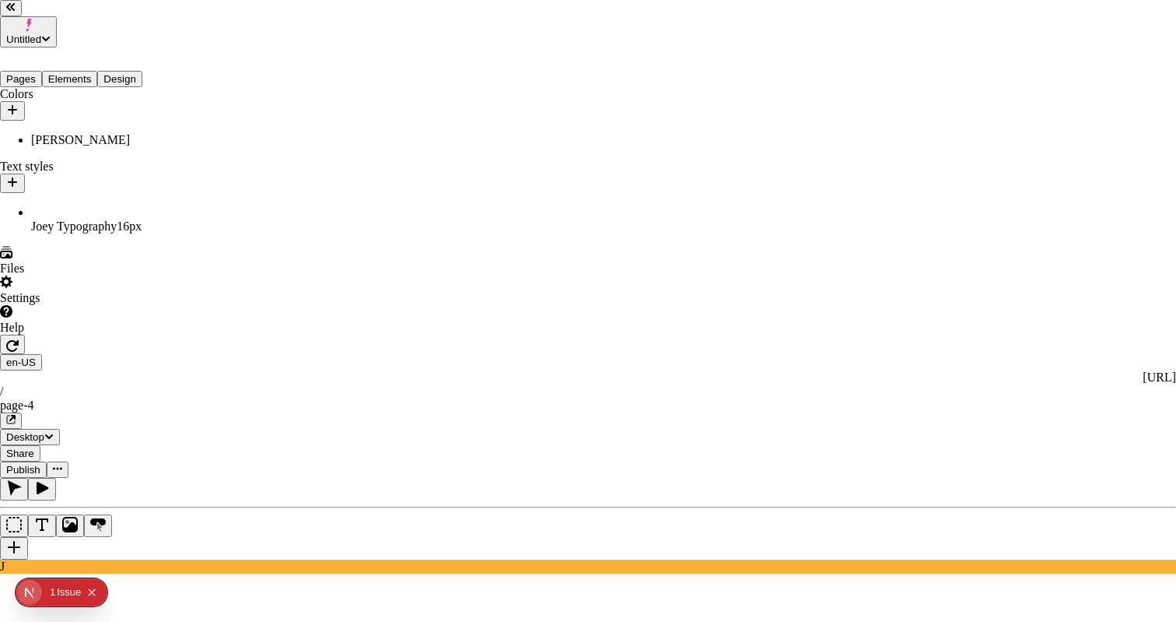
checkbox input "true"
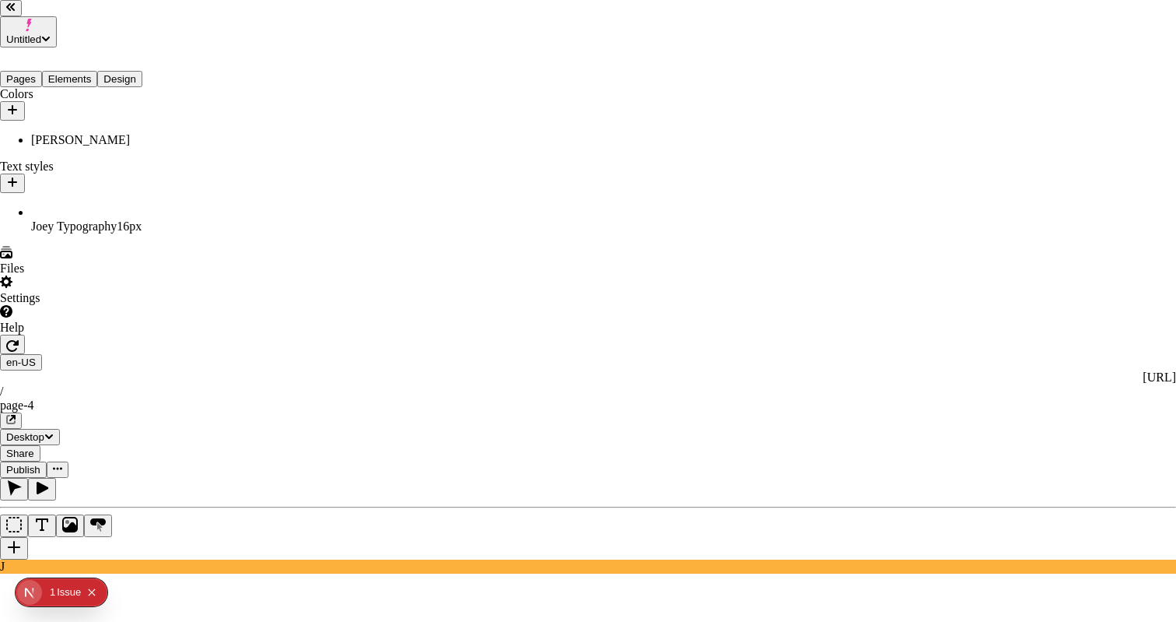
drag, startPoint x: 793, startPoint y: 500, endPoint x: 333, endPoint y: 619, distance: 475.0
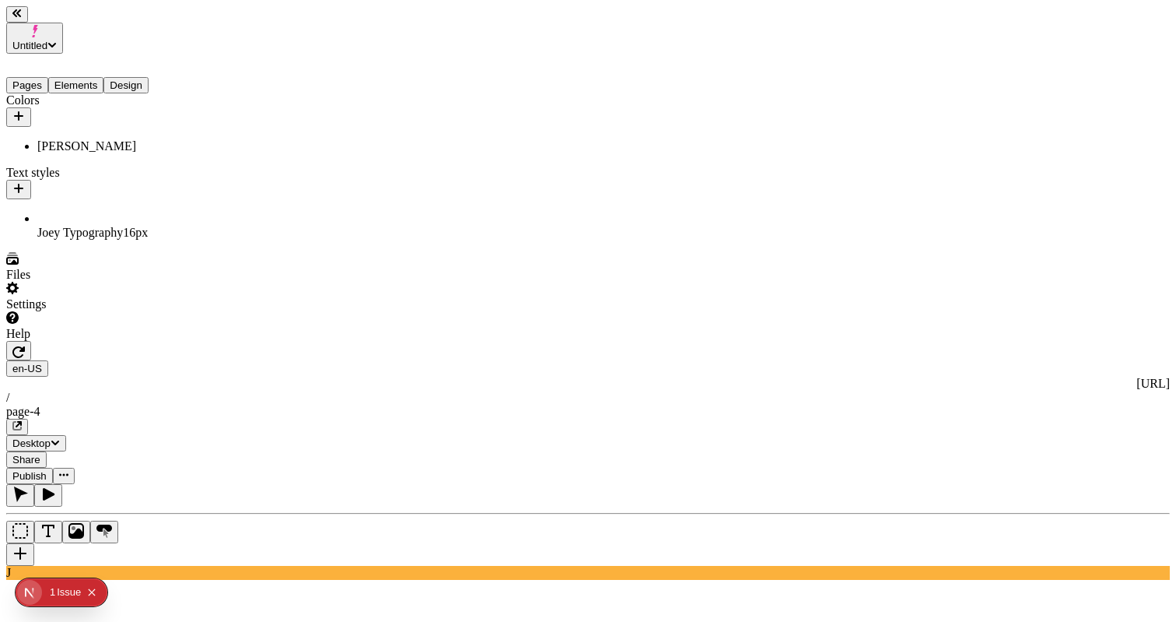
click at [31, 341] on button "button" at bounding box center [18, 350] width 25 height 19
click at [94, 139] on div "[PERSON_NAME]" at bounding box center [115, 146] width 156 height 14
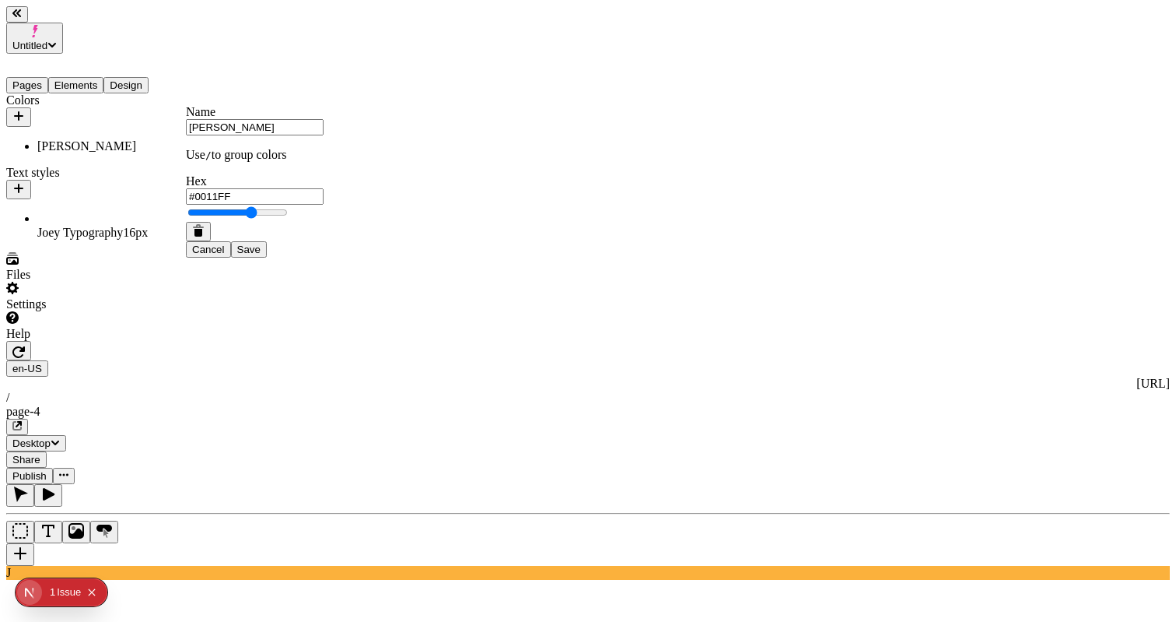
type input "#FF0000"
click at [261, 255] on span "Save" at bounding box center [248, 250] width 23 height 12
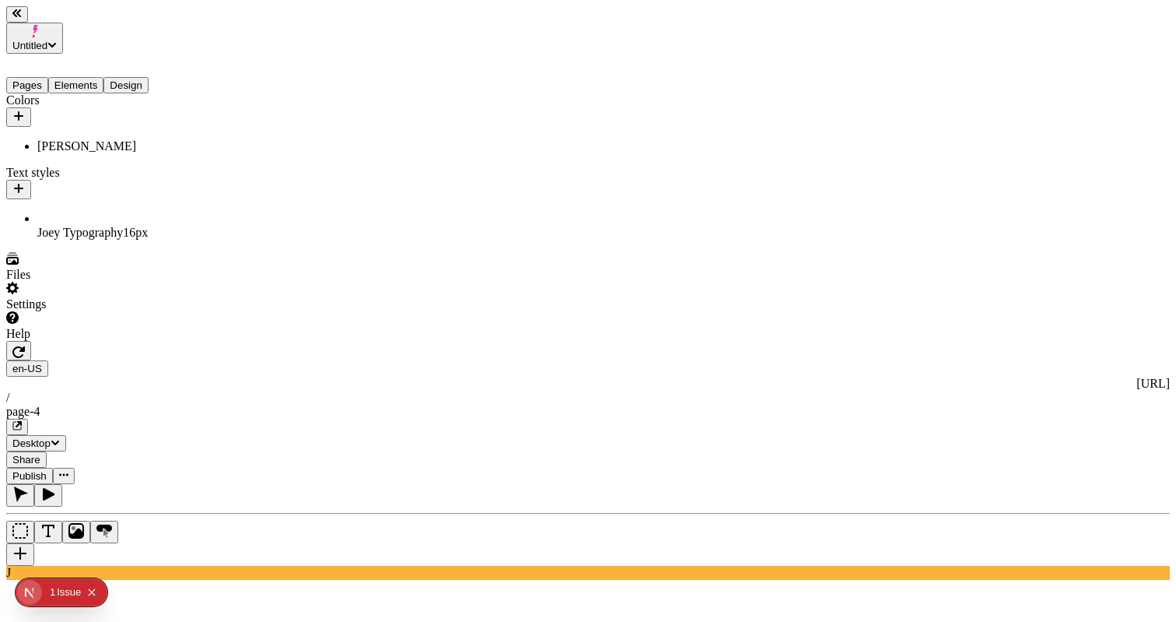
click at [47, 470] on span "Publish" at bounding box center [29, 476] width 34 height 12
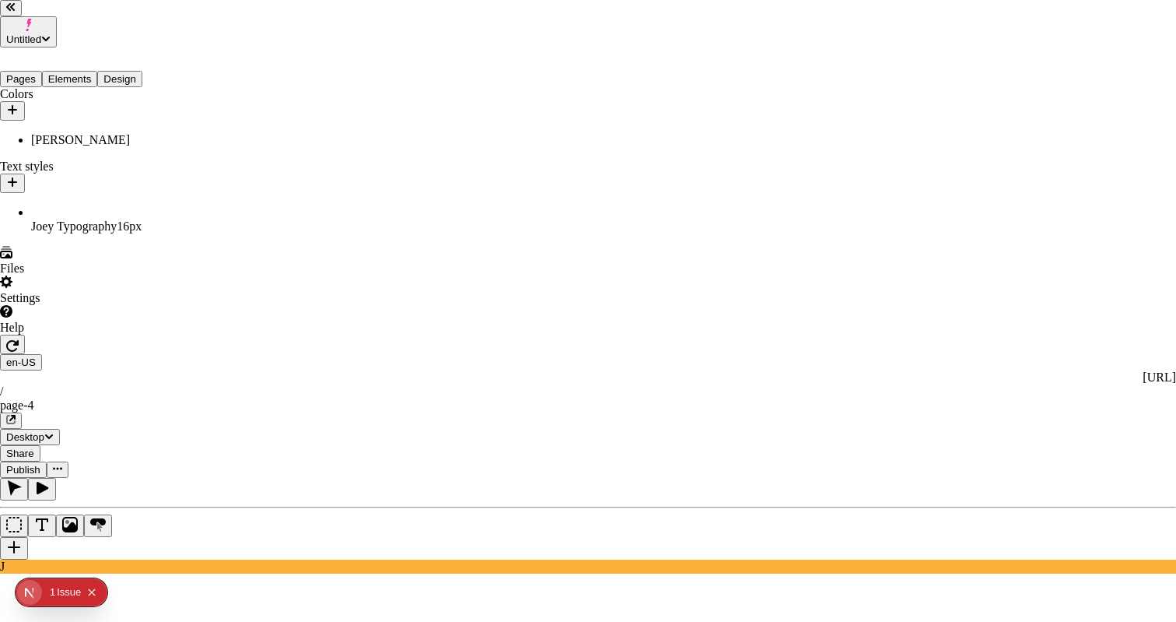
checkbox input "true"
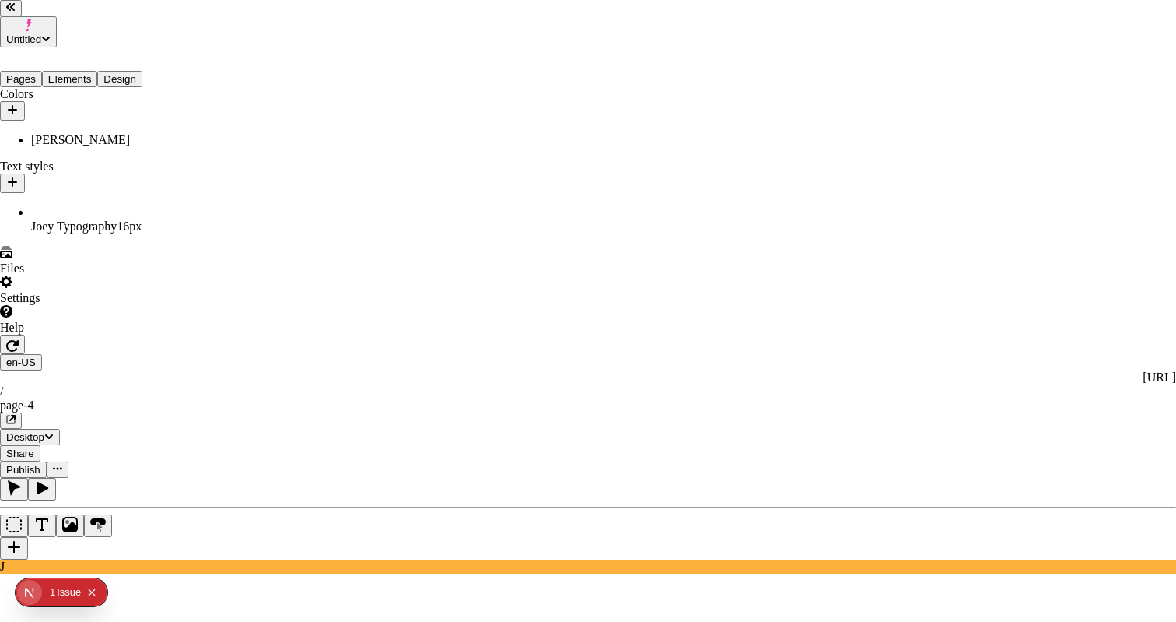
checkbox input "true"
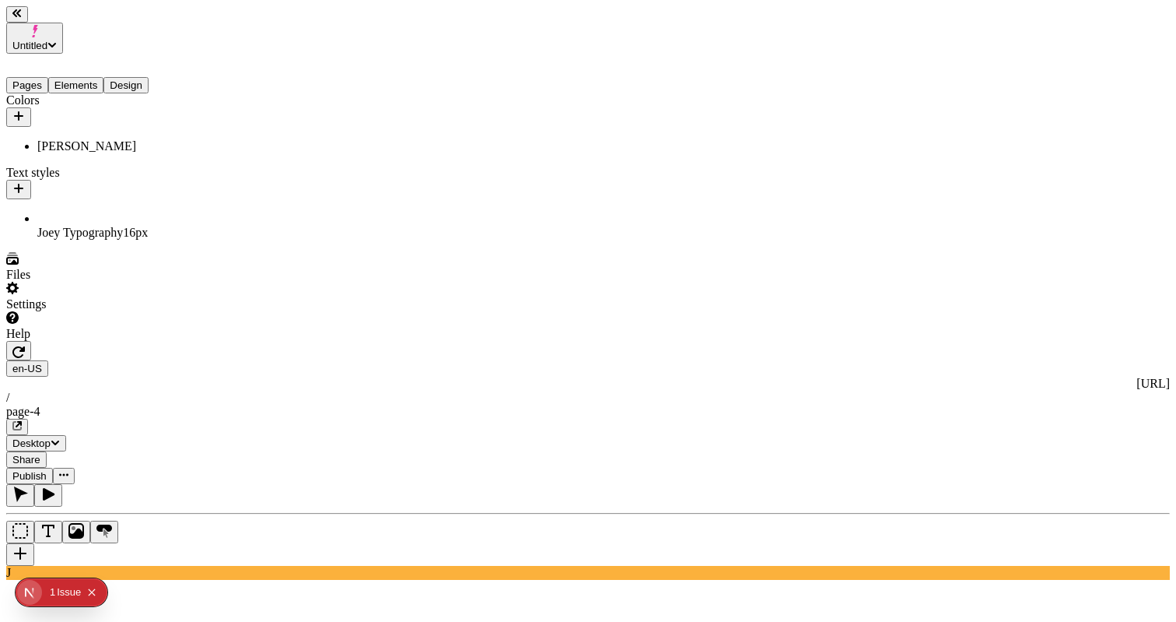
type input "48%"
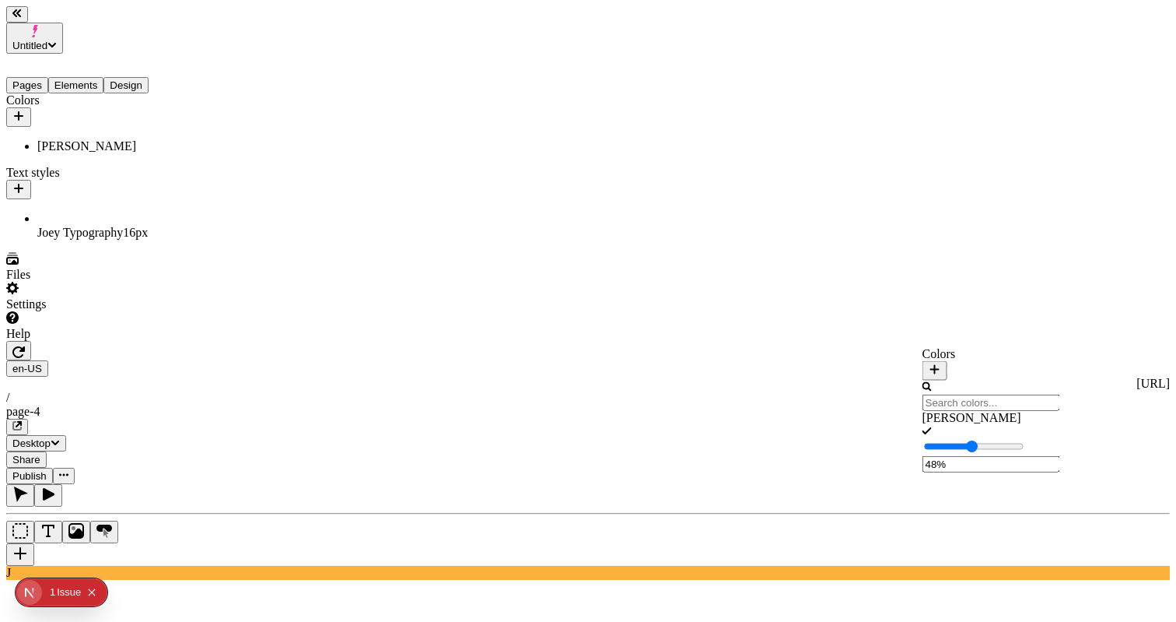
click at [47, 470] on span "Publish" at bounding box center [29, 476] width 34 height 12
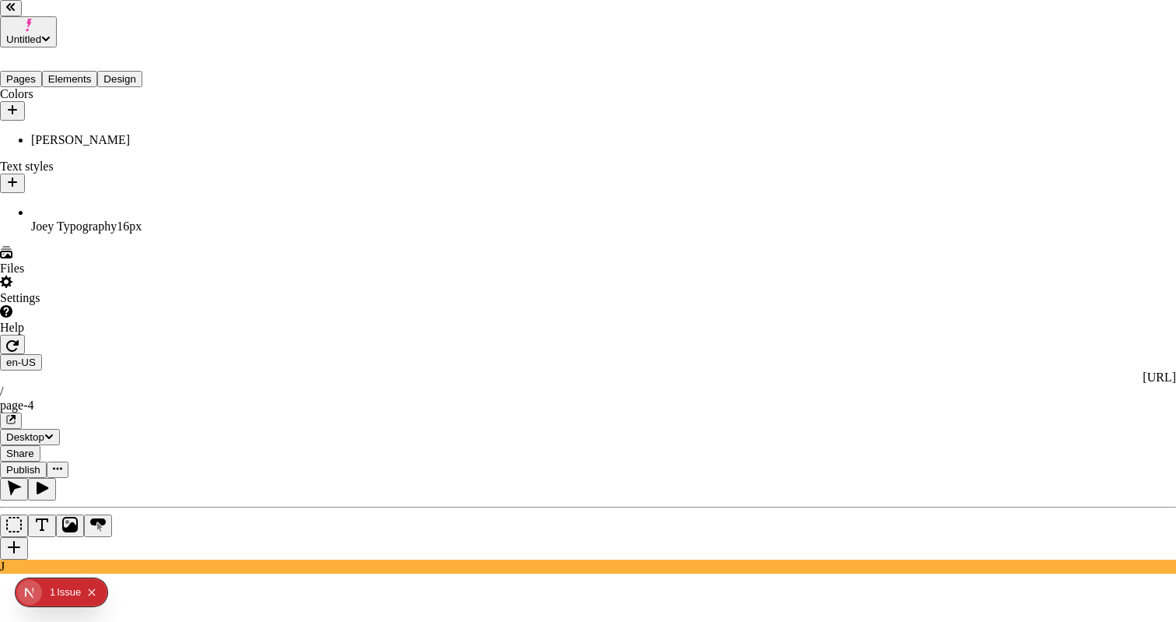
scroll to position [0, 0]
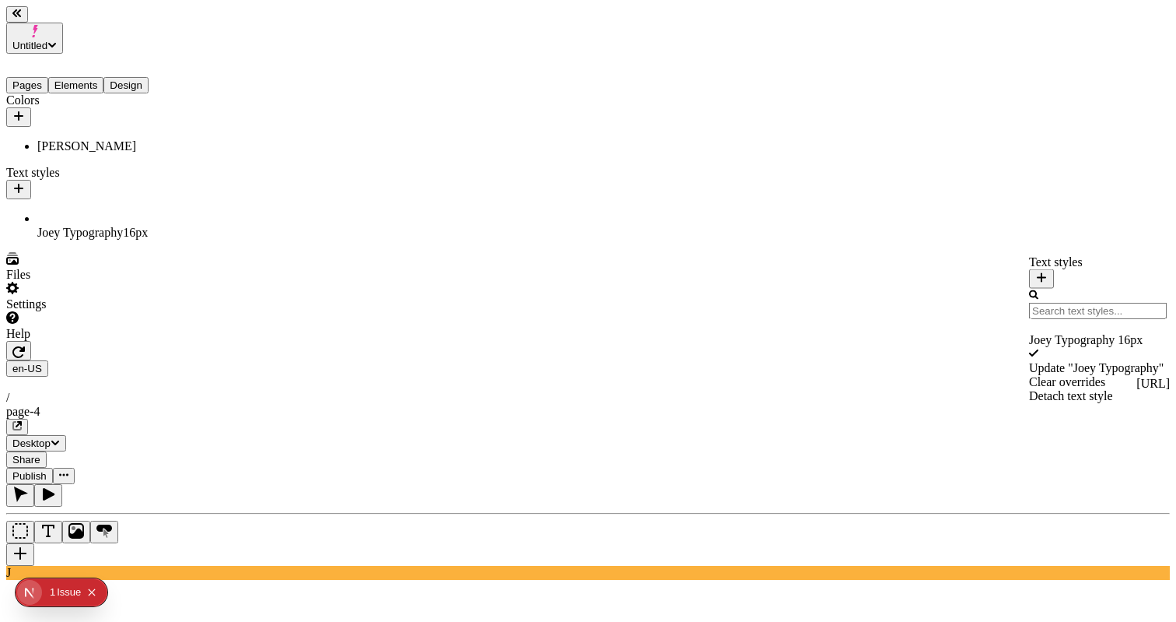
click at [1037, 368] on div "Update " Joey Typography "" at bounding box center [1098, 368] width 138 height 14
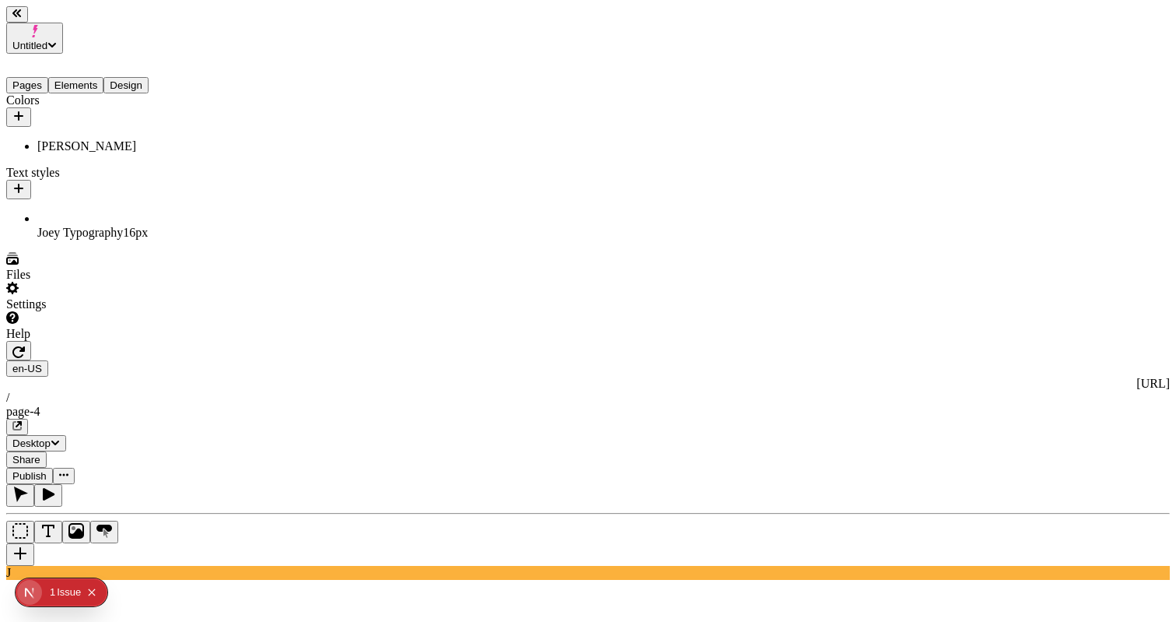
click at [47, 470] on span "Publish" at bounding box center [29, 476] width 34 height 12
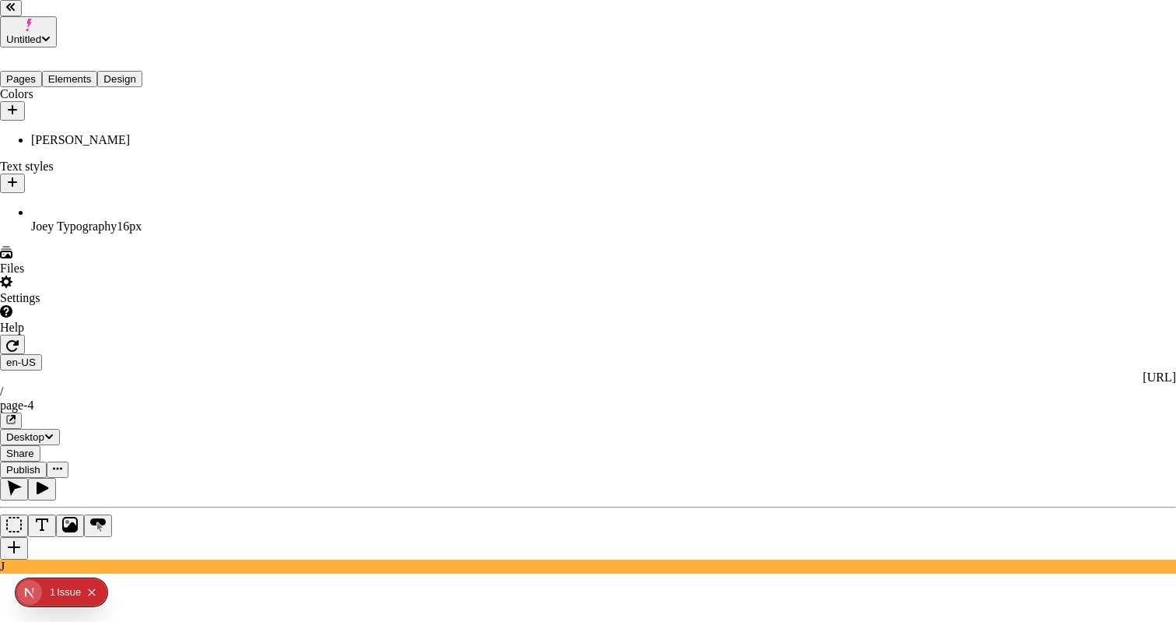
checkbox input "true"
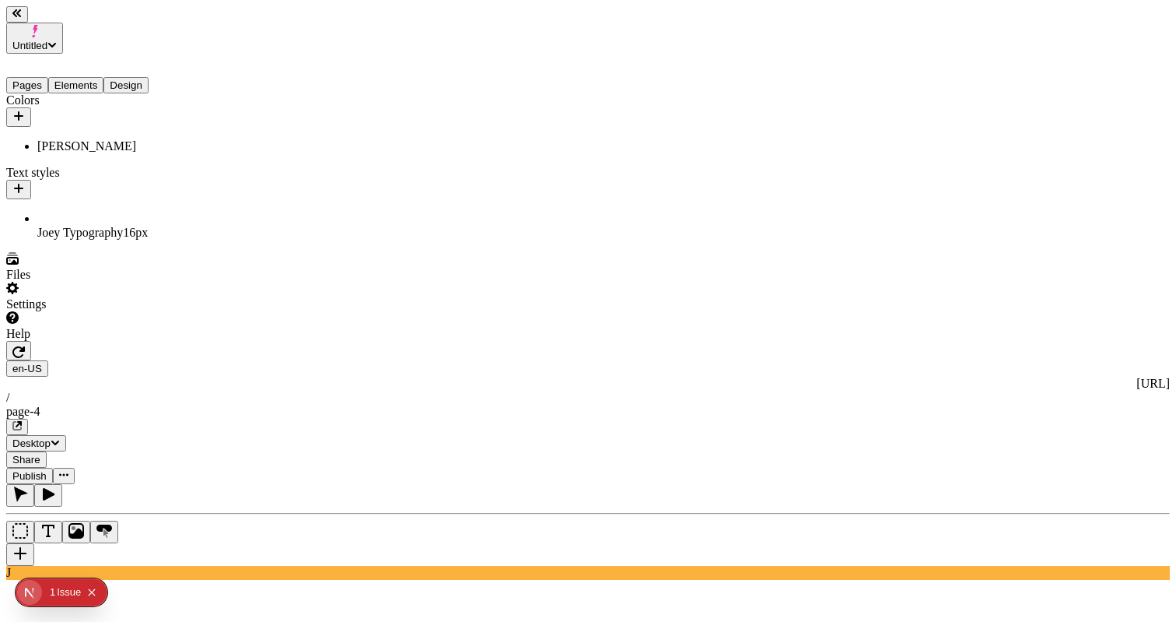
type input "100%"
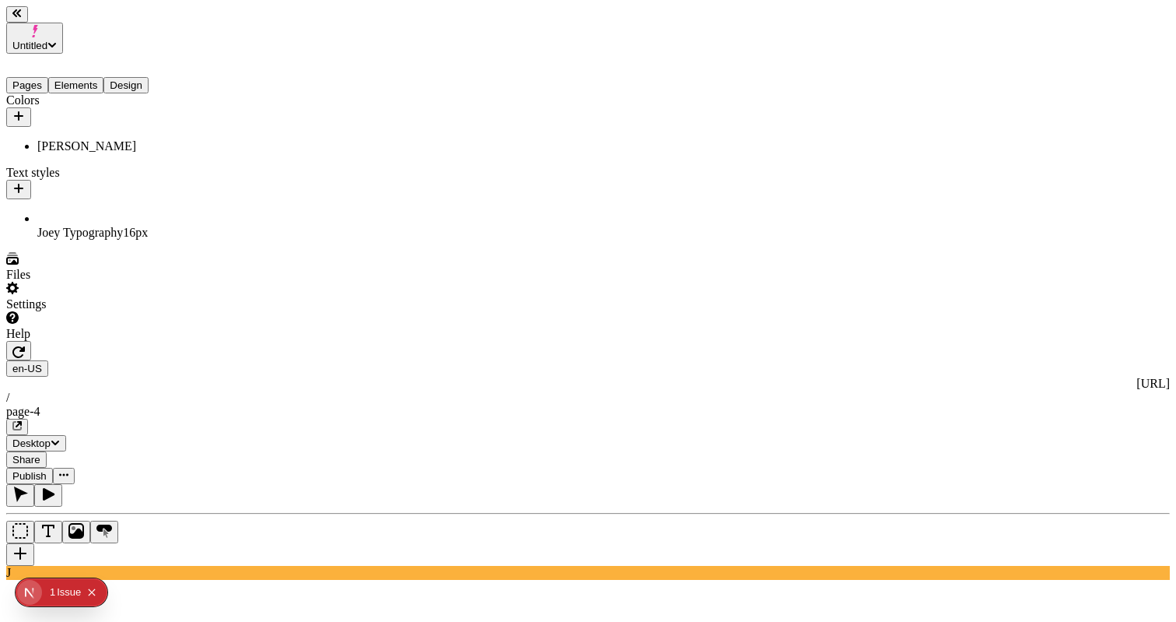
type input "275"
type input "270"
type input "0"
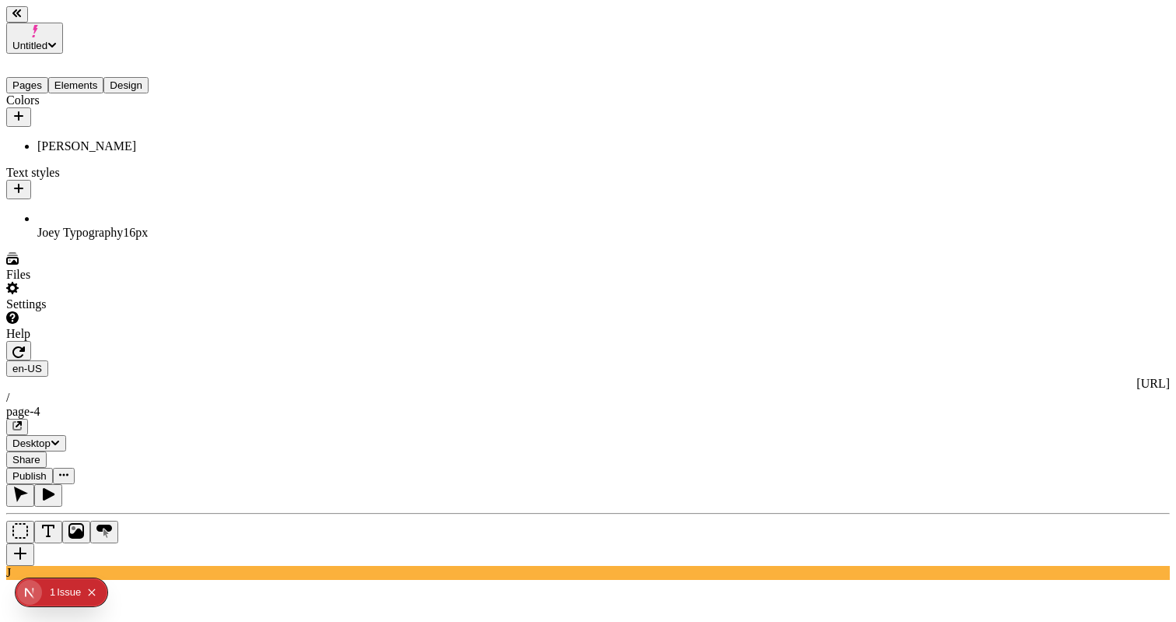
click at [25, 110] on icon "button" at bounding box center [18, 116] width 12 height 12
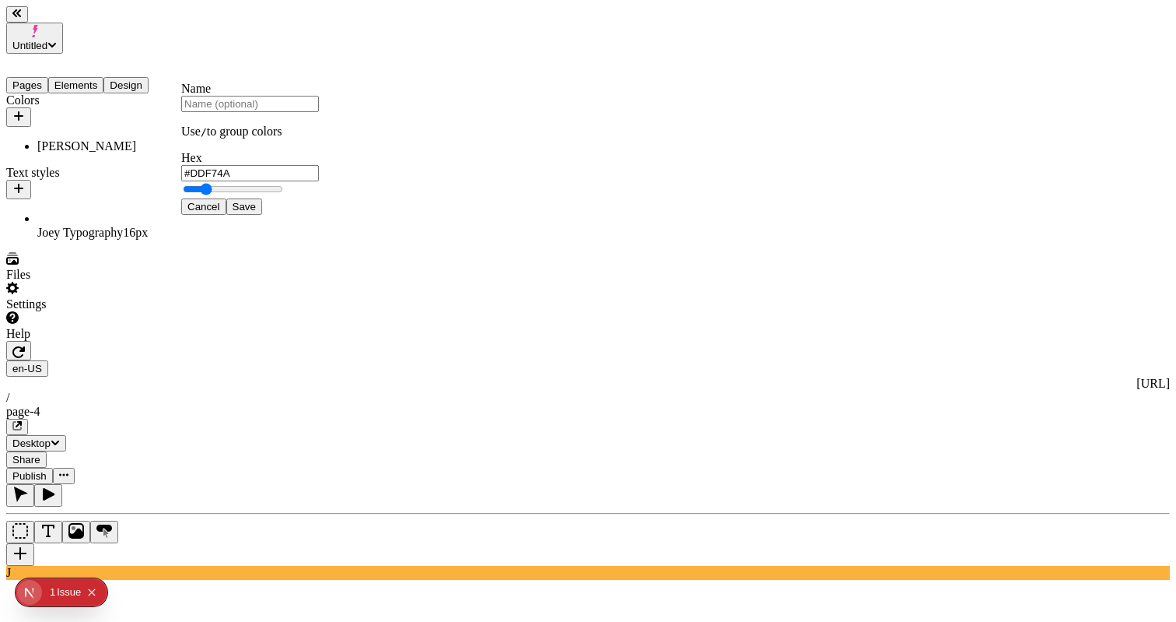
type input "#674AF7"
click at [262, 215] on button "Save" at bounding box center [244, 206] width 36 height 16
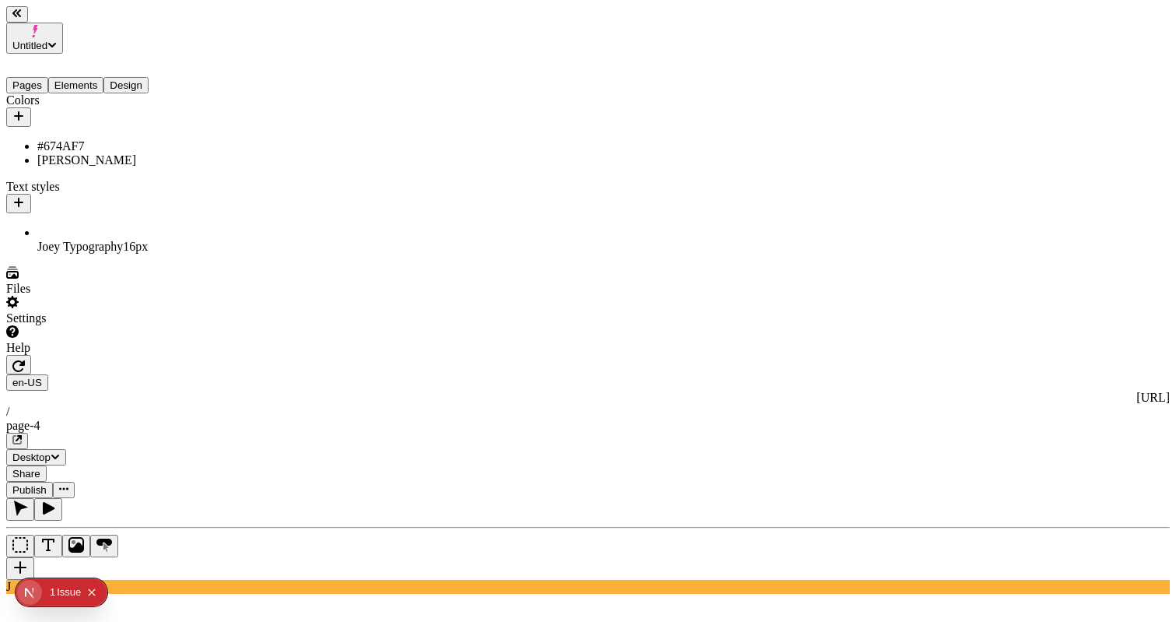
click at [896, 465] on div "Share Publish" at bounding box center [588, 481] width 1164 height 33
click at [47, 484] on span "Publish" at bounding box center [29, 490] width 34 height 12
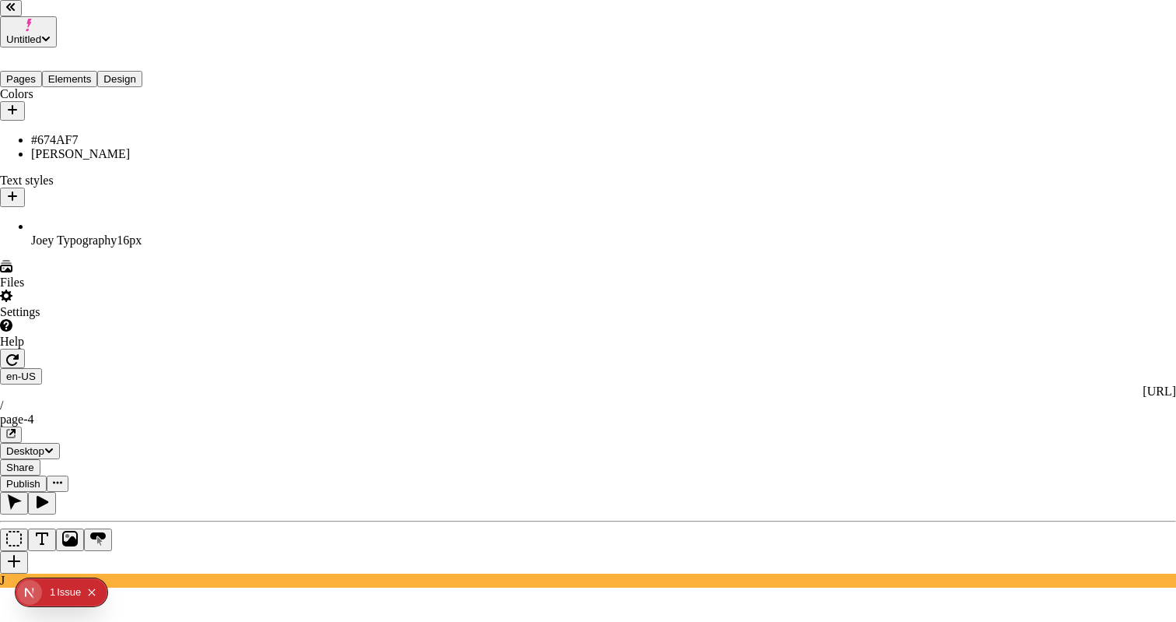
checkbox input "true"
checkbox input "false"
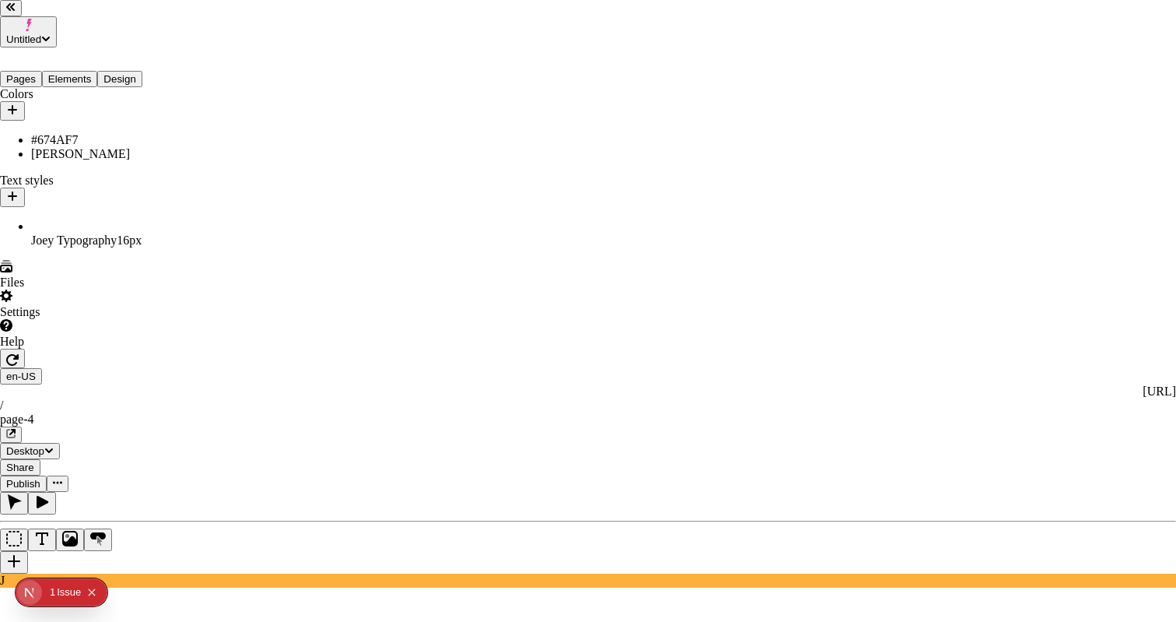
checkbox input "true"
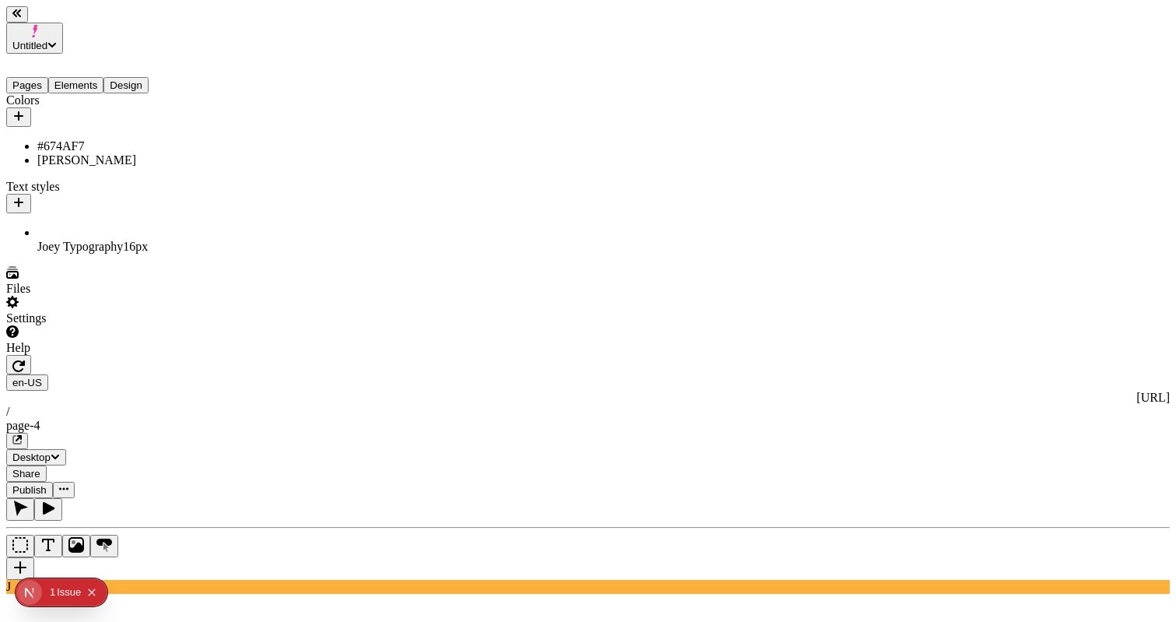
click at [488, 419] on div "page-4" at bounding box center [588, 426] width 1164 height 14
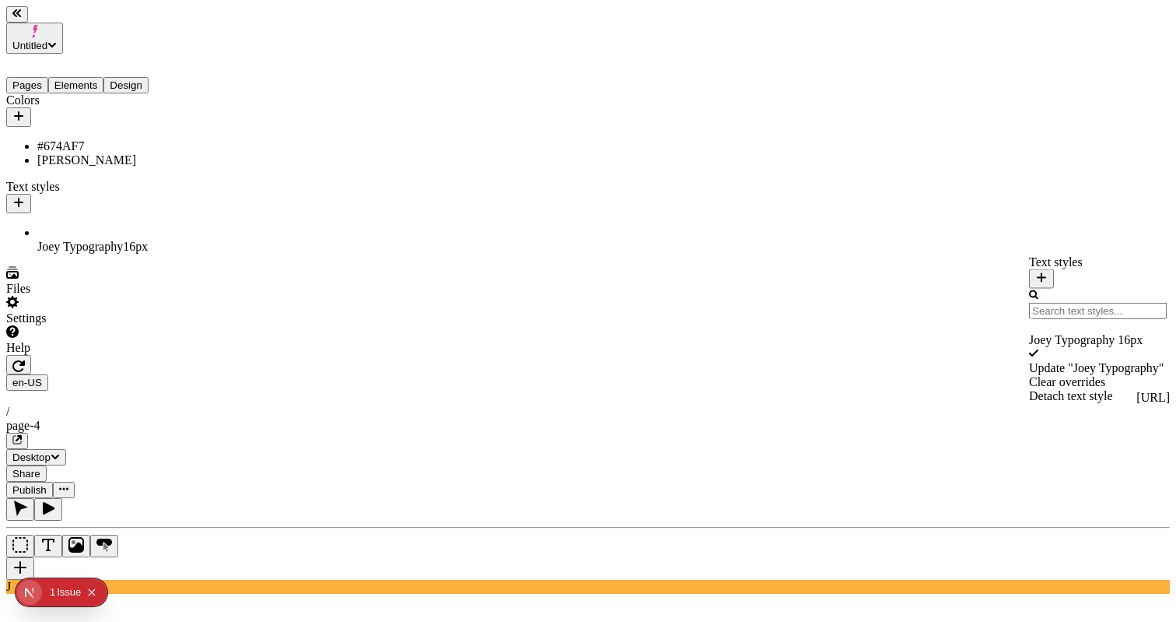
click at [1034, 361] on div "Update " Joey Typography "" at bounding box center [1098, 368] width 138 height 14
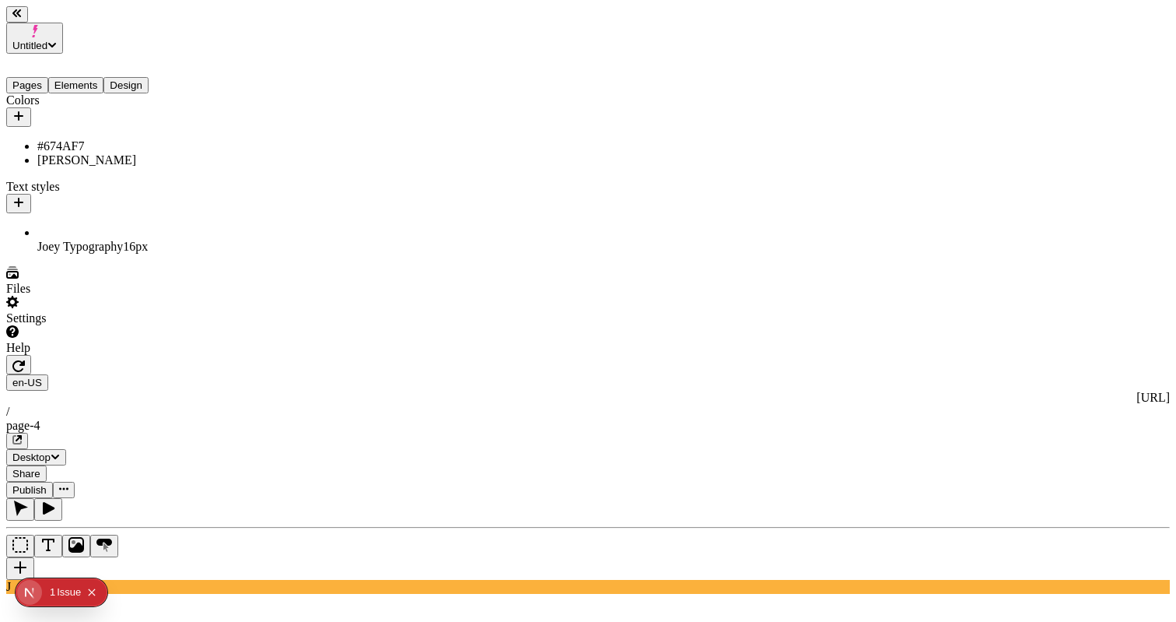
click at [47, 484] on span "Publish" at bounding box center [29, 490] width 34 height 12
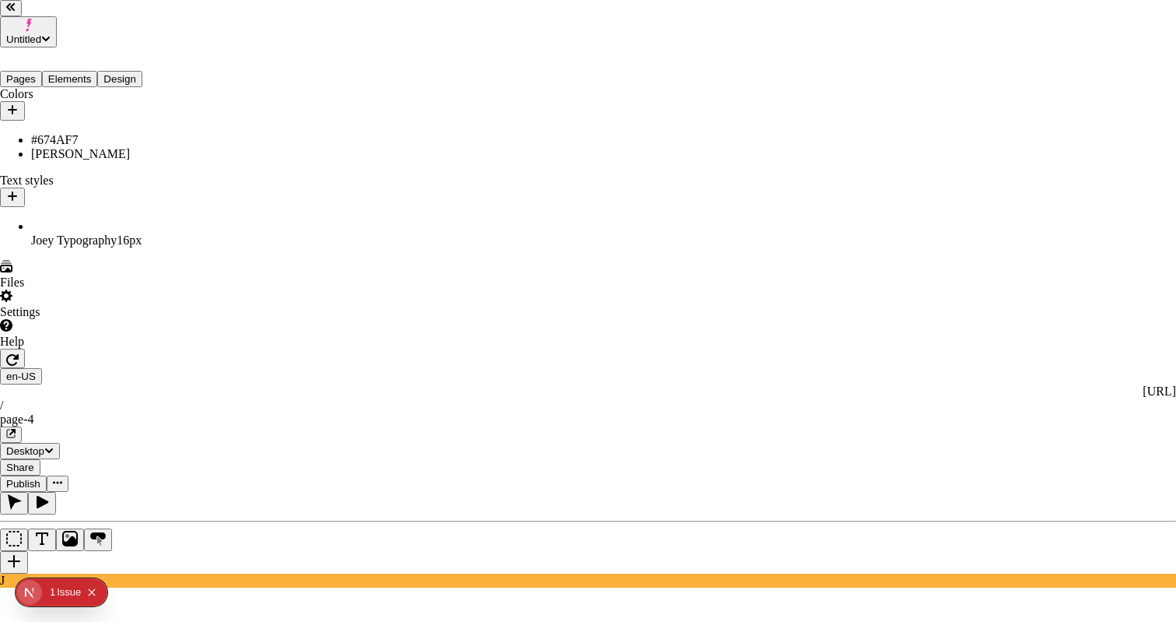
checkbox input "true"
checkbox input "false"
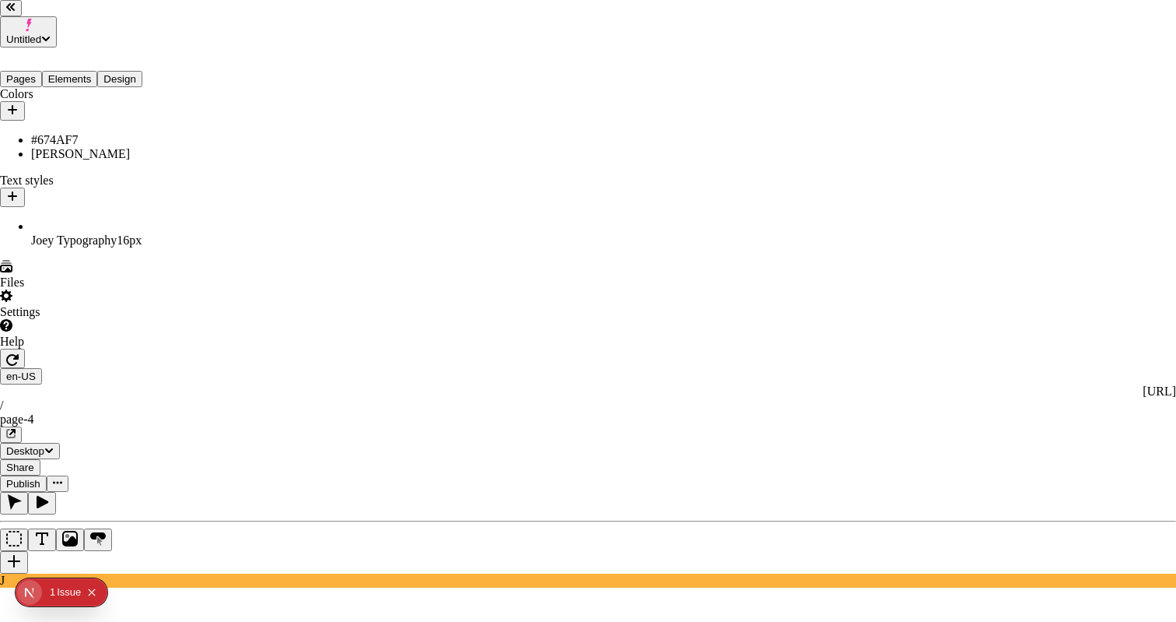
checkbox input "true"
checkbox input "false"
checkbox input "true"
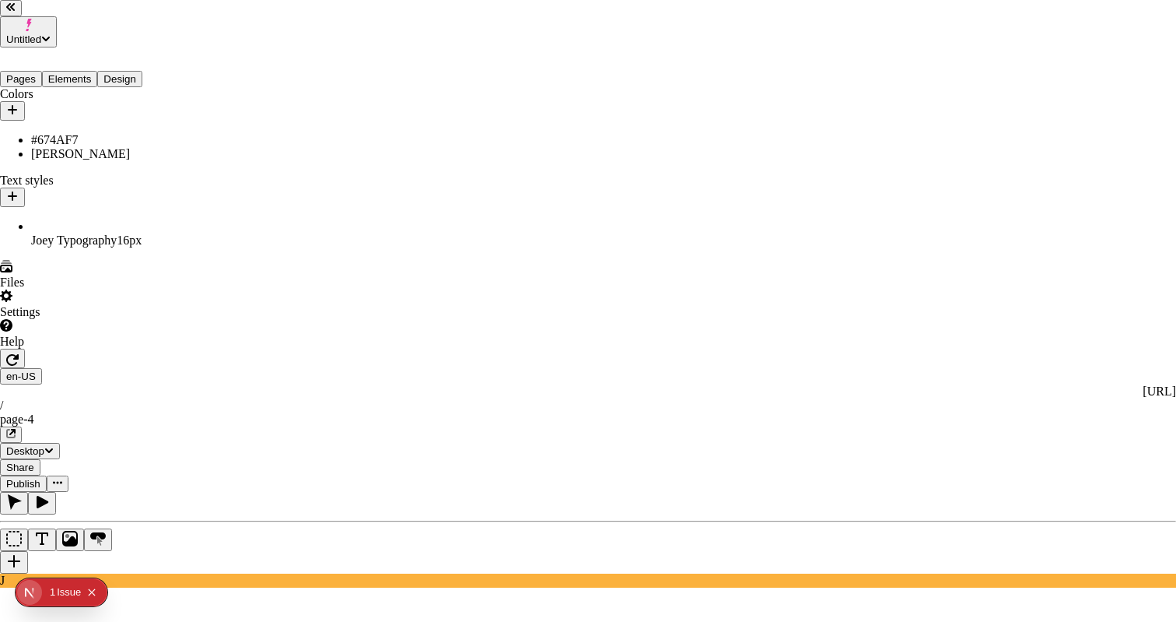
checkbox input "true"
